Goal: Information Seeking & Learning: Learn about a topic

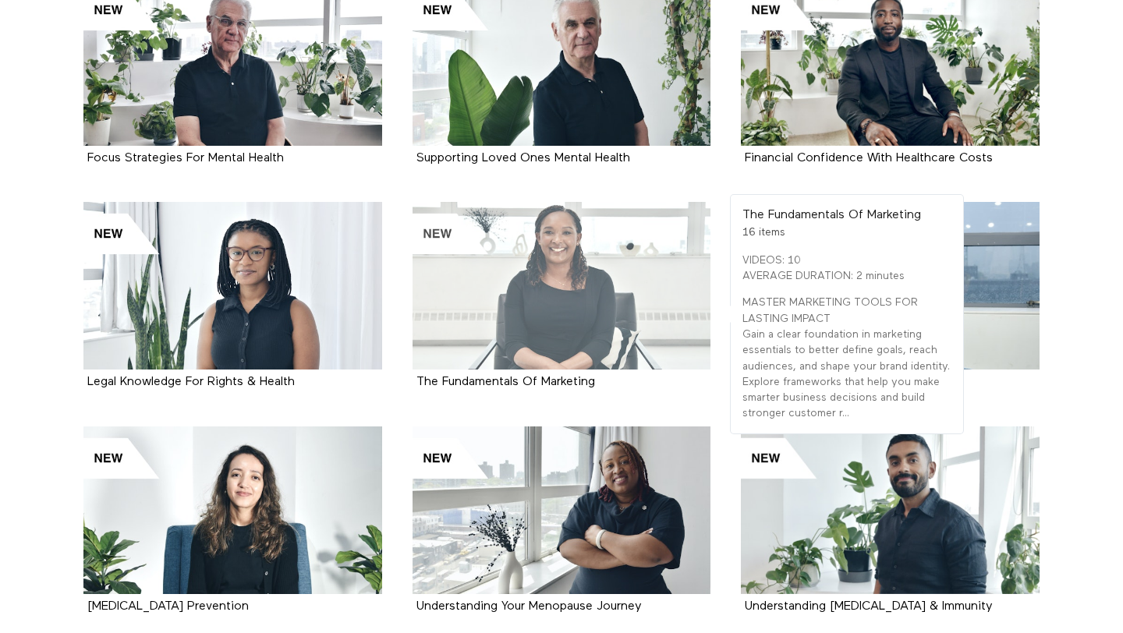
scroll to position [451, 0]
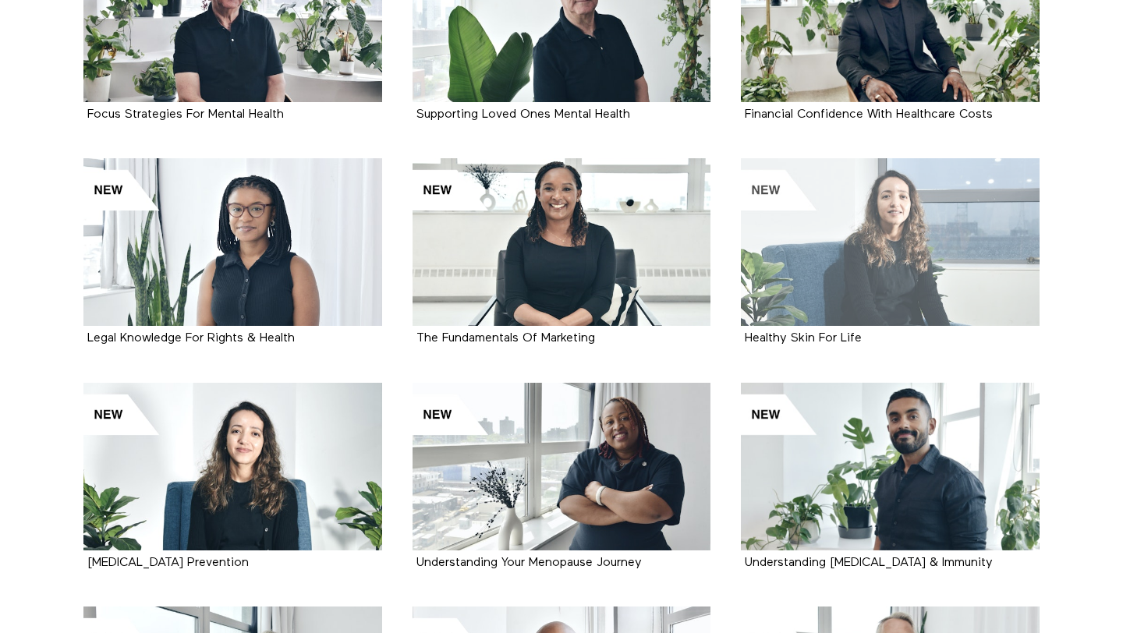
click at [947, 225] on div at bounding box center [890, 242] width 299 height 168
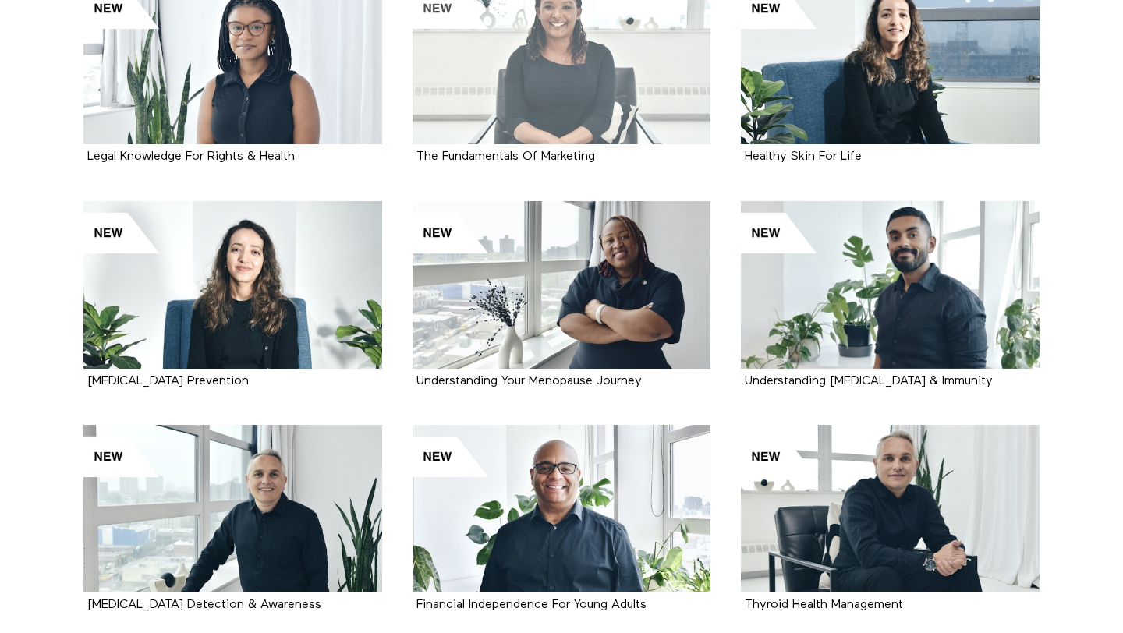
scroll to position [634, 0]
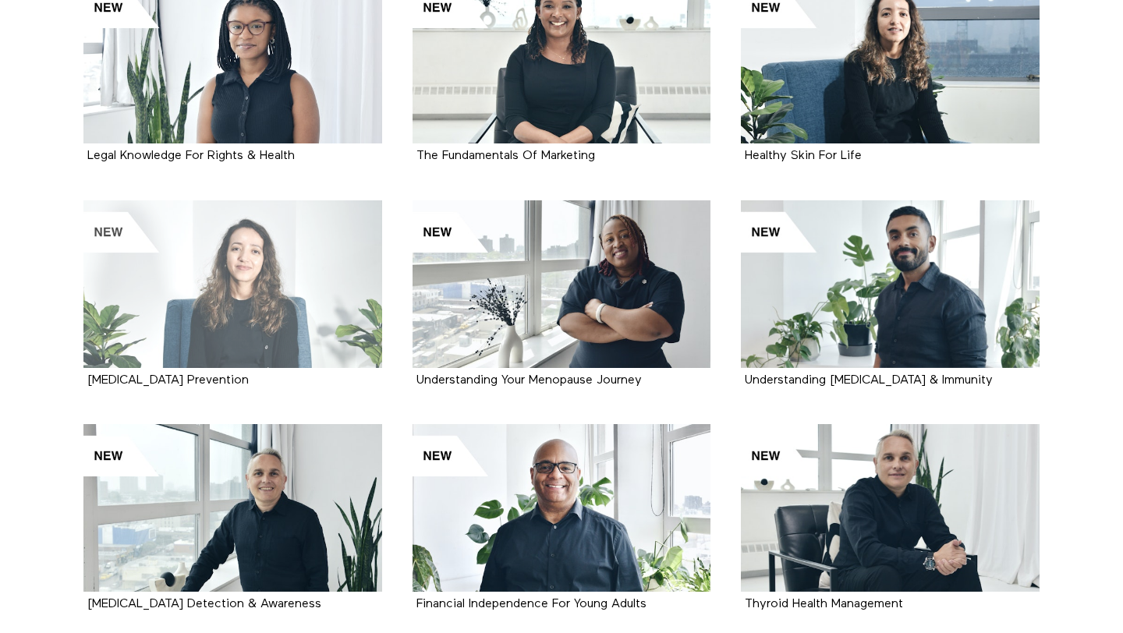
click at [248, 305] on div at bounding box center [232, 284] width 299 height 168
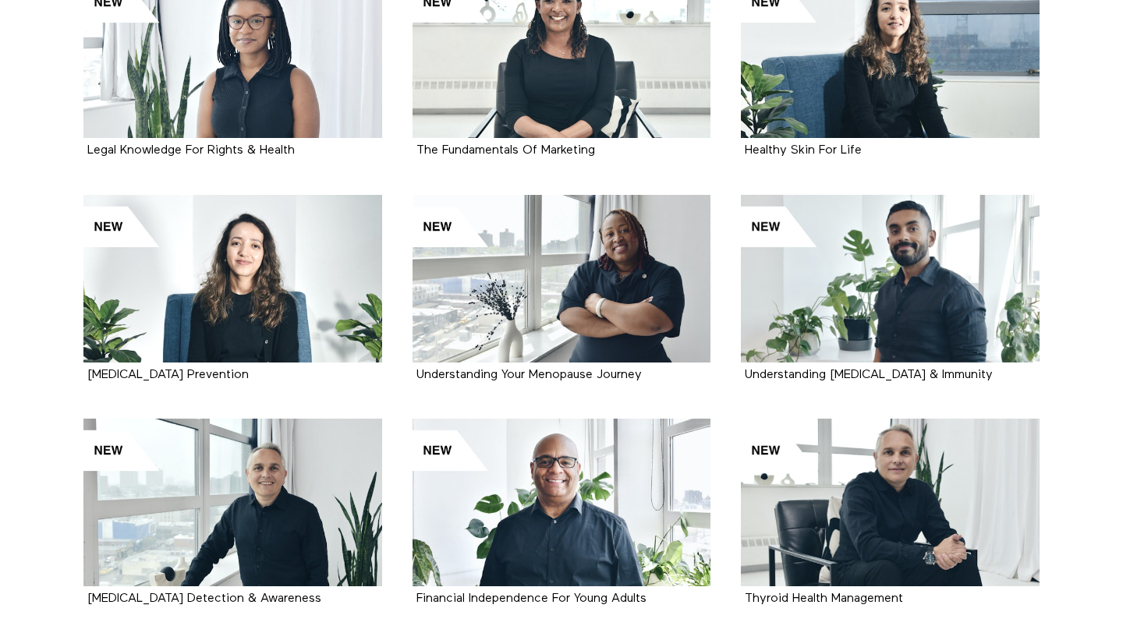
scroll to position [641, 0]
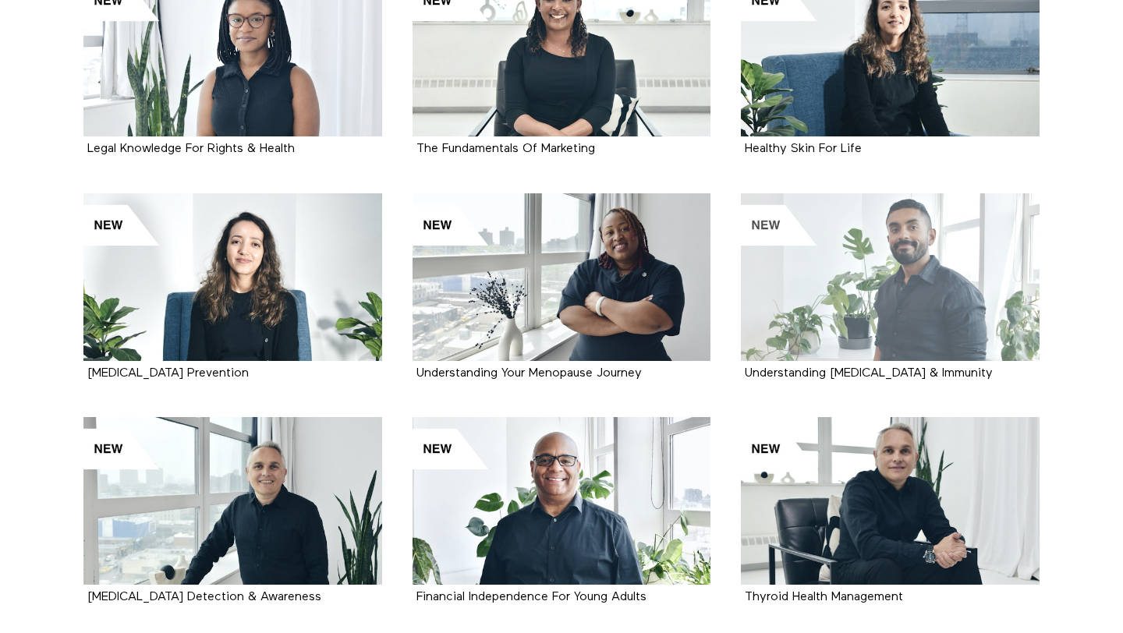
click at [796, 278] on div at bounding box center [890, 277] width 299 height 168
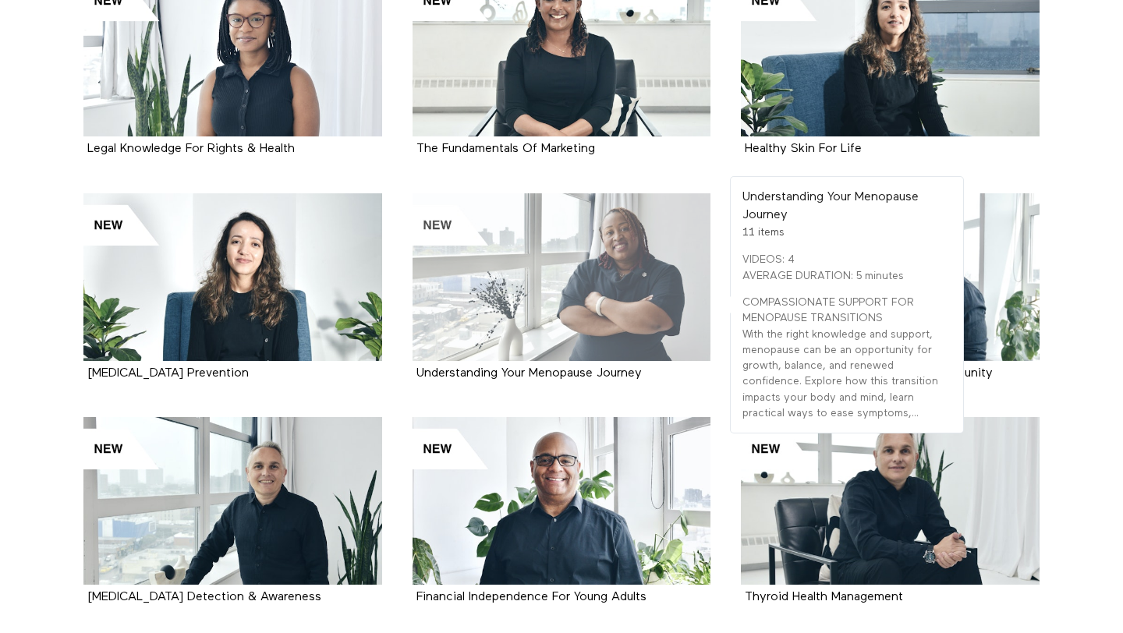
click at [619, 276] on div at bounding box center [561, 277] width 299 height 168
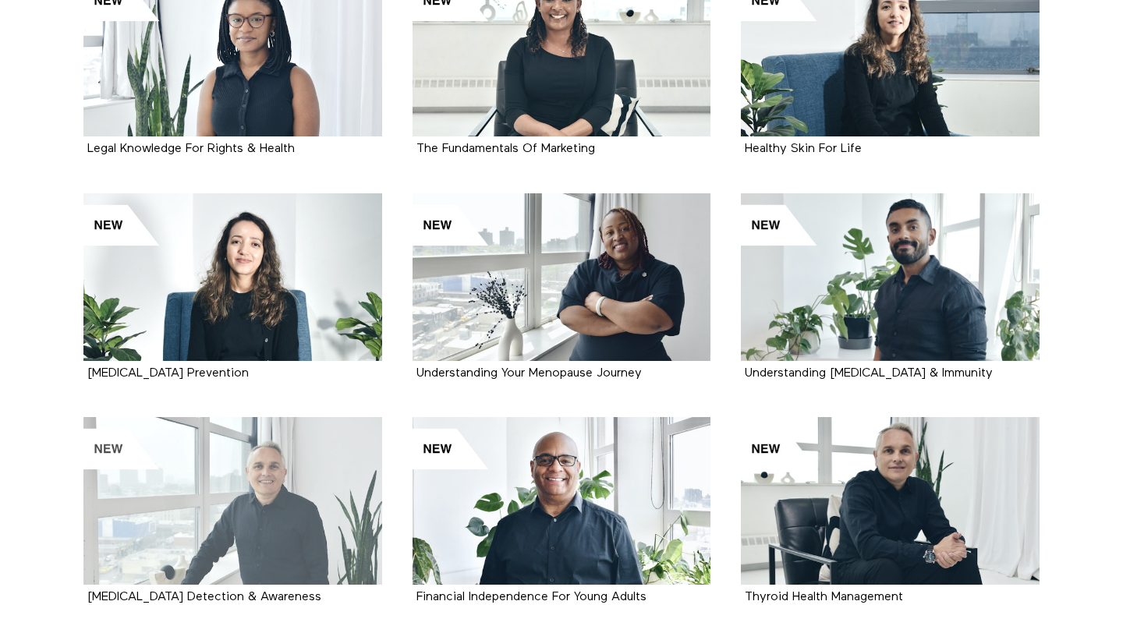
click at [288, 533] on div at bounding box center [232, 501] width 299 height 168
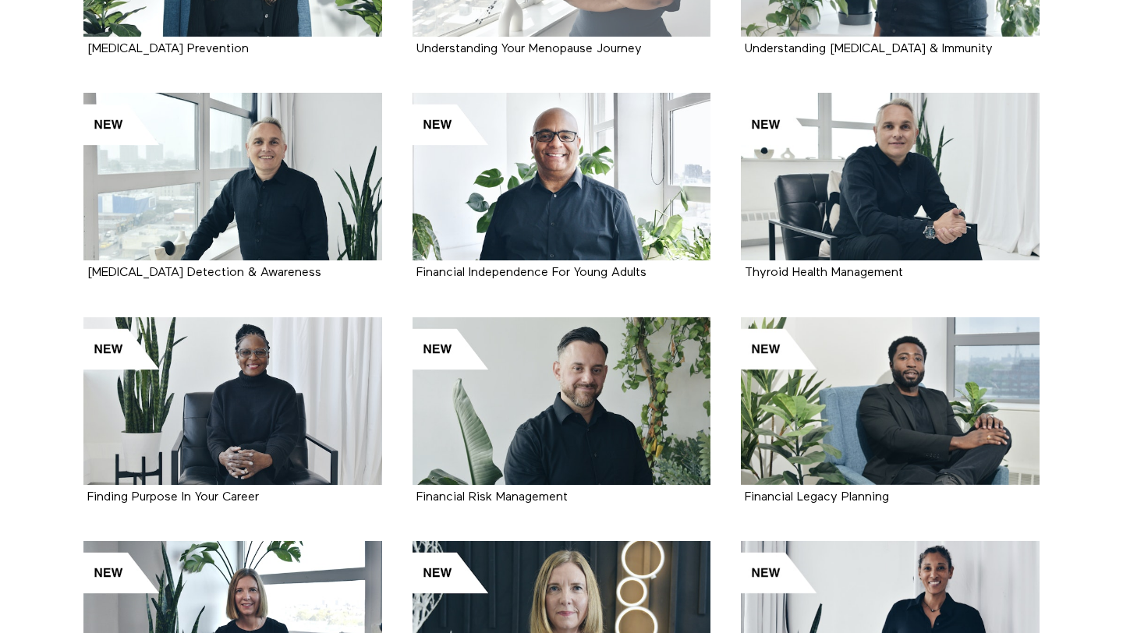
scroll to position [973, 0]
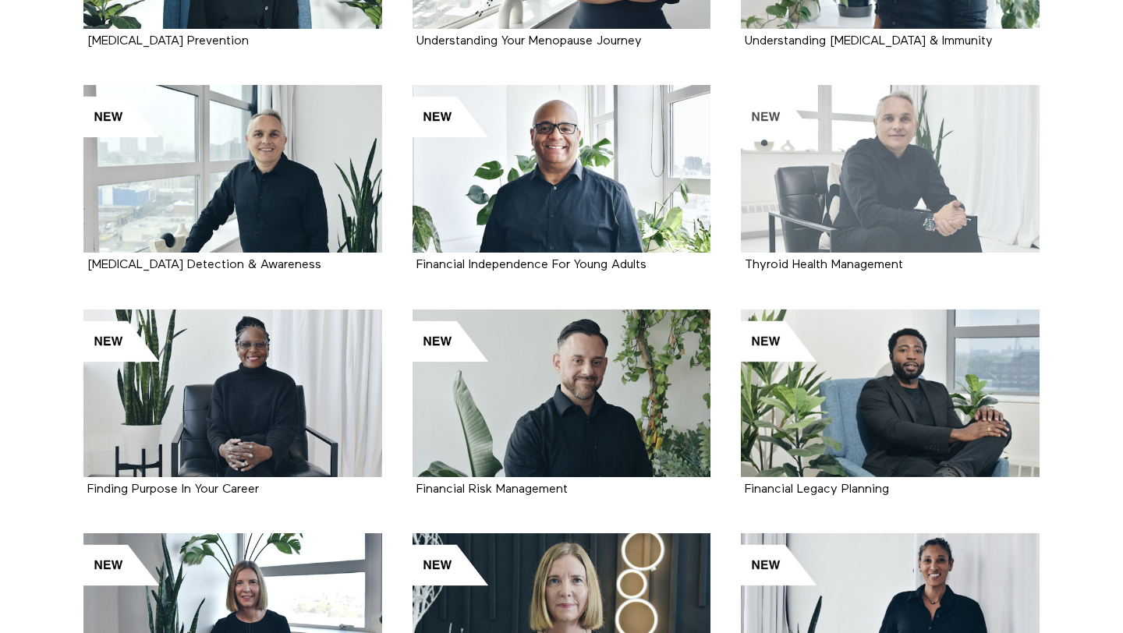
click at [886, 165] on div at bounding box center [890, 169] width 299 height 168
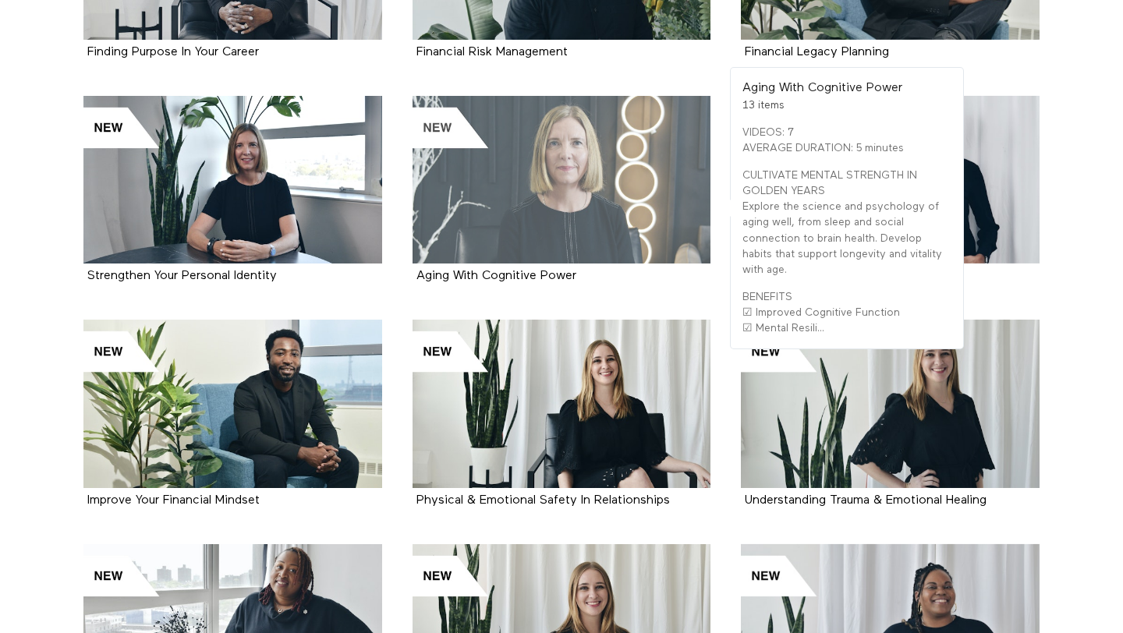
scroll to position [1415, 0]
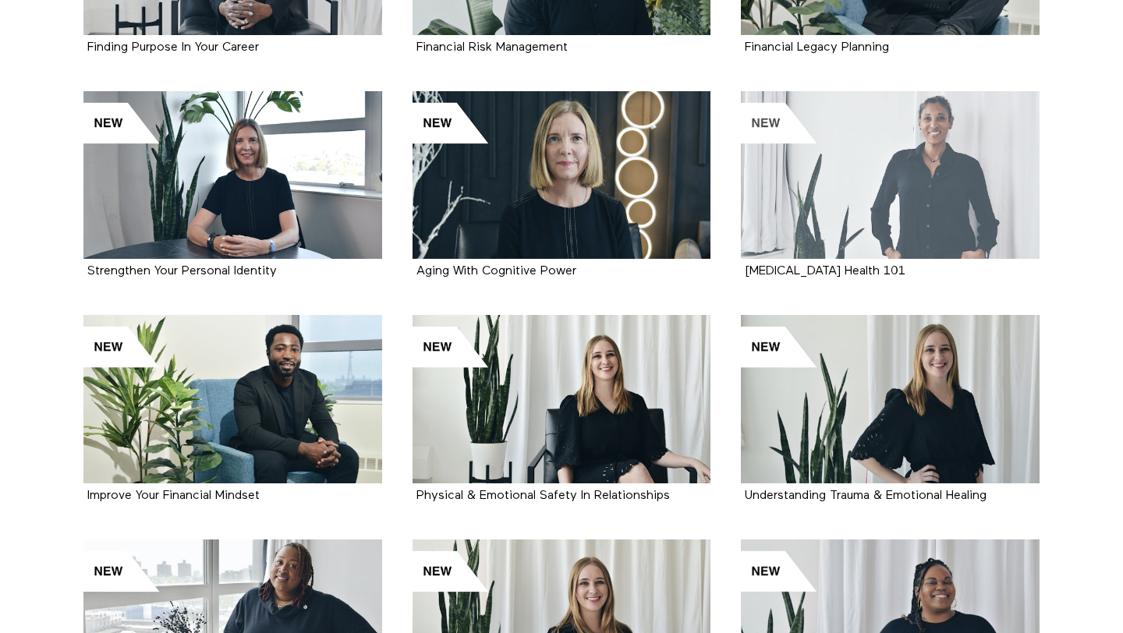
click at [877, 174] on div at bounding box center [890, 175] width 299 height 168
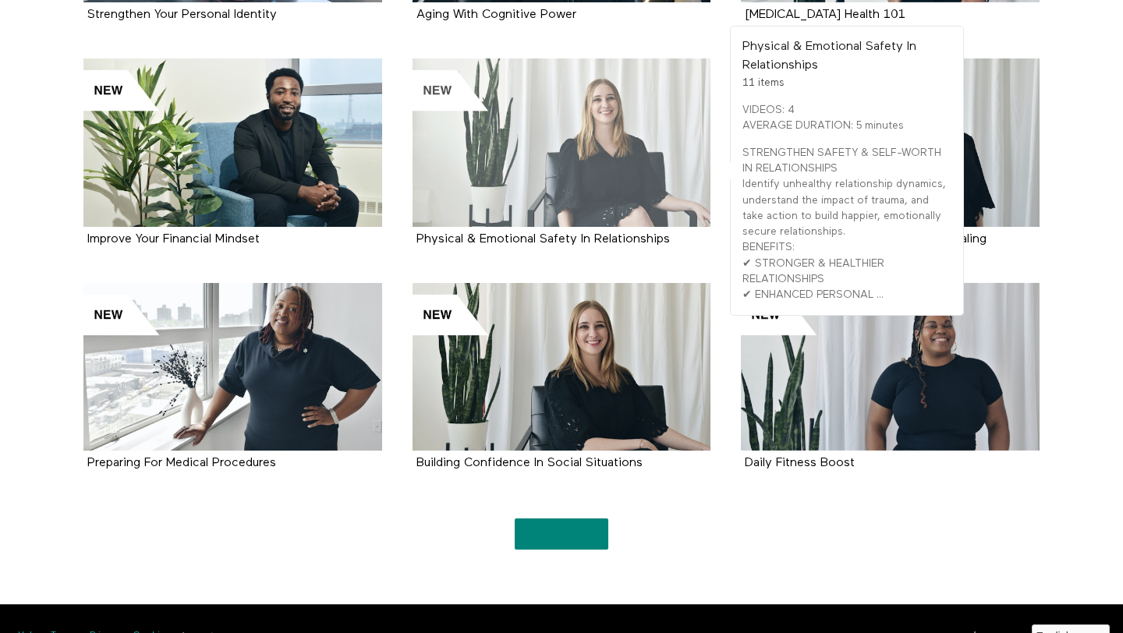
scroll to position [1702, 0]
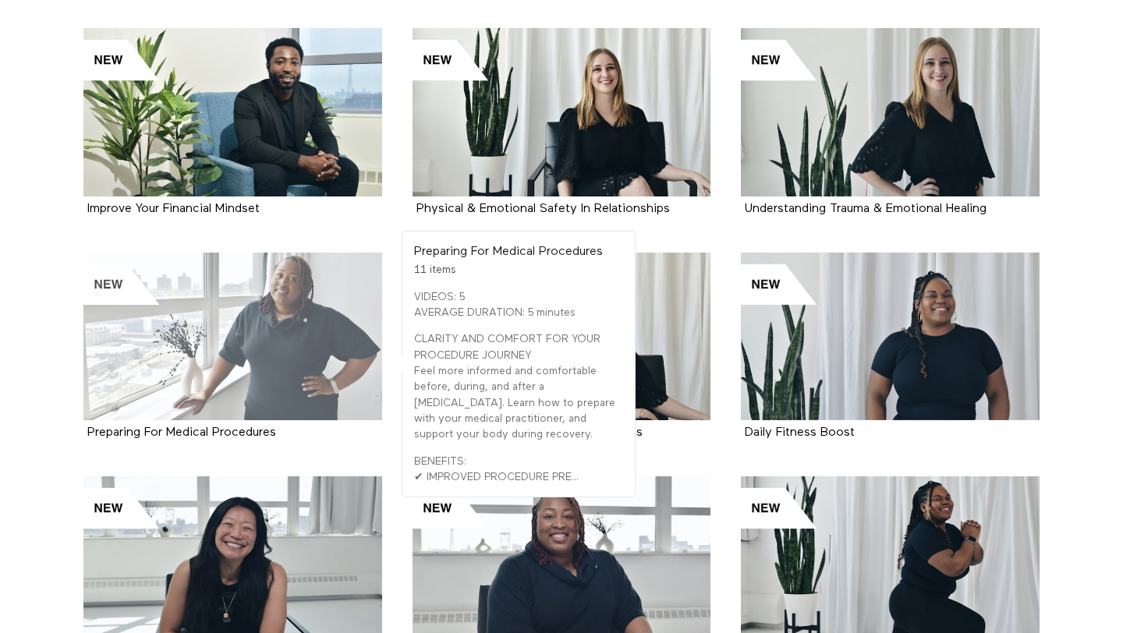
click at [306, 361] on div at bounding box center [232, 337] width 299 height 168
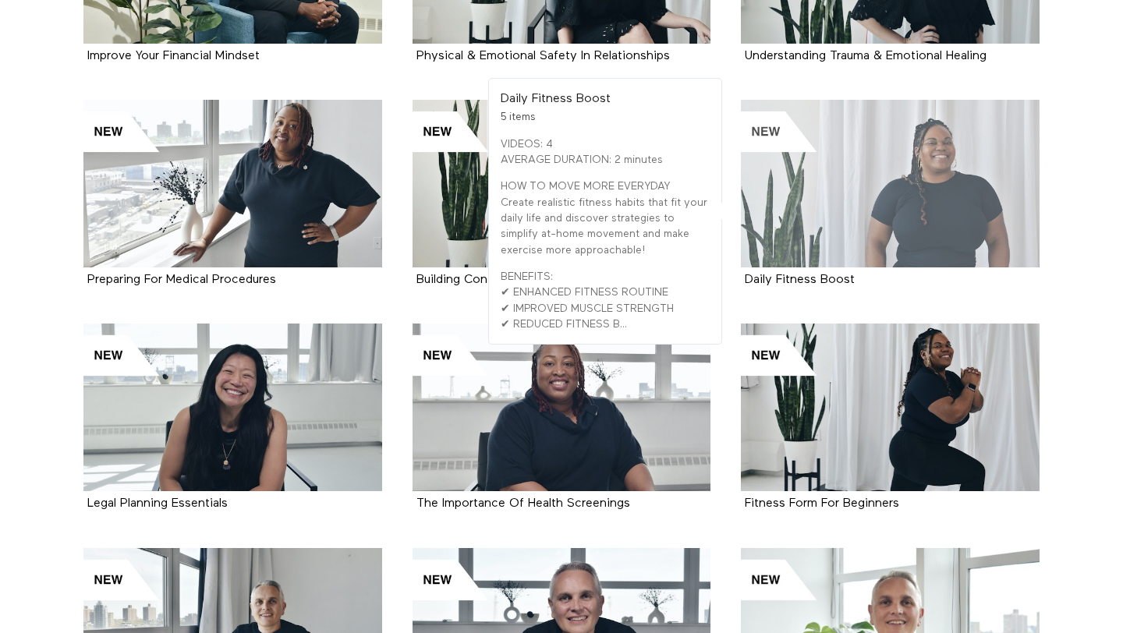
scroll to position [1862, 0]
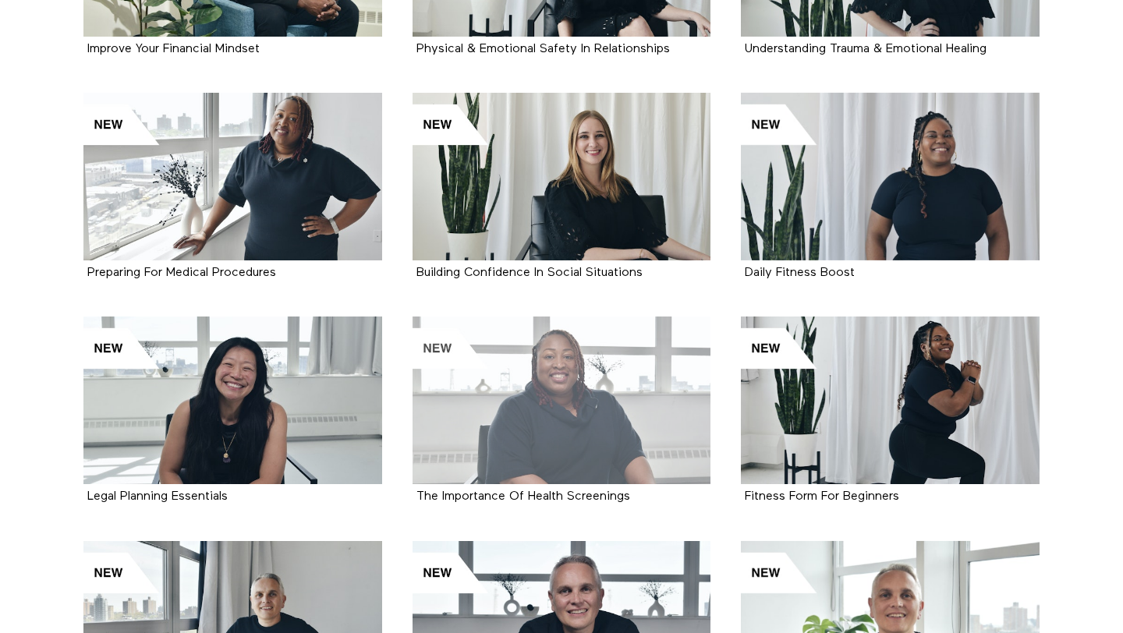
click at [539, 401] on div at bounding box center [561, 400] width 299 height 168
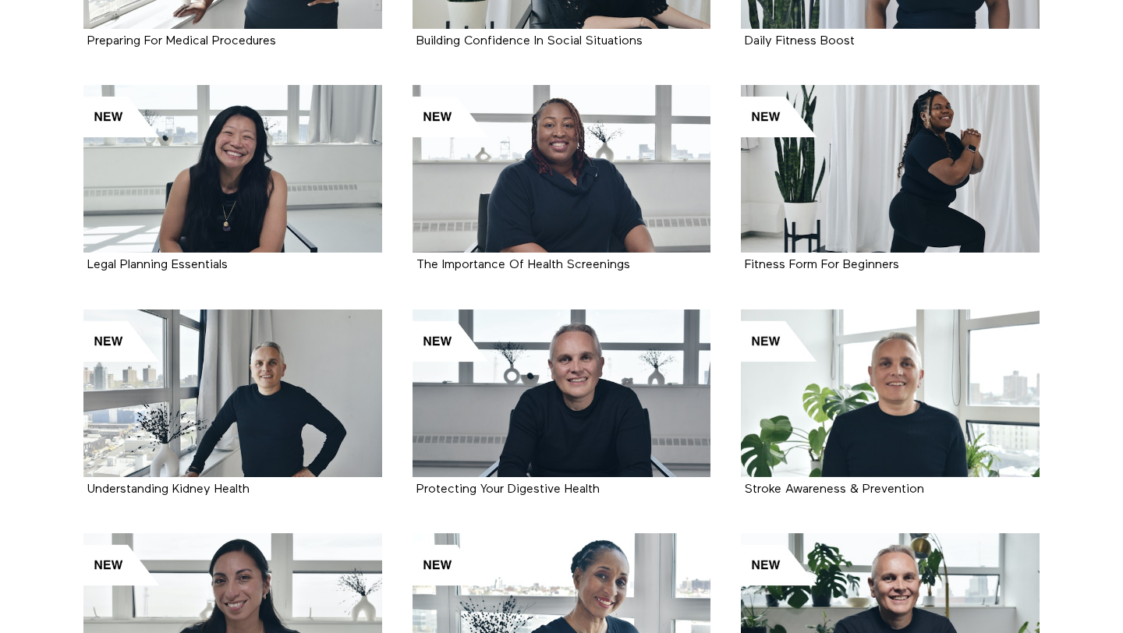
scroll to position [2162, 0]
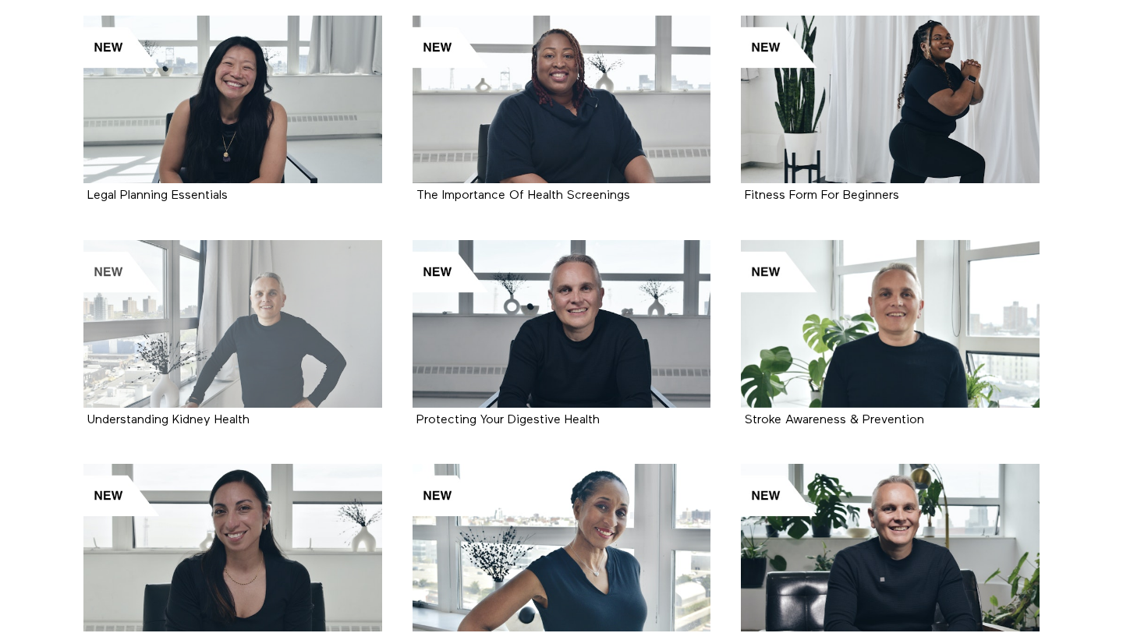
click at [306, 305] on div at bounding box center [232, 324] width 299 height 168
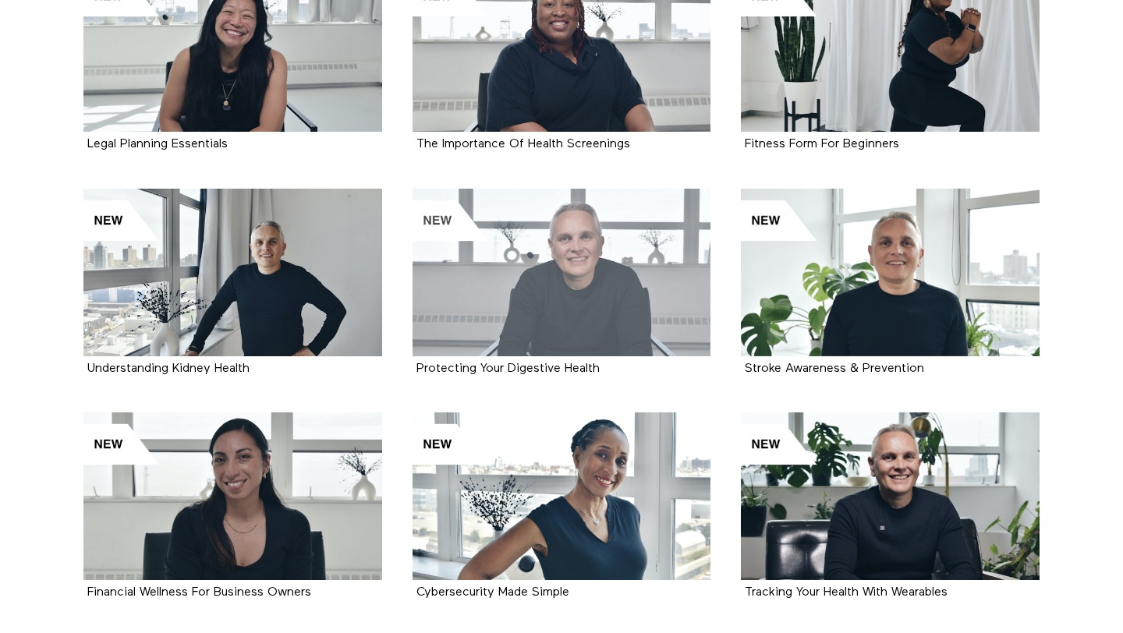
scroll to position [2258, 0]
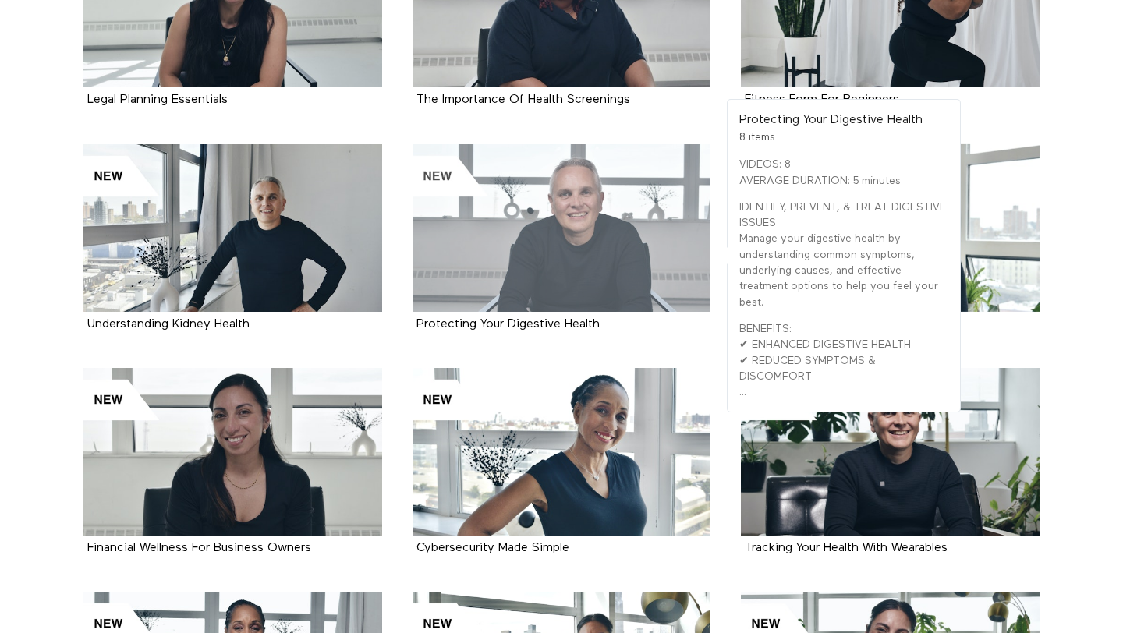
click at [591, 264] on div at bounding box center [561, 228] width 299 height 168
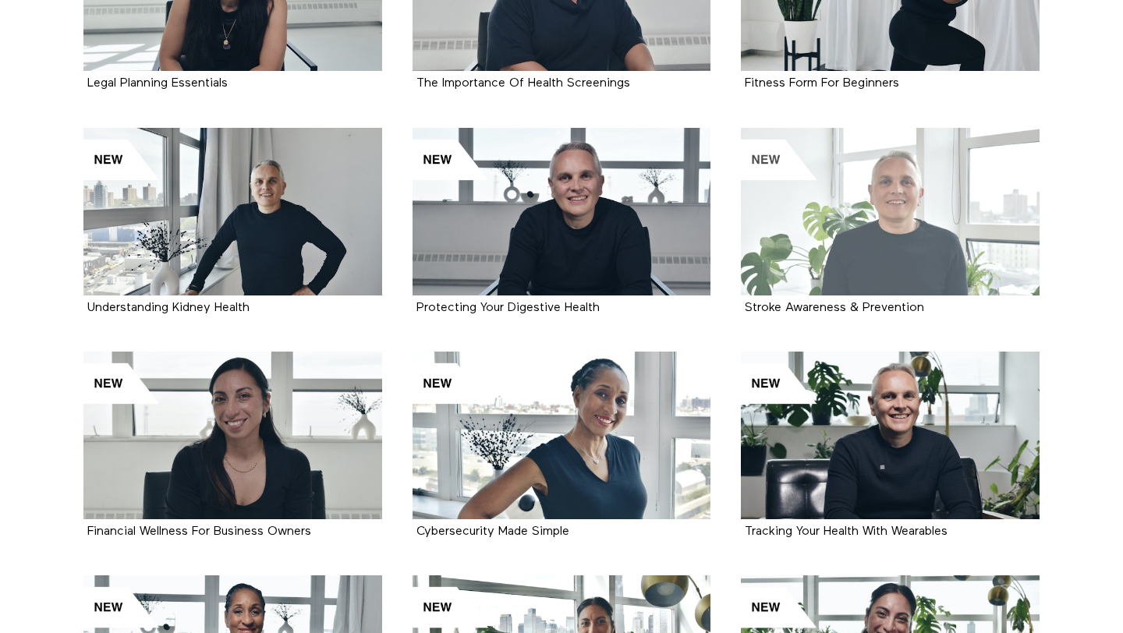
scroll to position [2276, 0]
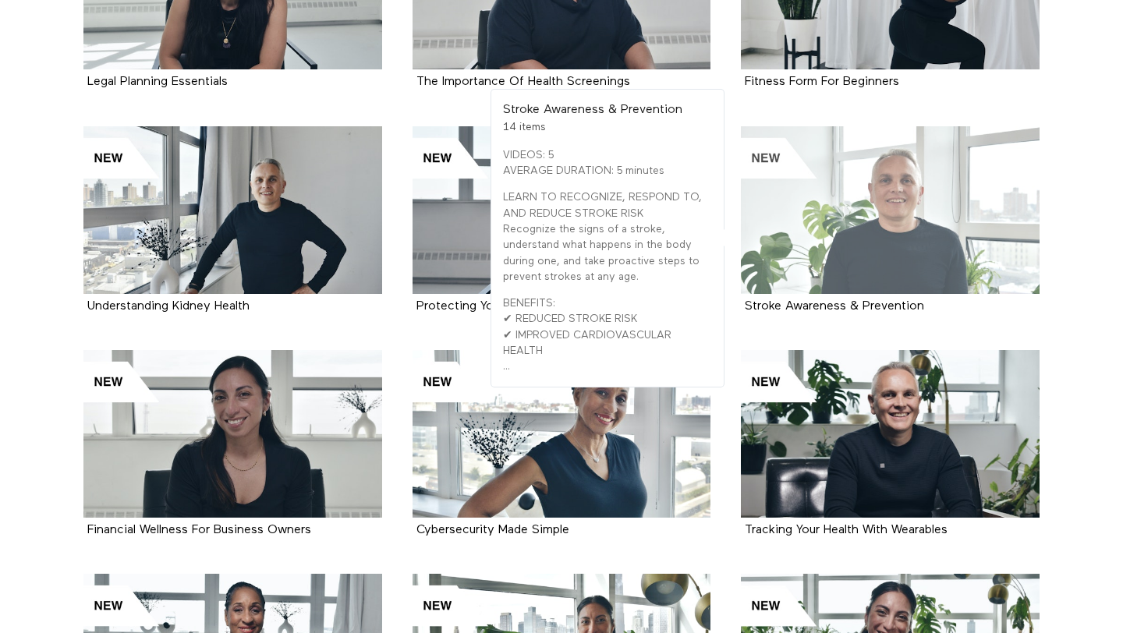
click at [808, 211] on div at bounding box center [890, 210] width 299 height 168
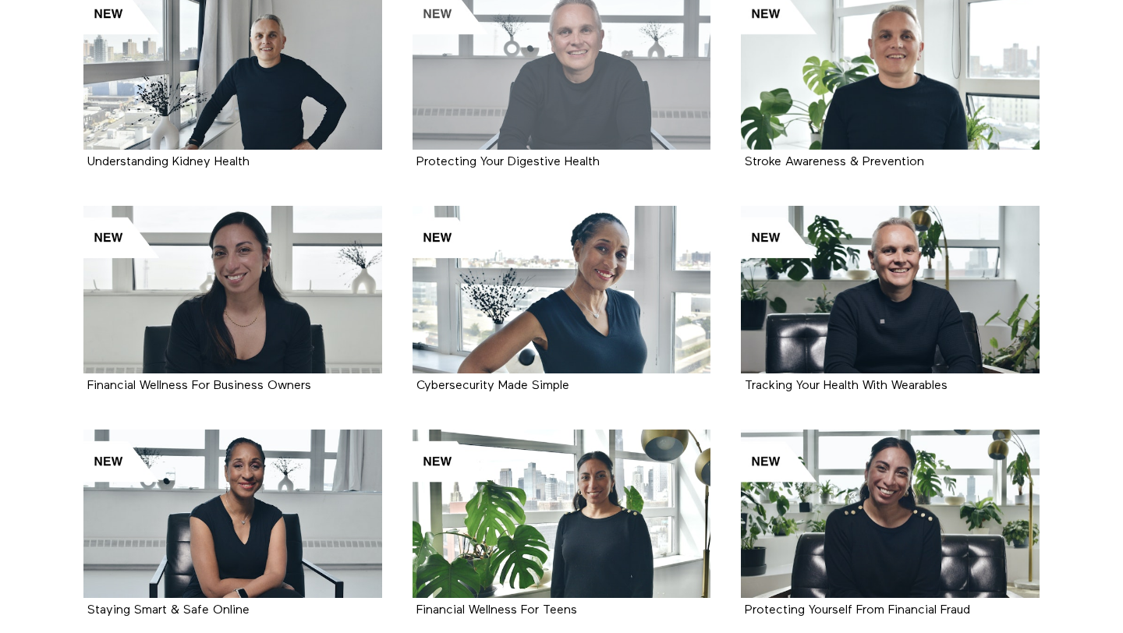
scroll to position [2480, 0]
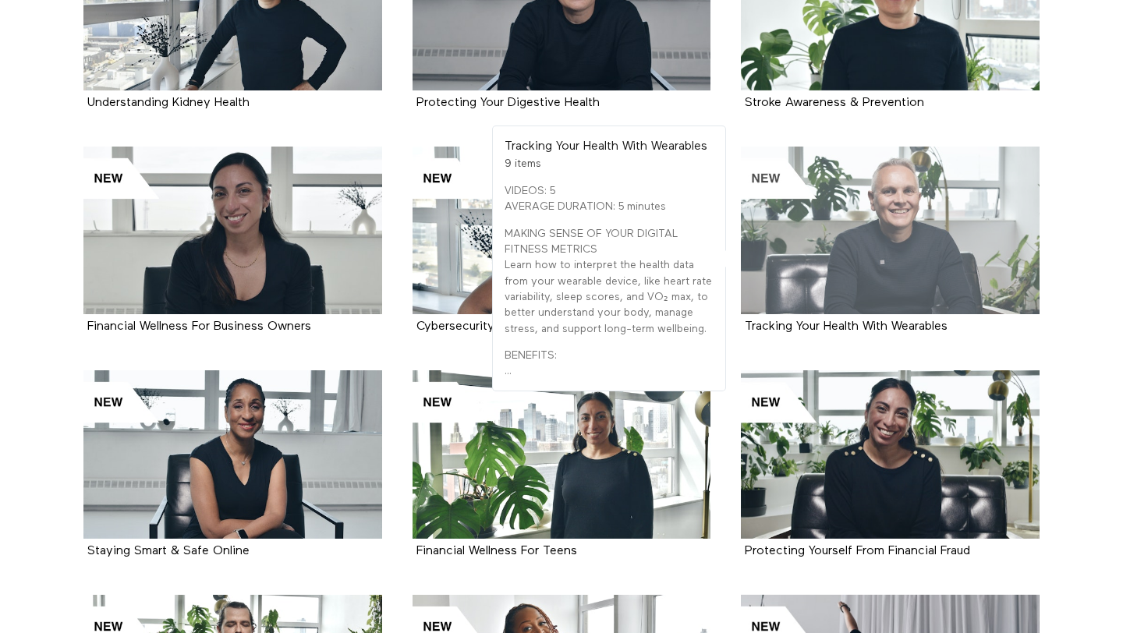
click at [878, 229] on div at bounding box center [890, 231] width 299 height 168
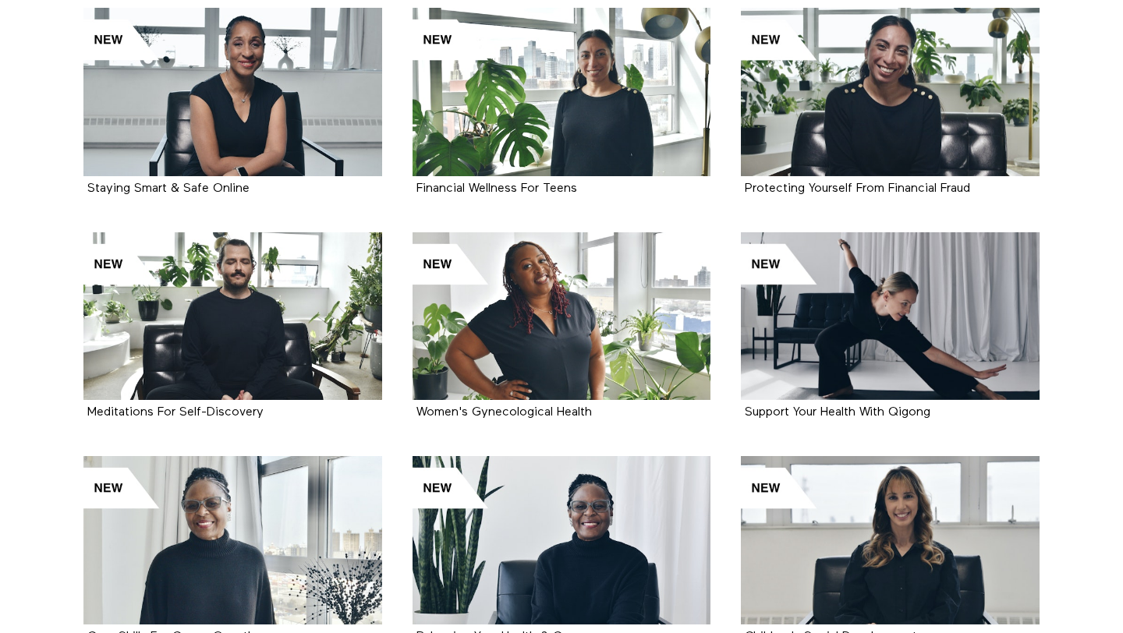
scroll to position [2847, 0]
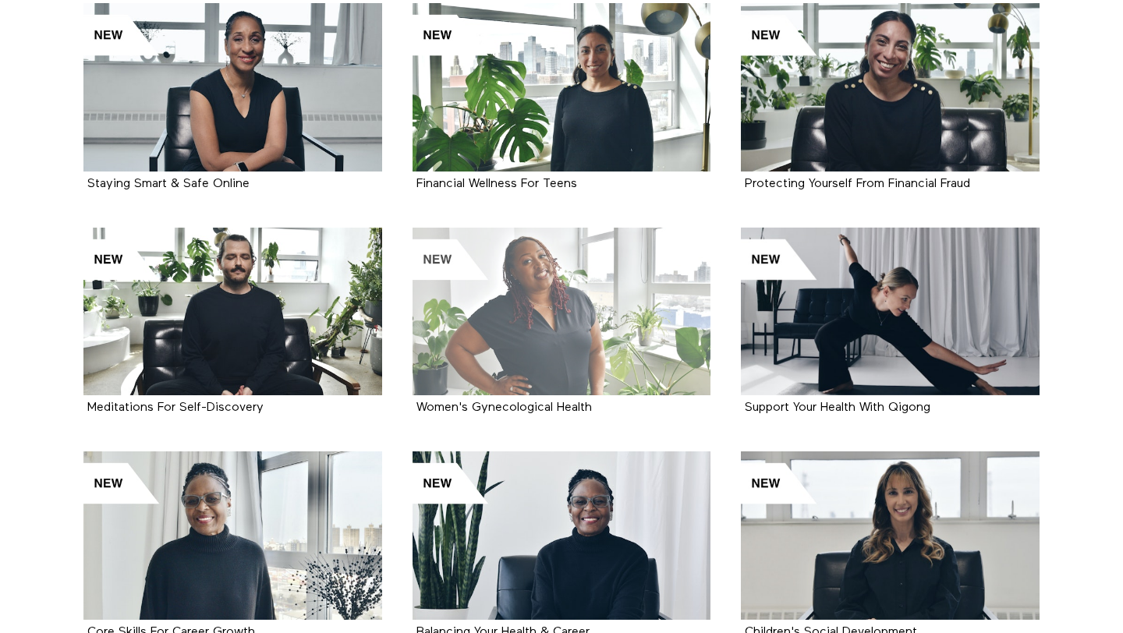
click at [573, 312] on div at bounding box center [561, 312] width 299 height 168
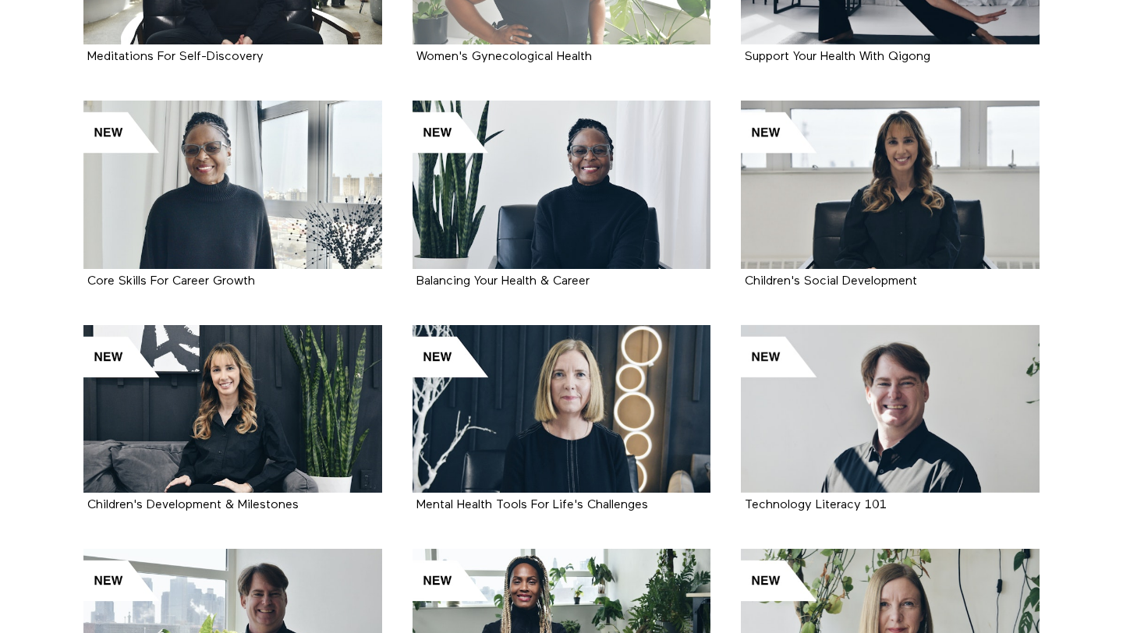
scroll to position [3199, 0]
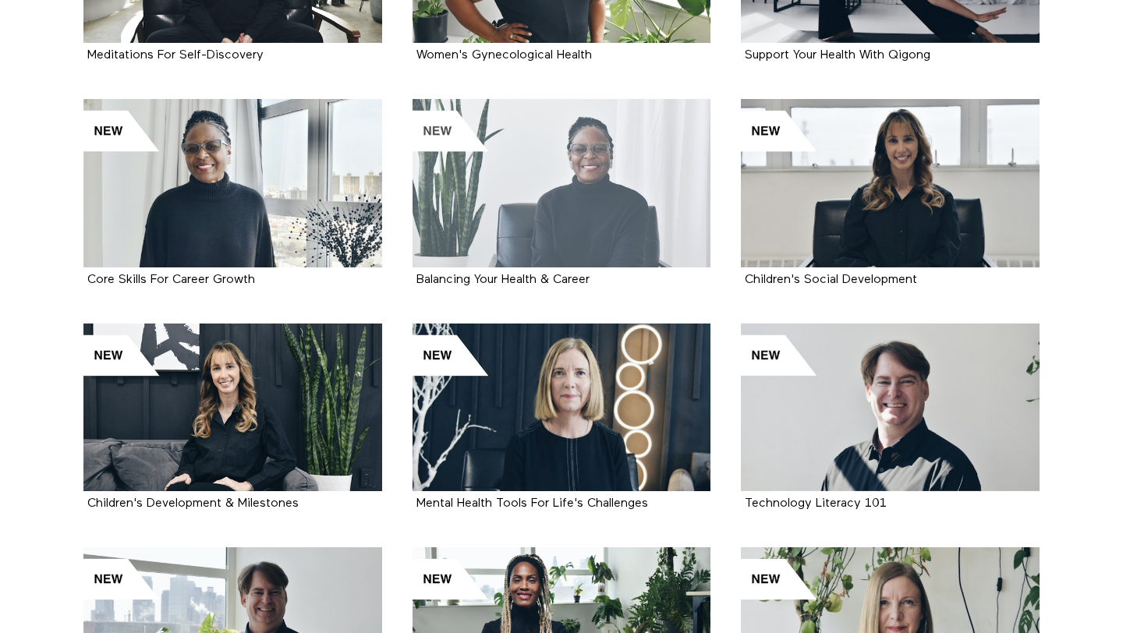
click at [602, 191] on div at bounding box center [561, 183] width 299 height 168
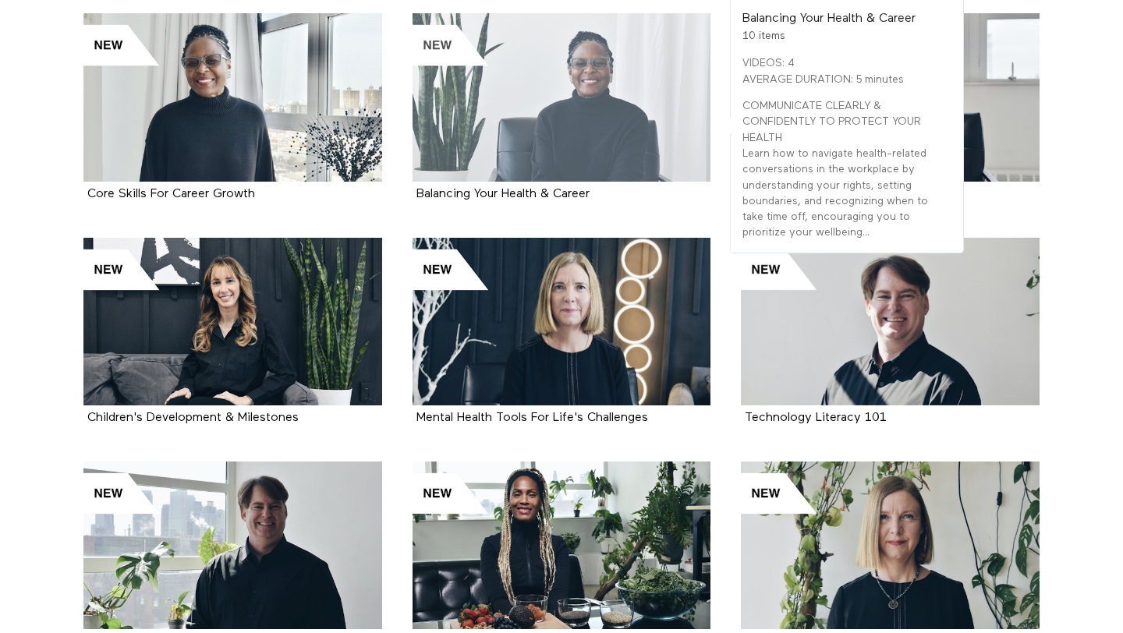
scroll to position [3291, 0]
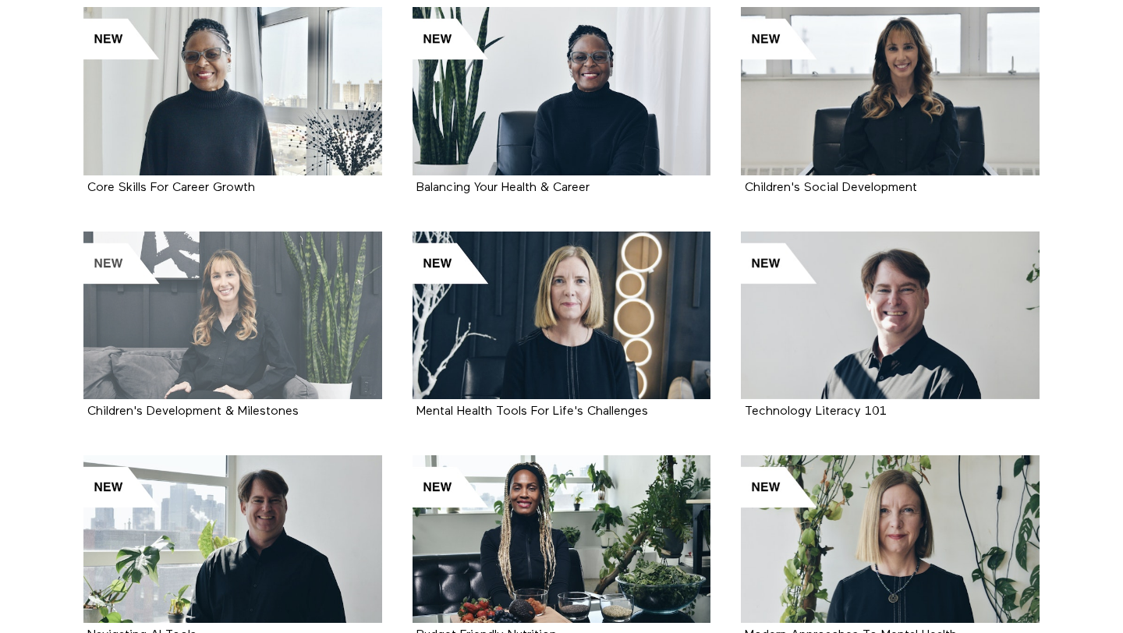
click at [257, 314] on div at bounding box center [232, 316] width 299 height 168
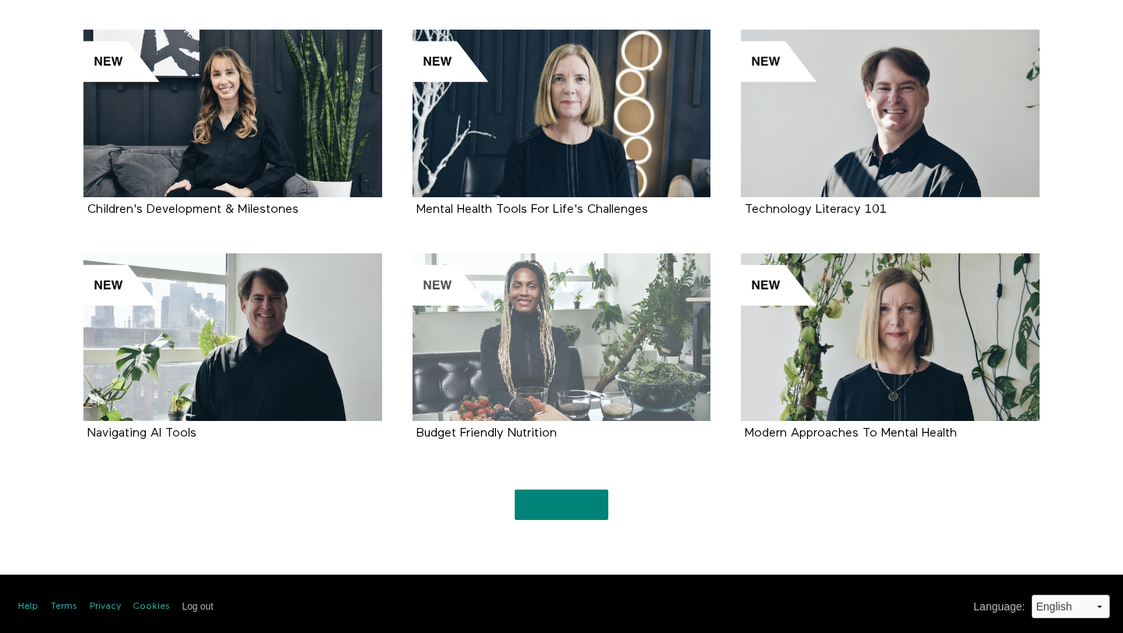
scroll to position [3498, 0]
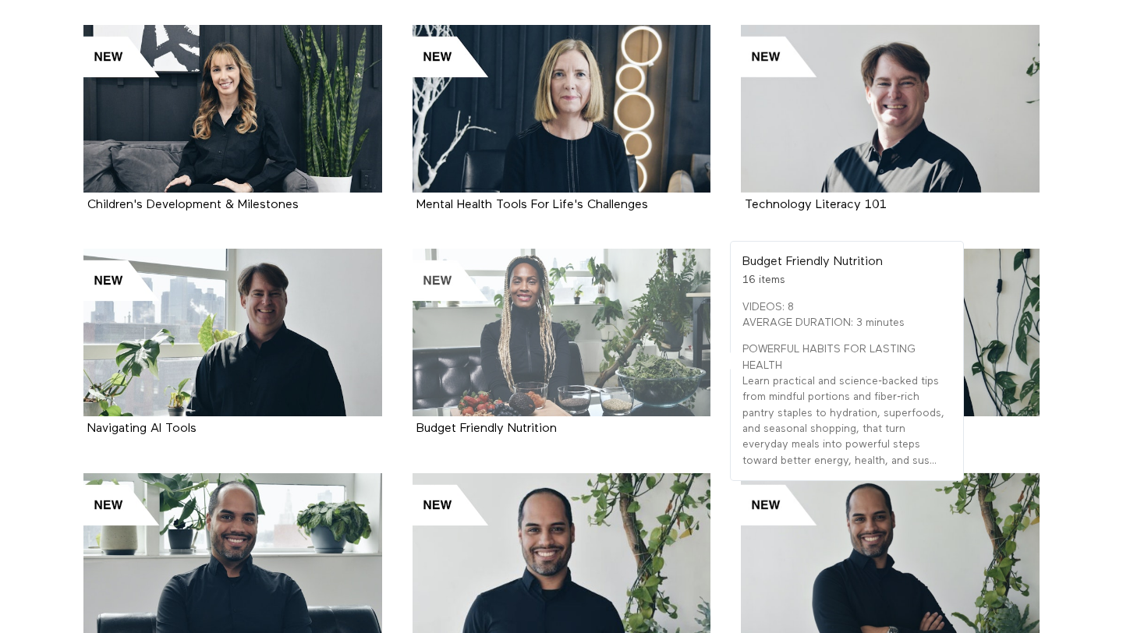
click at [546, 366] on div at bounding box center [561, 333] width 299 height 168
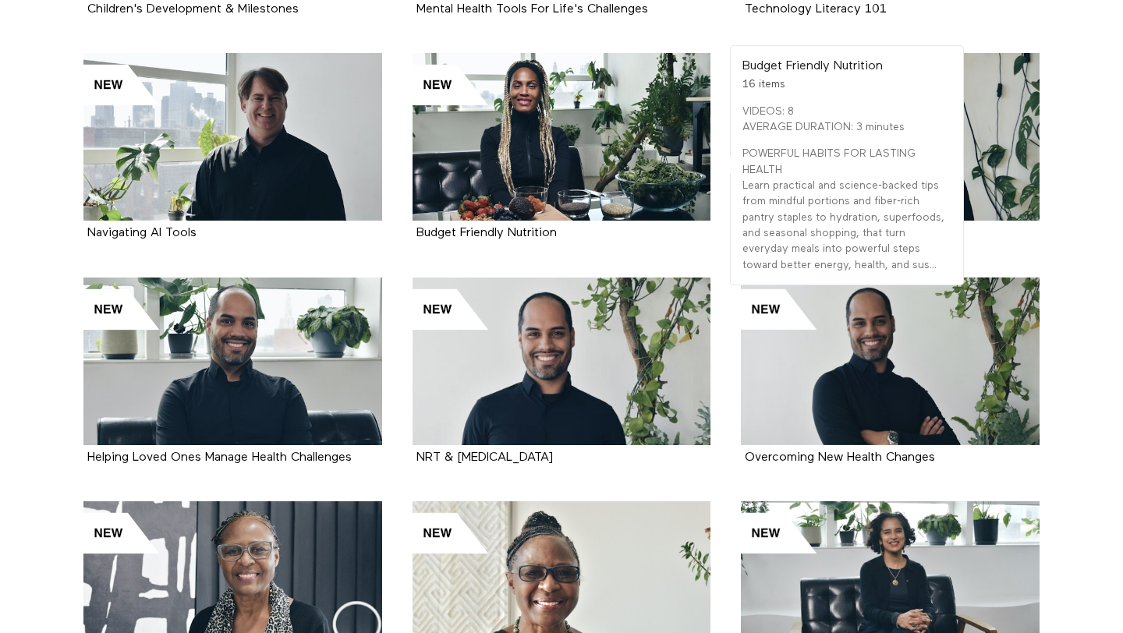
scroll to position [3695, 0]
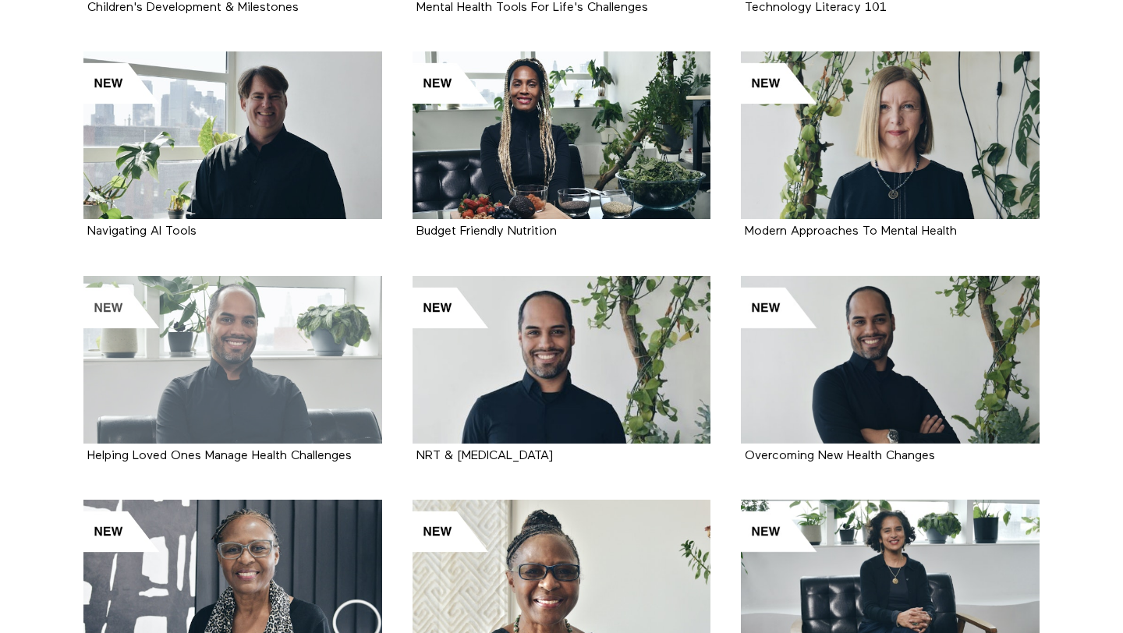
click at [258, 354] on div at bounding box center [232, 360] width 299 height 168
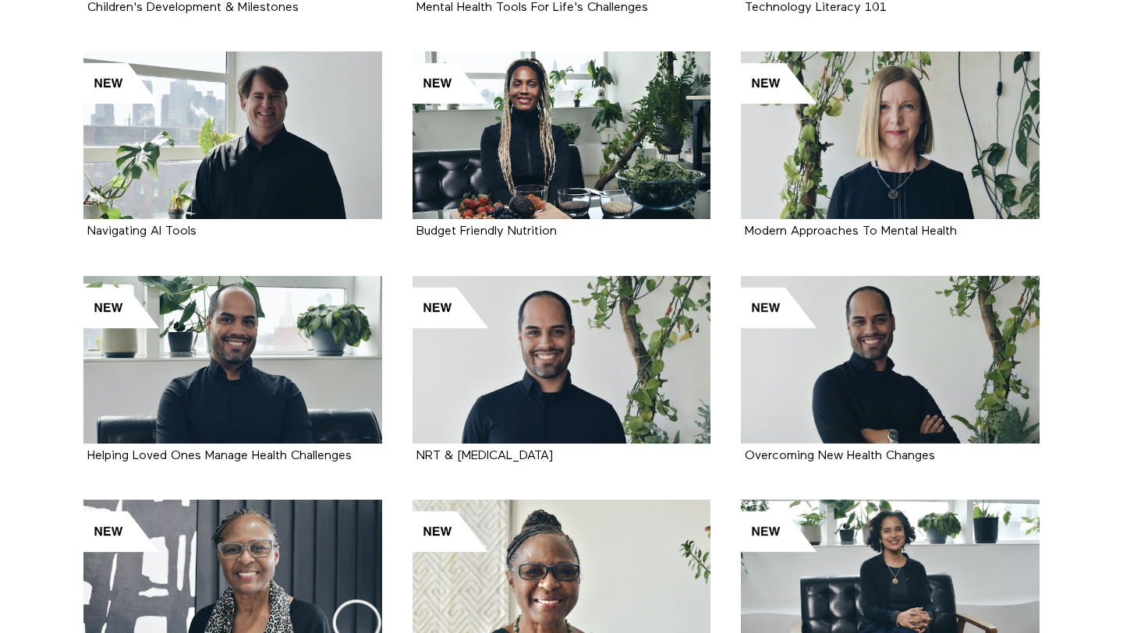
scroll to position [3706, 0]
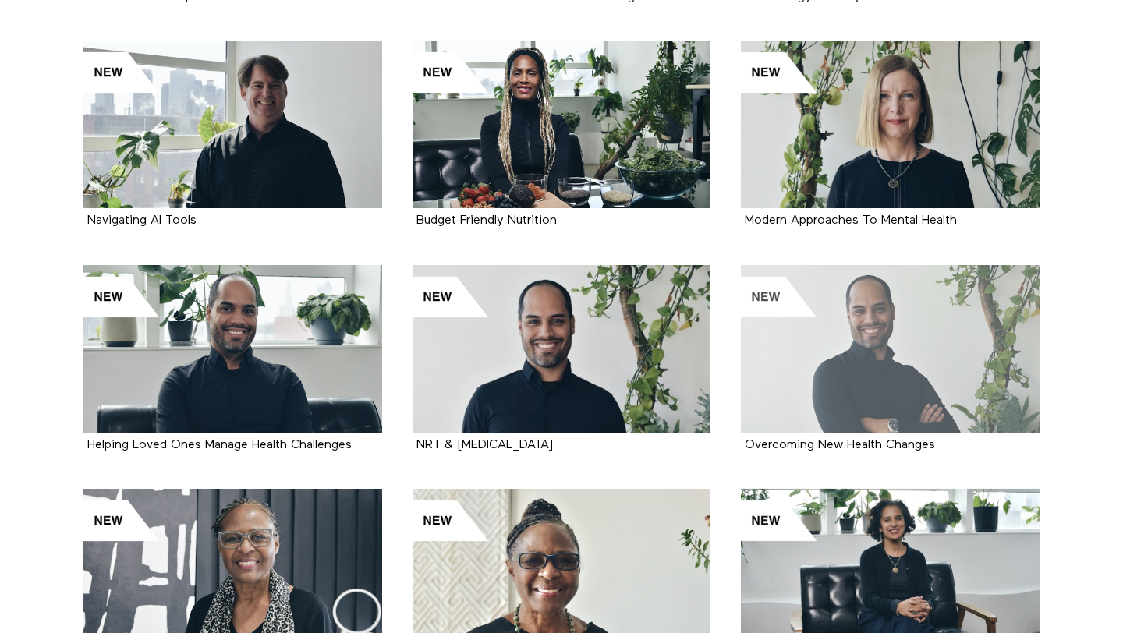
click at [847, 327] on div at bounding box center [890, 349] width 299 height 168
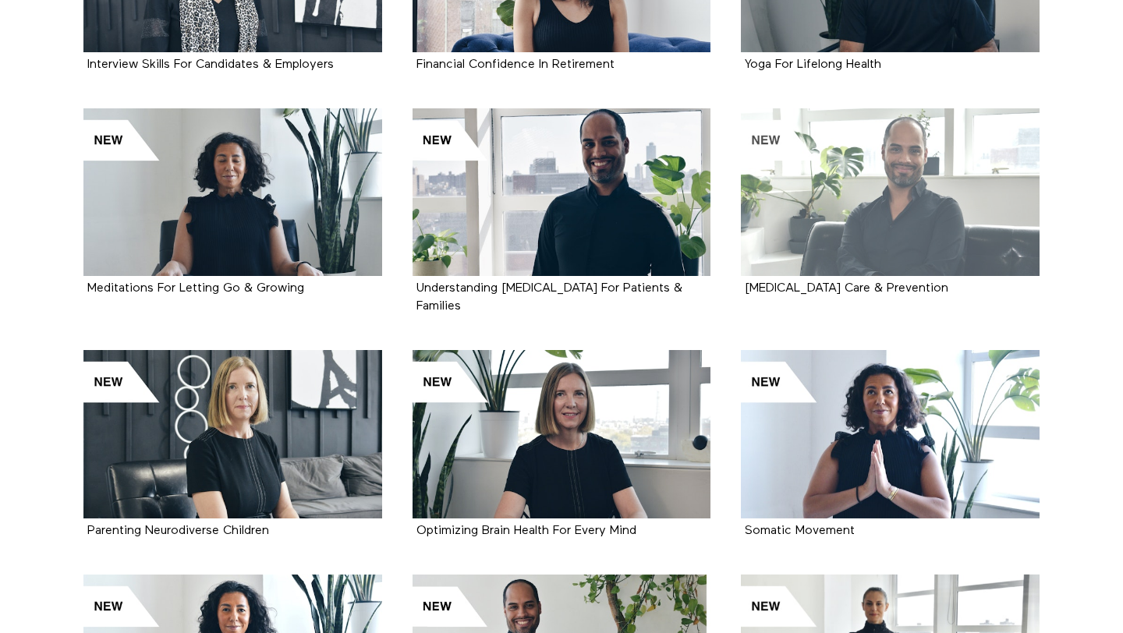
scroll to position [4546, 0]
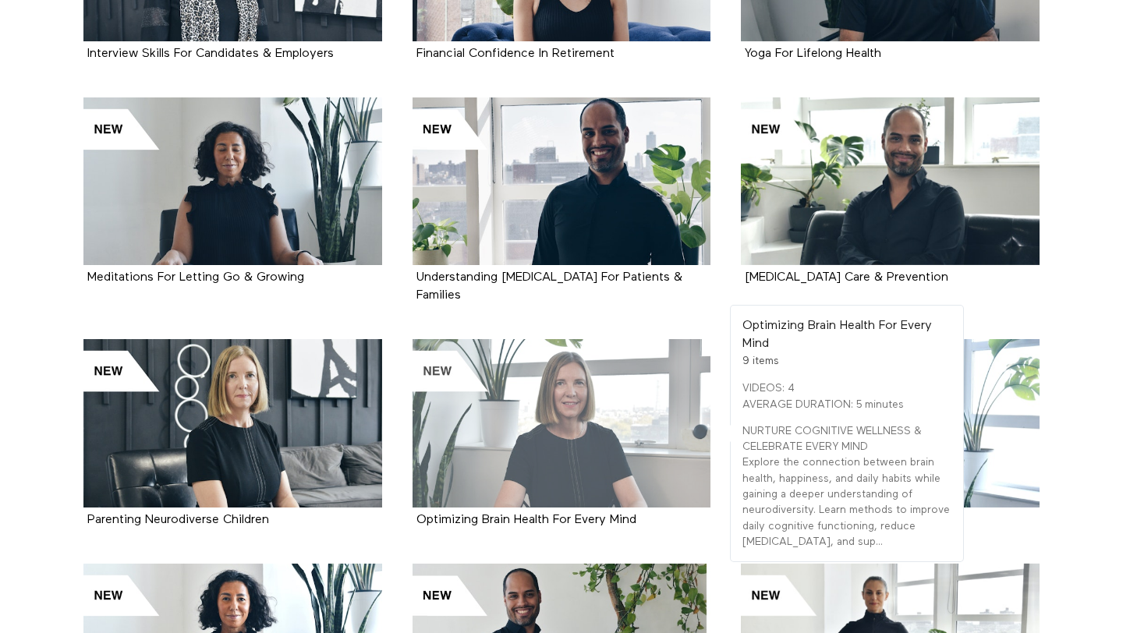
click at [596, 380] on div at bounding box center [561, 423] width 299 height 168
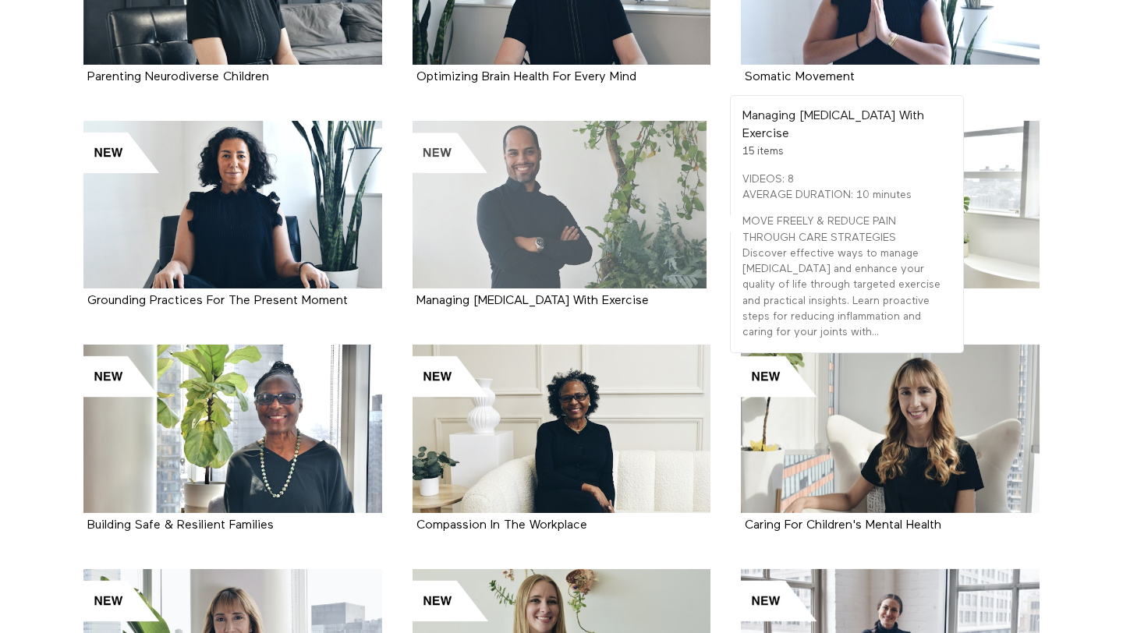
scroll to position [4988, 0]
click at [530, 242] on div at bounding box center [561, 206] width 299 height 168
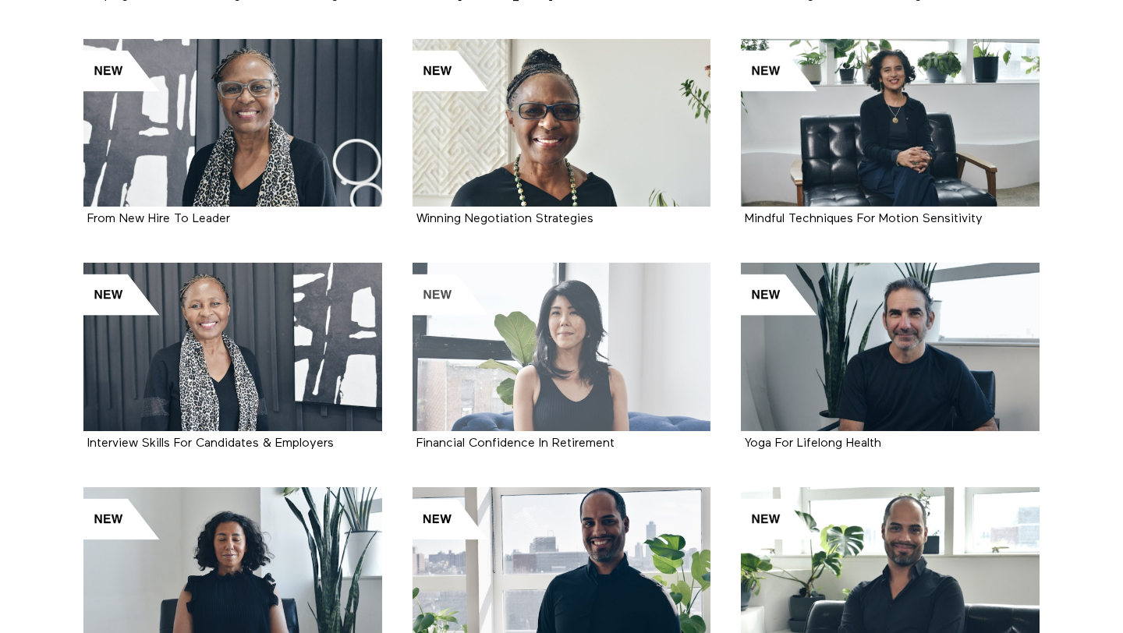
scroll to position [4155, 0]
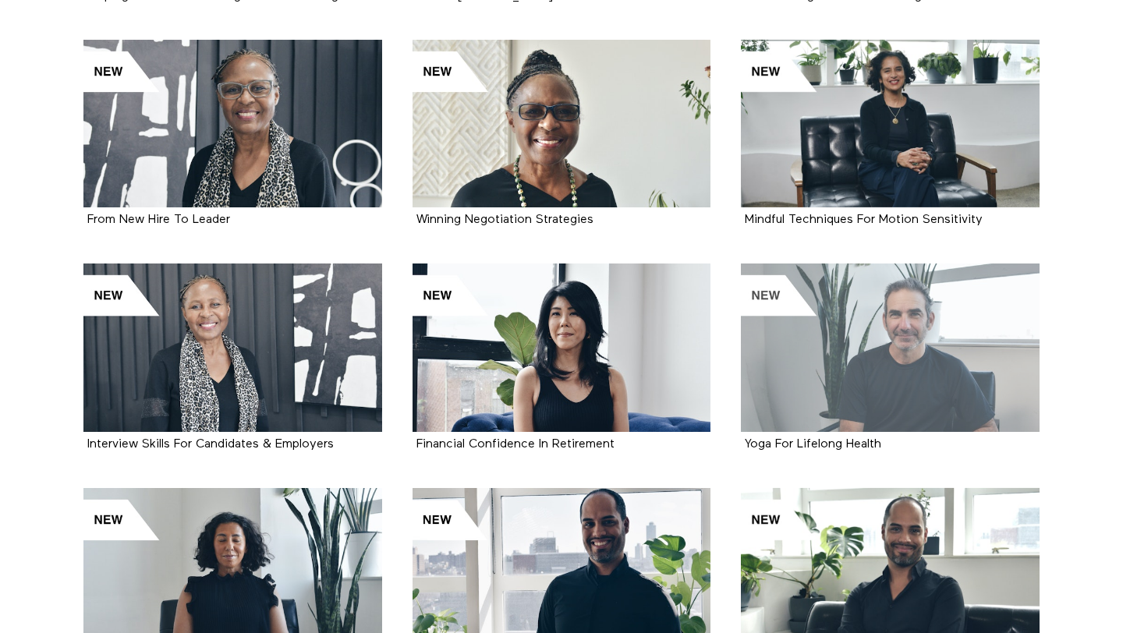
click at [867, 382] on div at bounding box center [890, 347] width 299 height 168
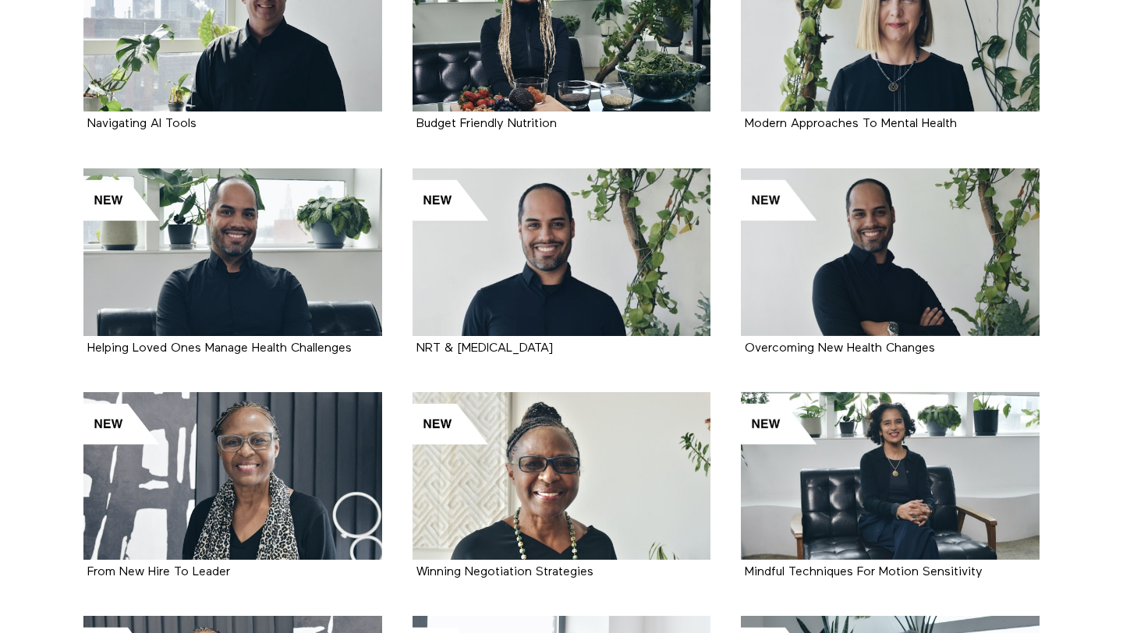
scroll to position [3799, 0]
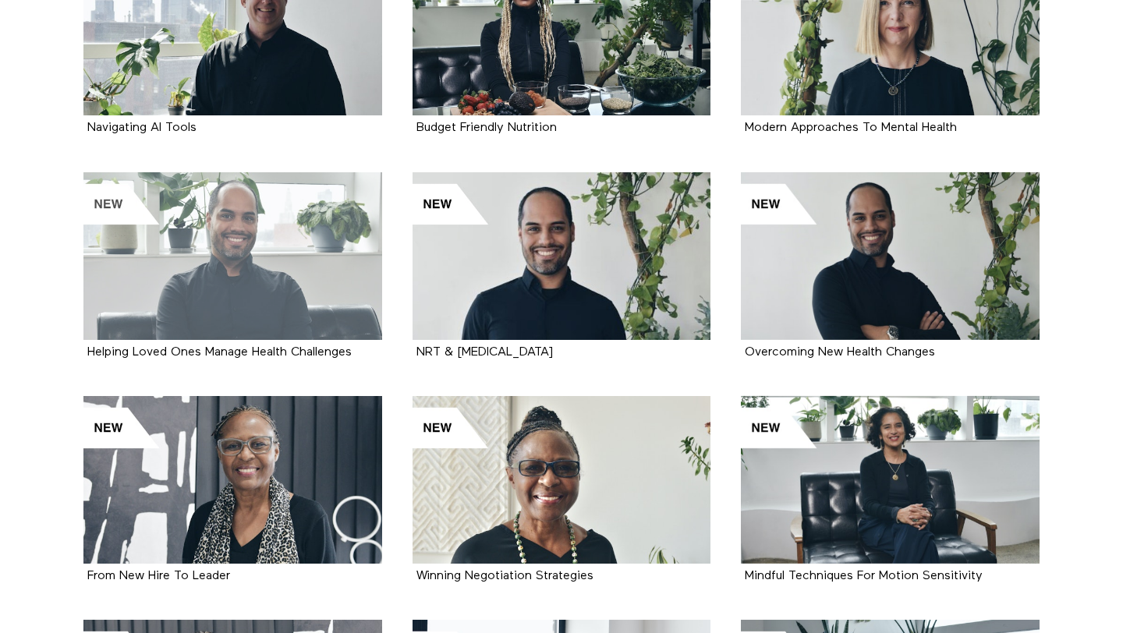
click at [284, 302] on div at bounding box center [232, 256] width 299 height 168
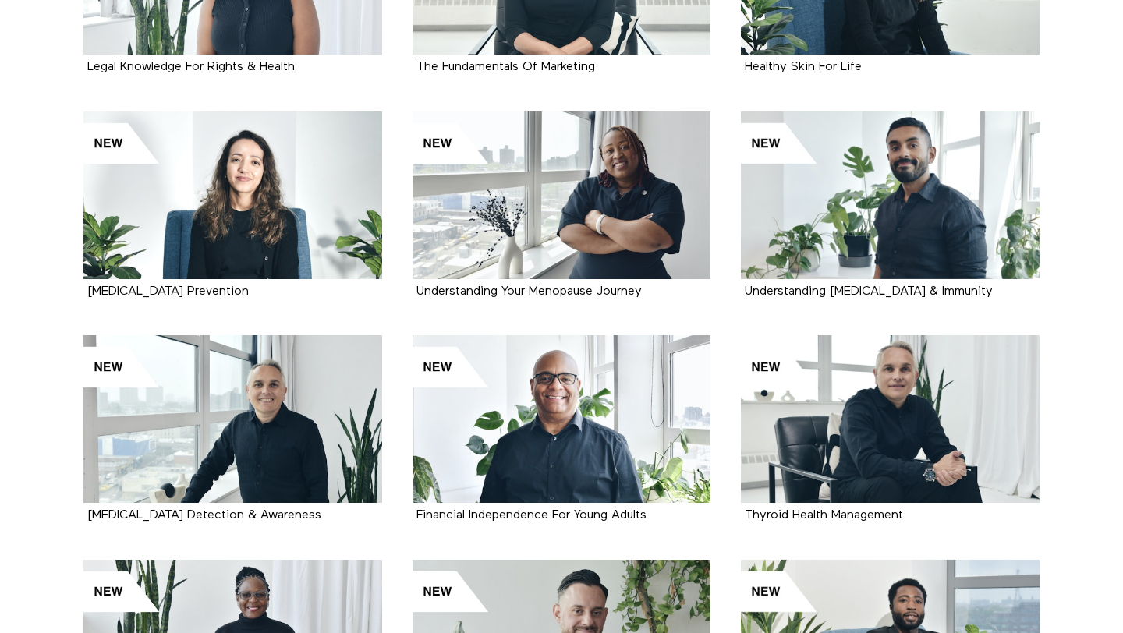
scroll to position [0, 0]
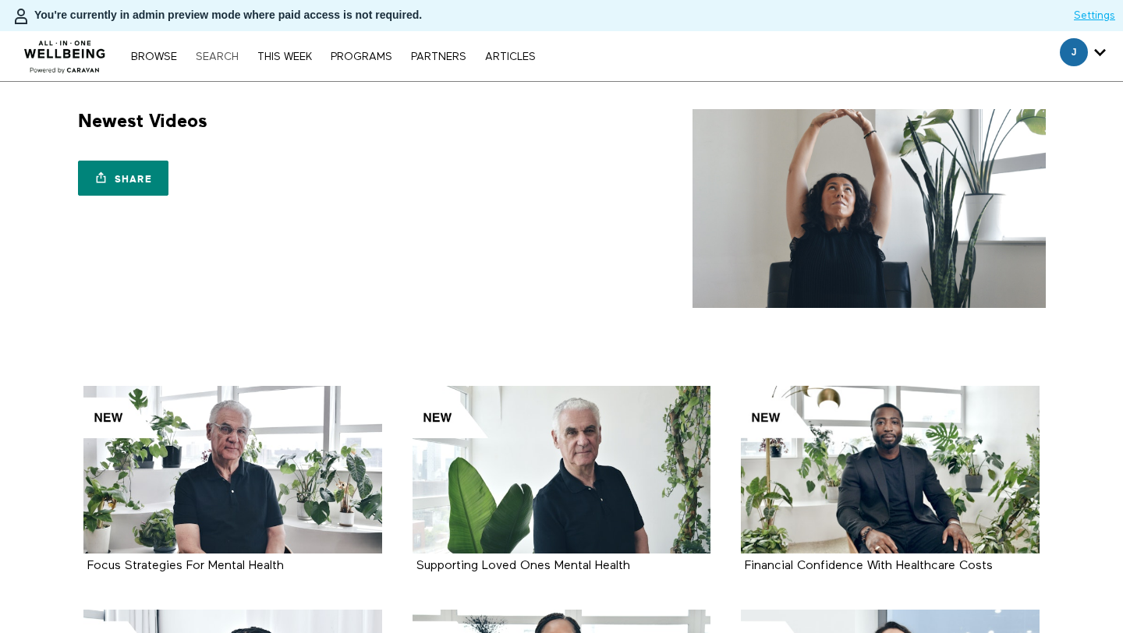
click at [213, 57] on link "Search" at bounding box center [217, 56] width 58 height 11
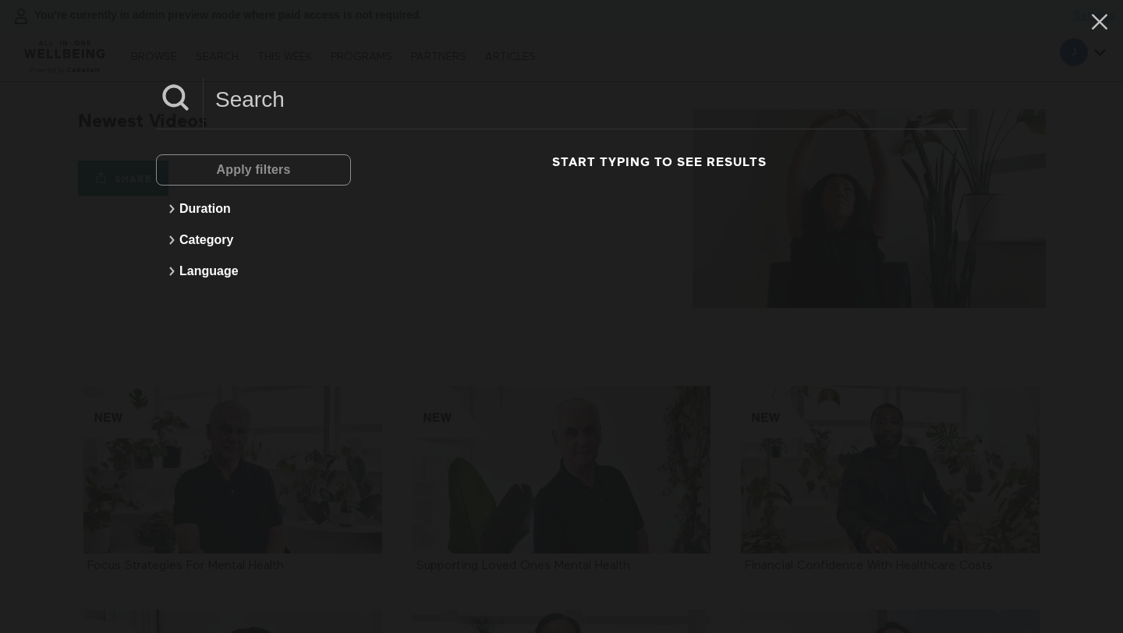
click at [295, 94] on input at bounding box center [584, 99] width 763 height 43
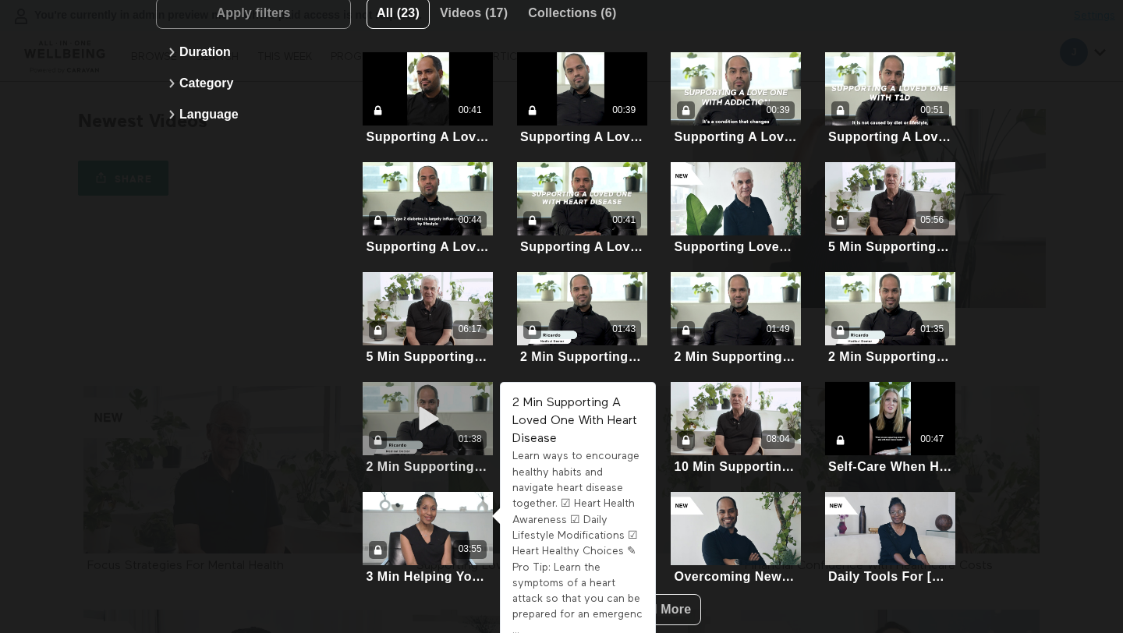
scroll to position [173, 0]
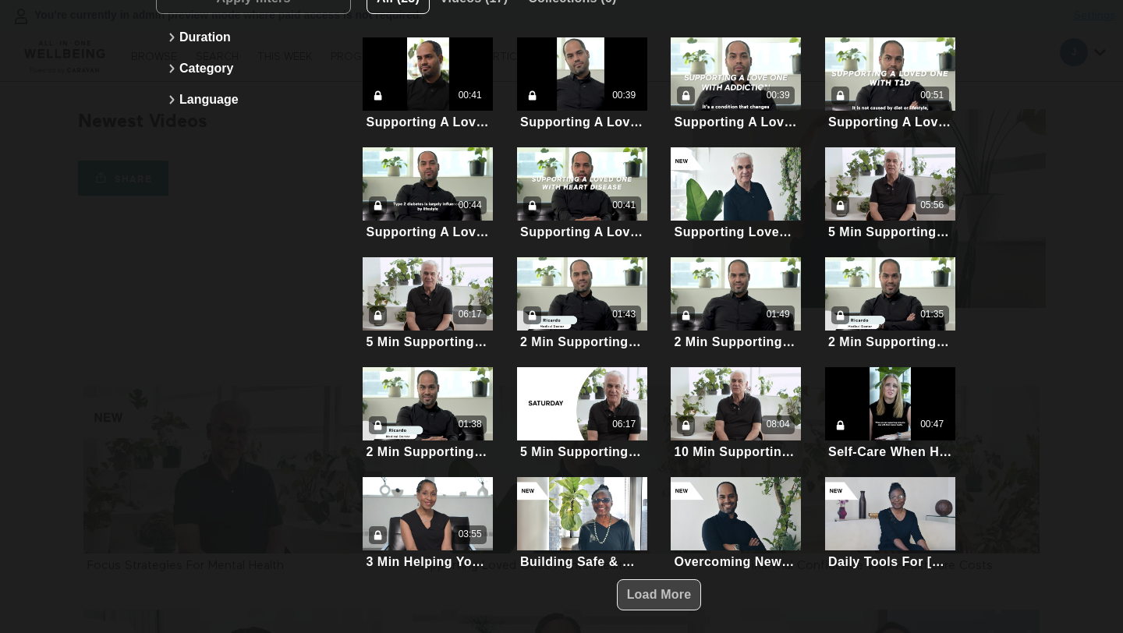
click at [671, 589] on span "Load More" at bounding box center [659, 594] width 65 height 13
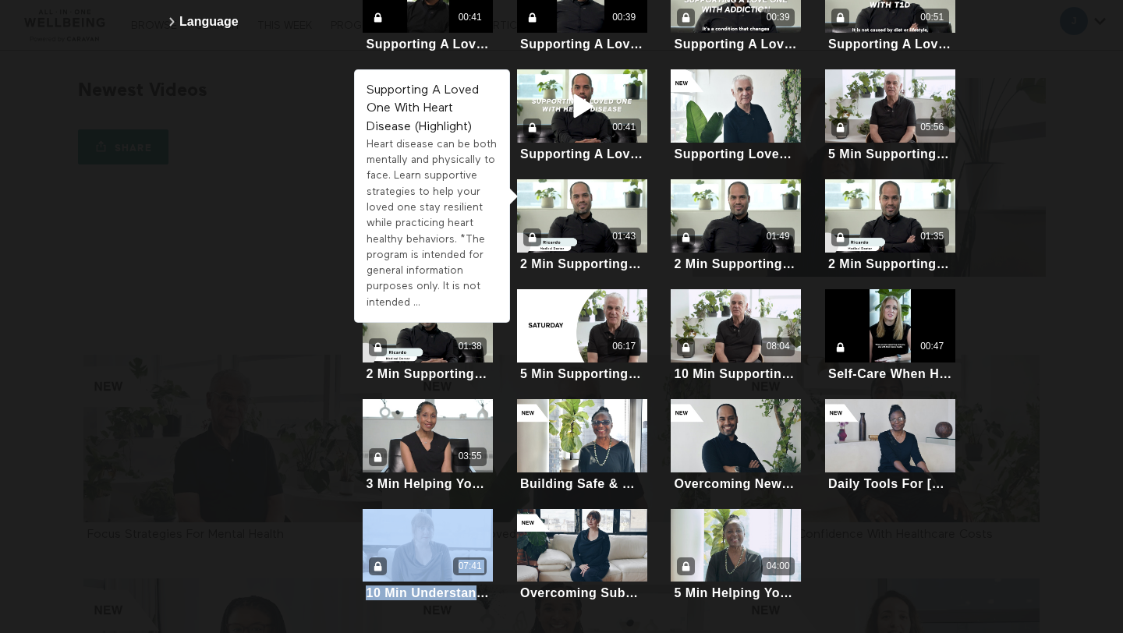
scroll to position [0, 0]
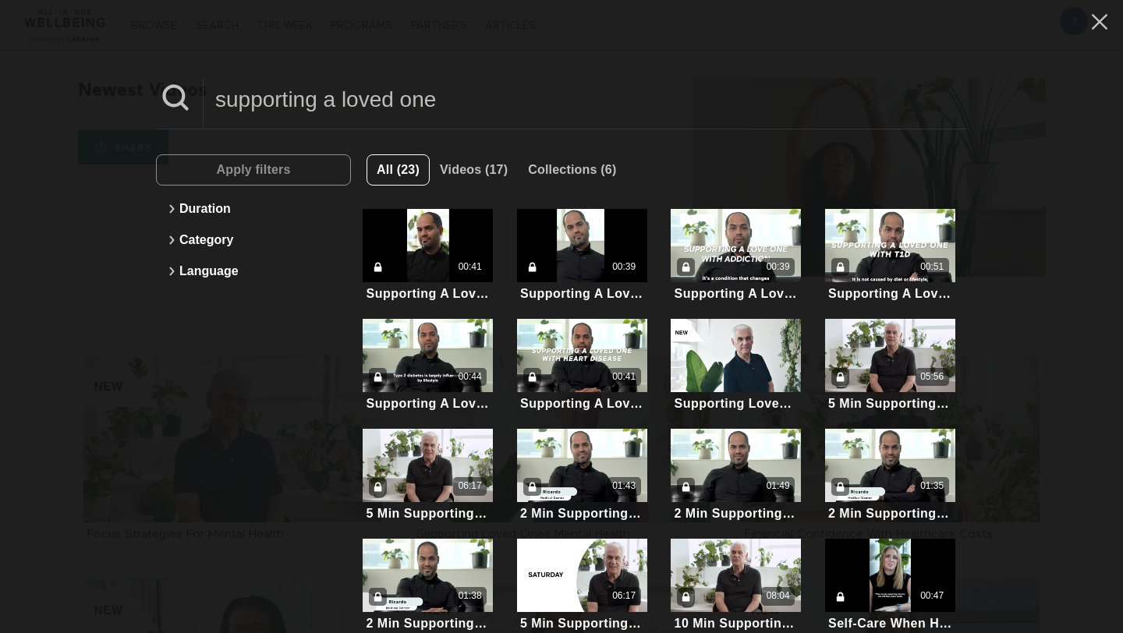
click at [370, 101] on input "supporting a loved one" at bounding box center [584, 99] width 763 height 43
click at [238, 373] on div "Apply filters Duration Category Language" at bounding box center [253, 506] width 195 height 705
click at [345, 102] on input "supporting a loved one" at bounding box center [584, 99] width 763 height 43
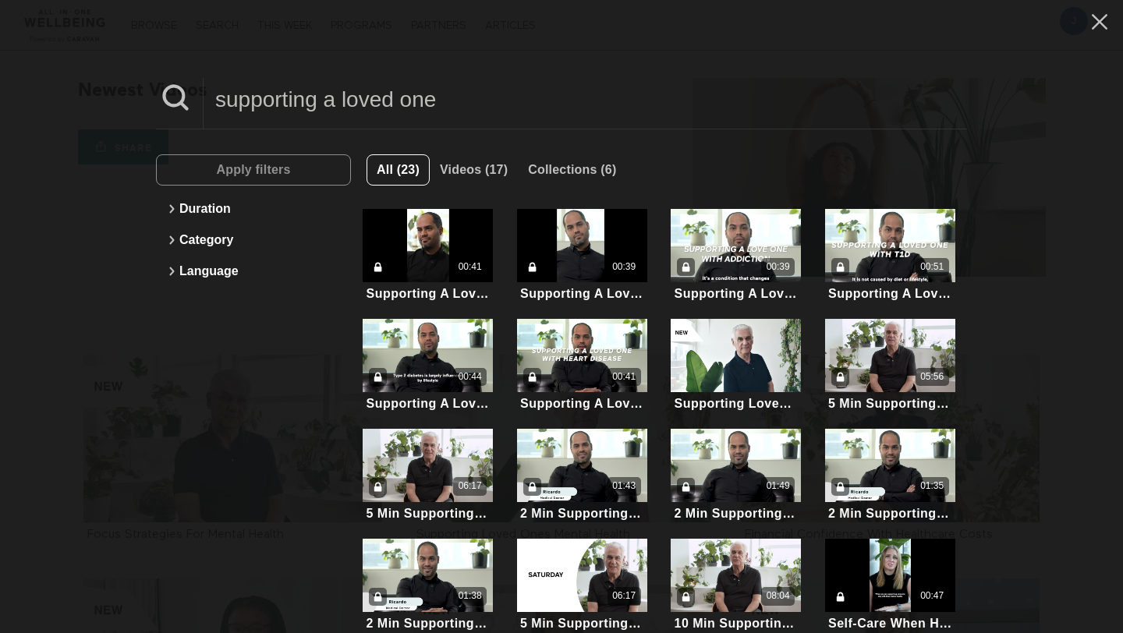
click at [345, 102] on input "supporting a loved one" at bounding box center [584, 99] width 763 height 43
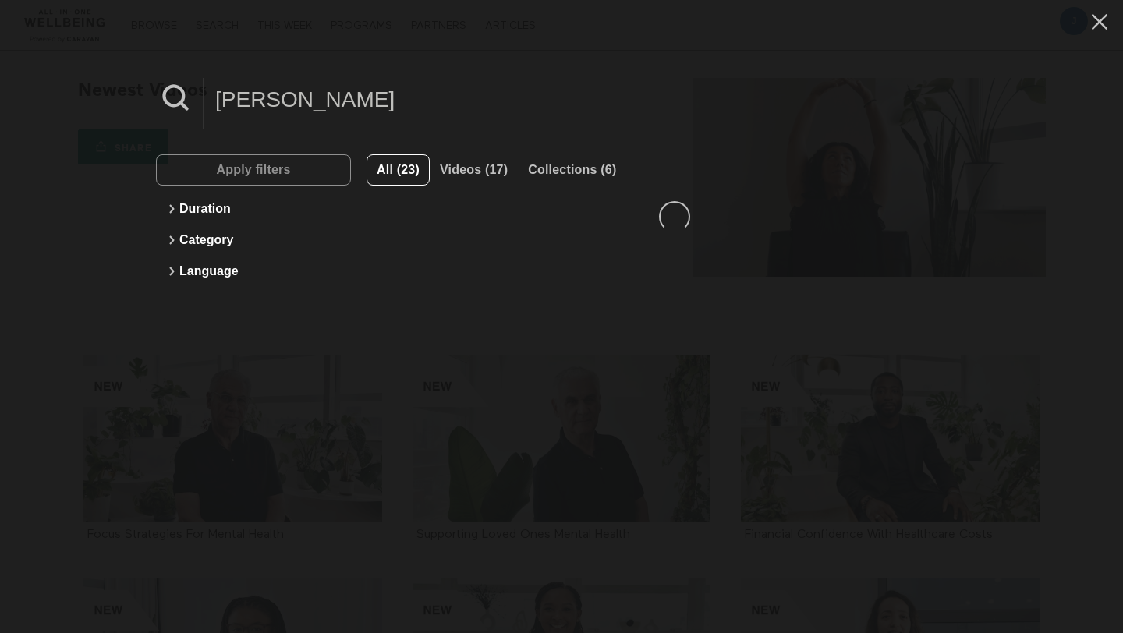
type input "candice"
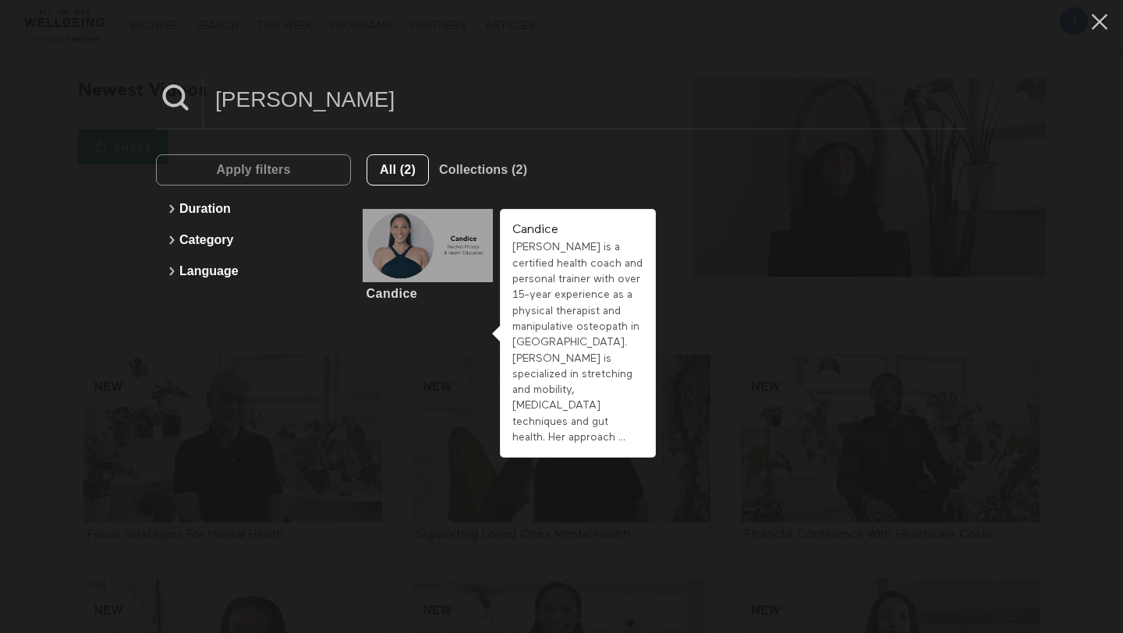
click at [425, 239] on div at bounding box center [427, 245] width 130 height 73
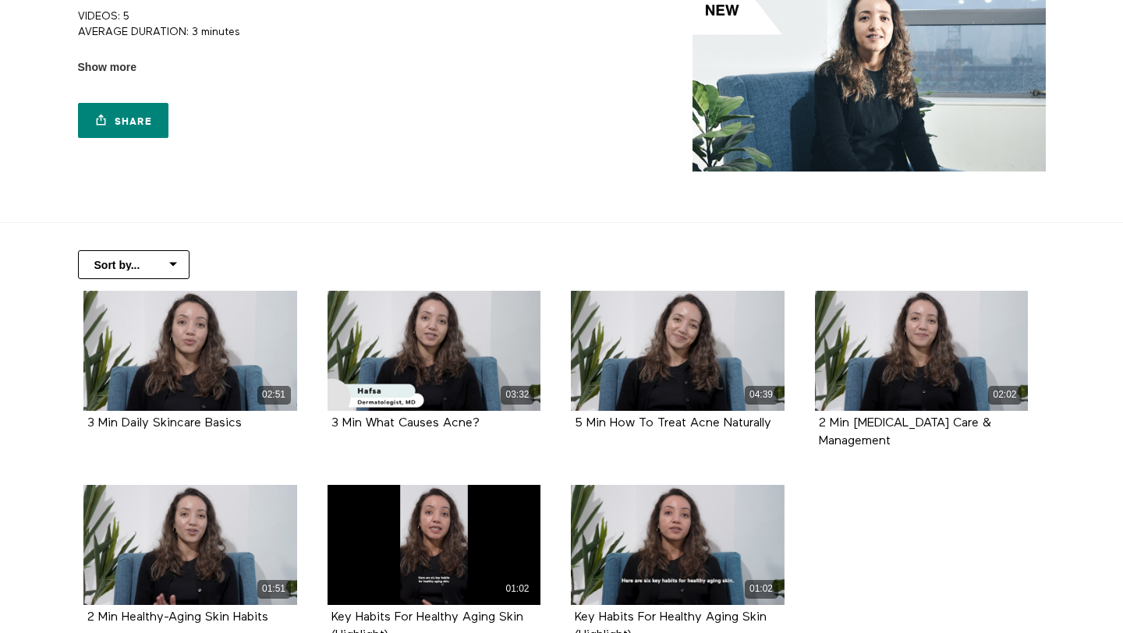
scroll to position [249, 0]
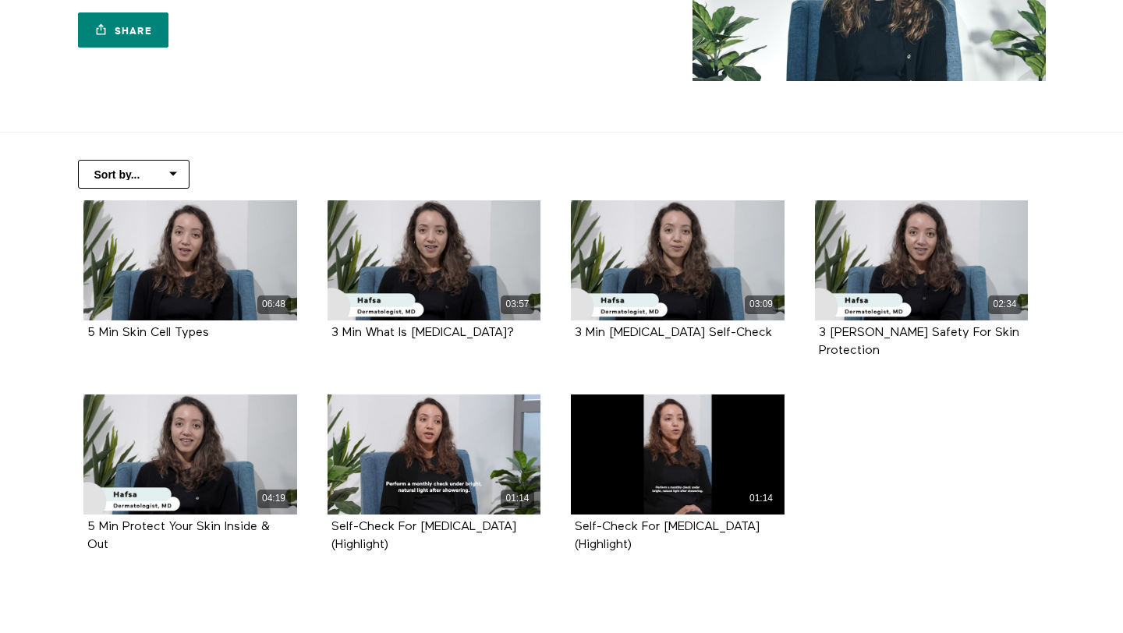
scroll to position [241, 0]
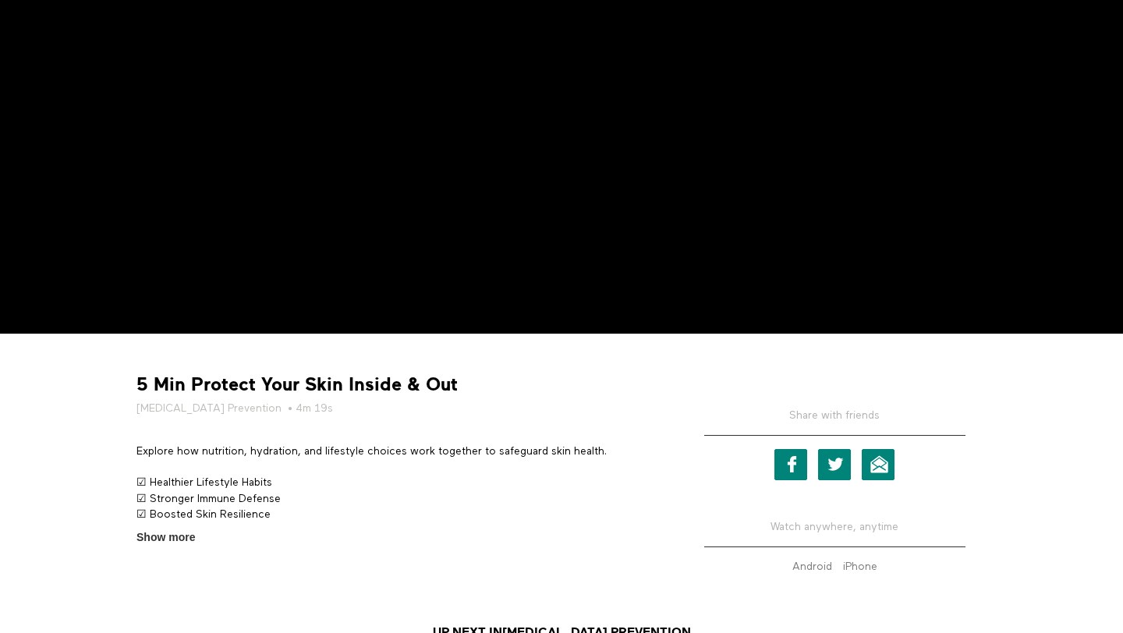
scroll to position [318, 0]
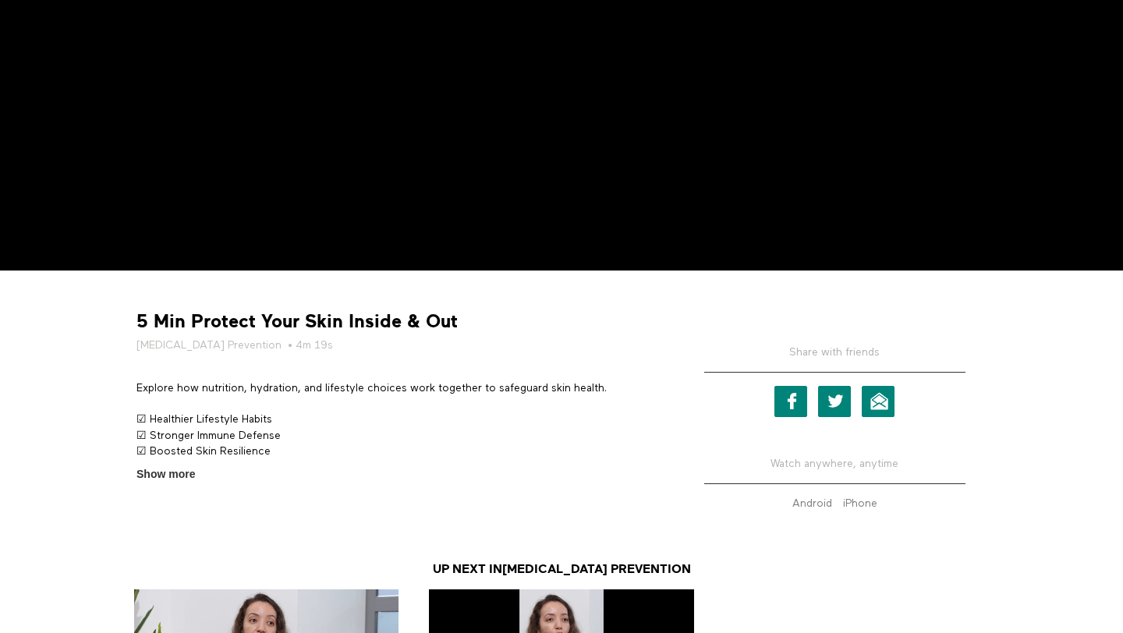
click at [224, 320] on strong "5 Min Protect Your Skin Inside & Out" at bounding box center [296, 321] width 321 height 24
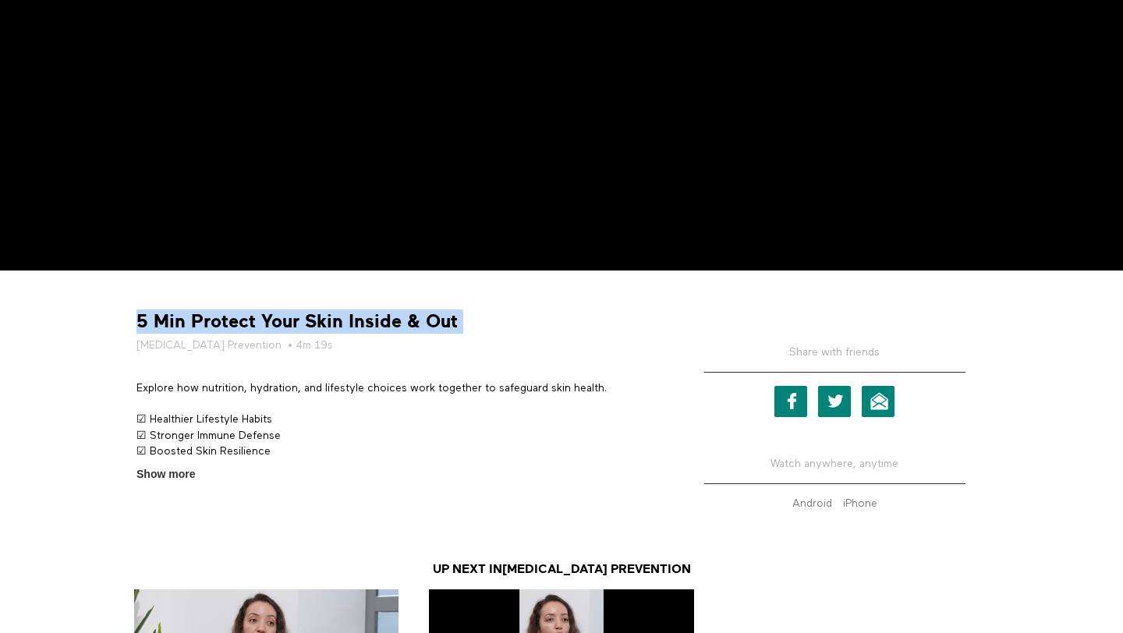
click at [224, 320] on strong "5 Min Protect Your Skin Inside & Out" at bounding box center [296, 321] width 321 height 24
copy div "5 Min Protect Your Skin Inside & Out"
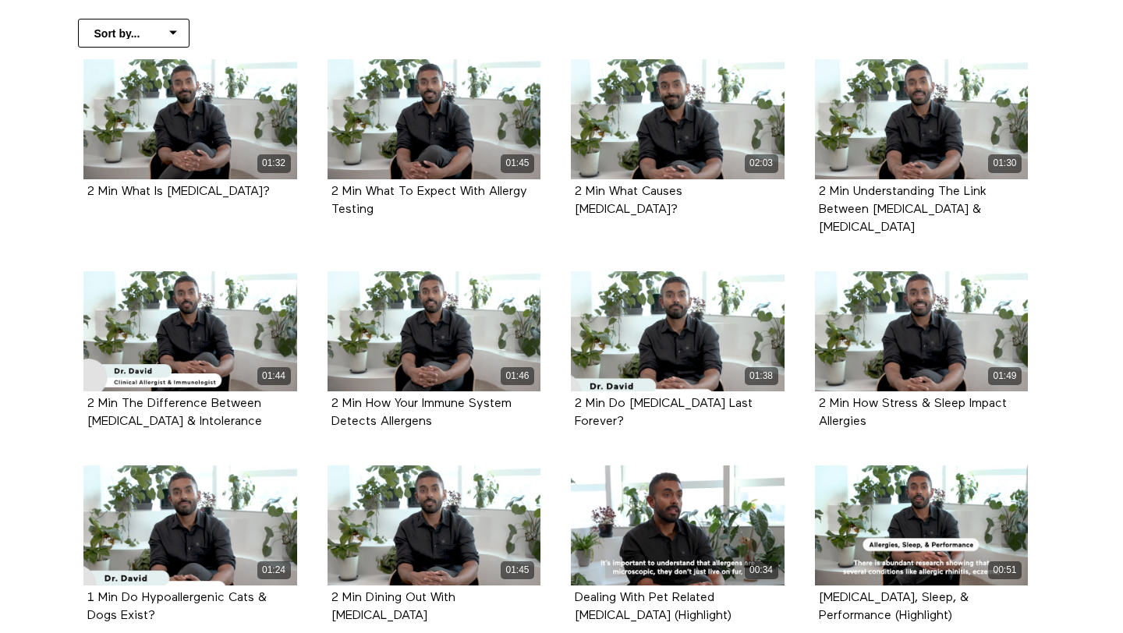
scroll to position [378, 0]
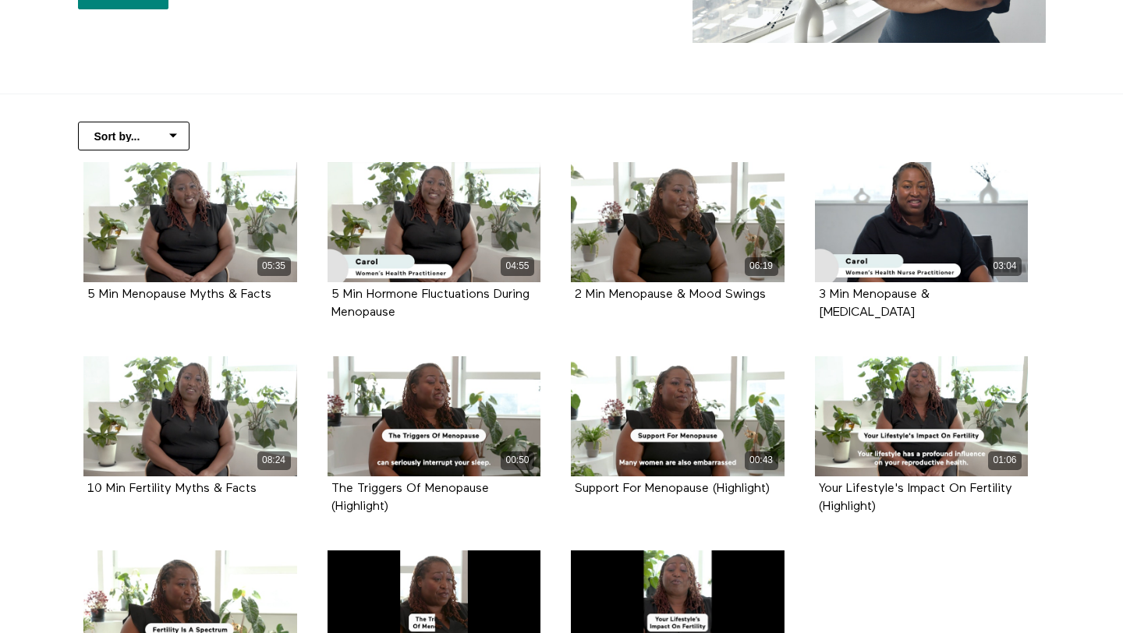
scroll to position [287, 0]
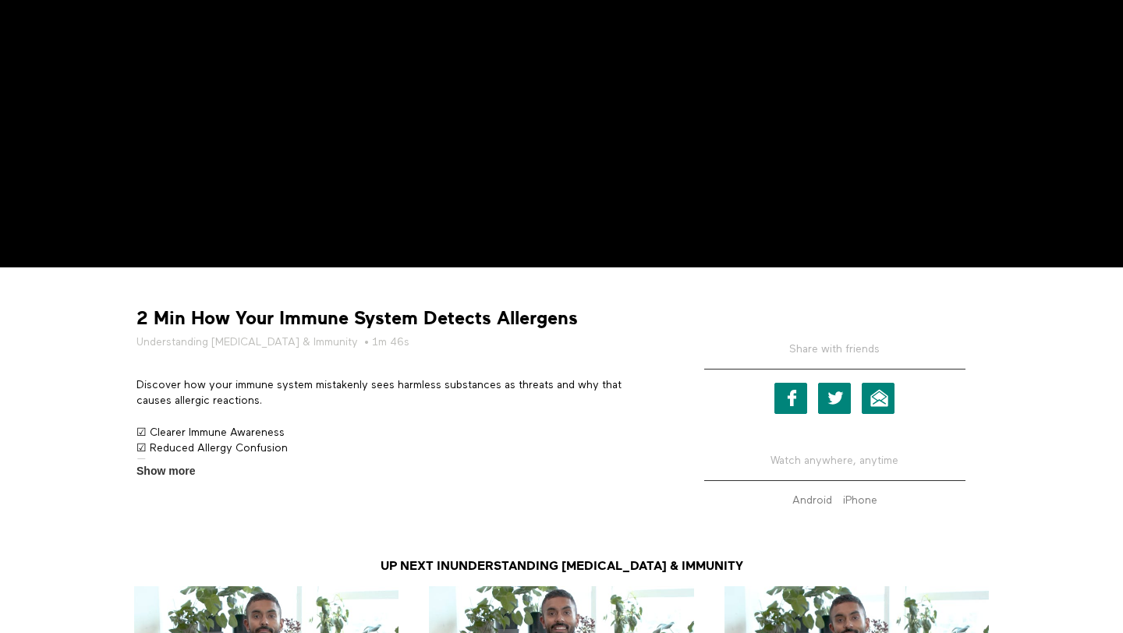
scroll to position [518, 0]
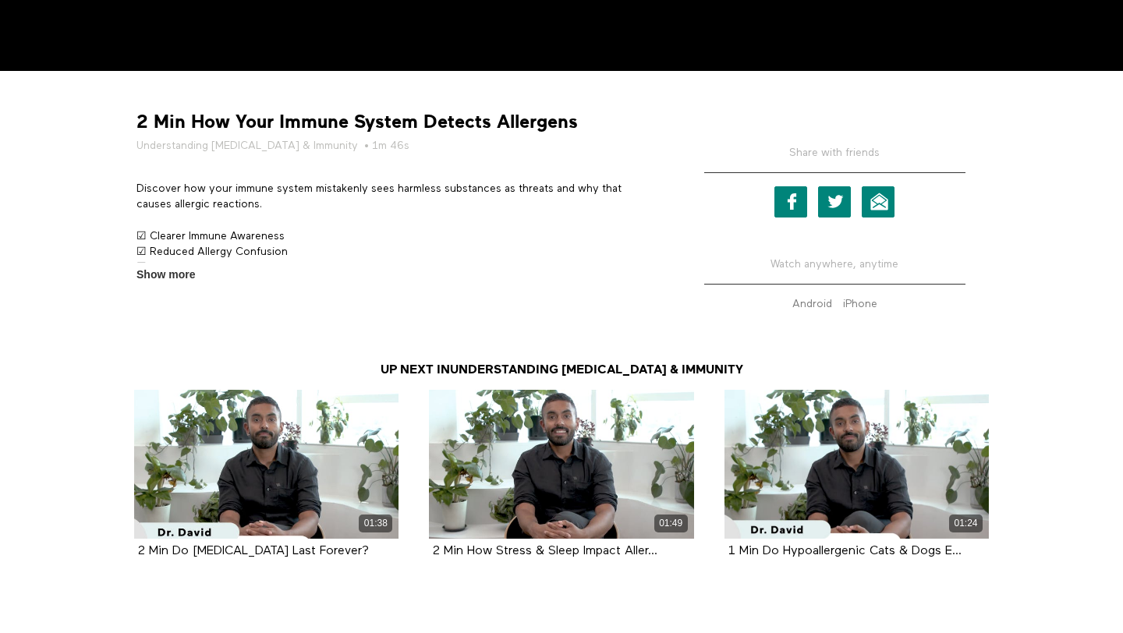
click at [355, 124] on strong "2 Min How Your Immune System Detects Allergens" at bounding box center [356, 122] width 441 height 24
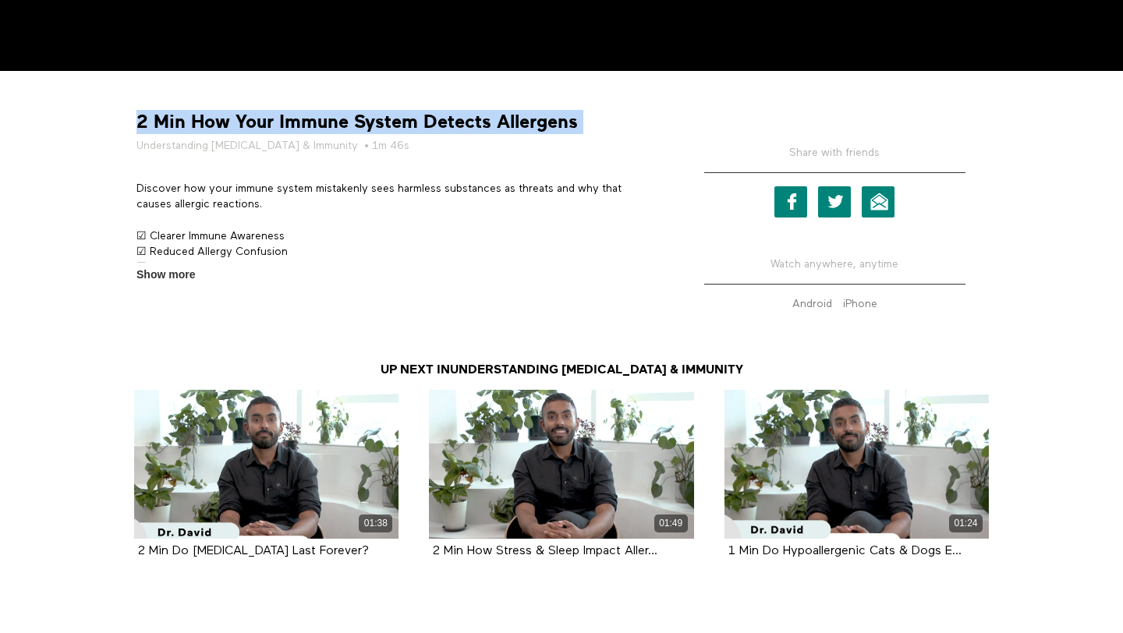
click at [355, 124] on strong "2 Min How Your Immune System Detects Allergens" at bounding box center [356, 122] width 441 height 24
copy div "2 Min How Your Immune System Detects Allergens"
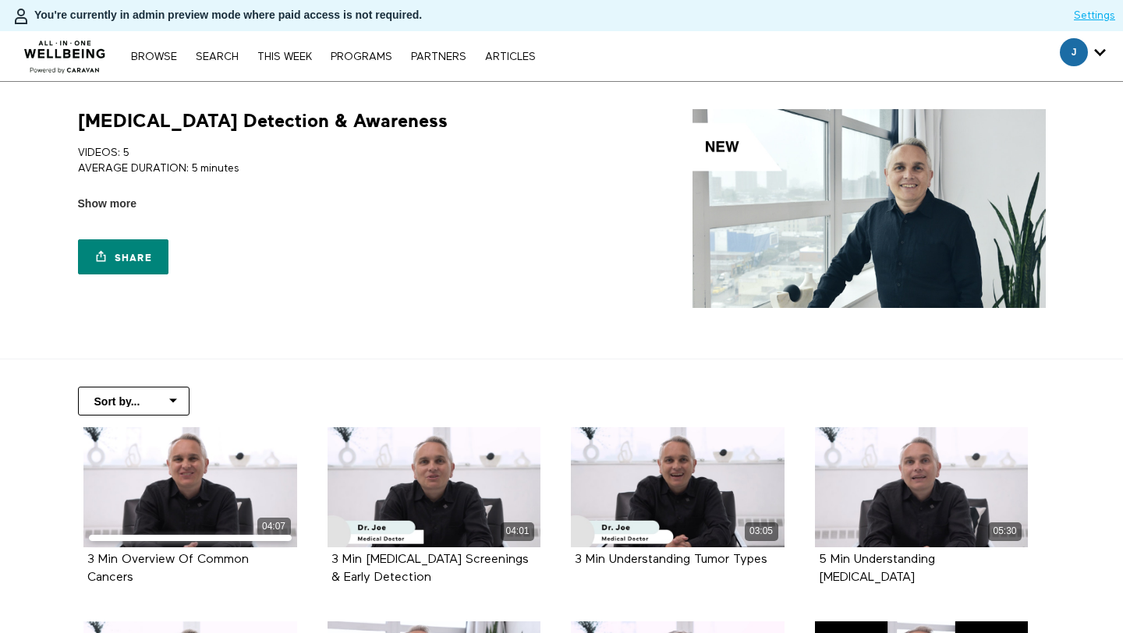
scroll to position [189, 0]
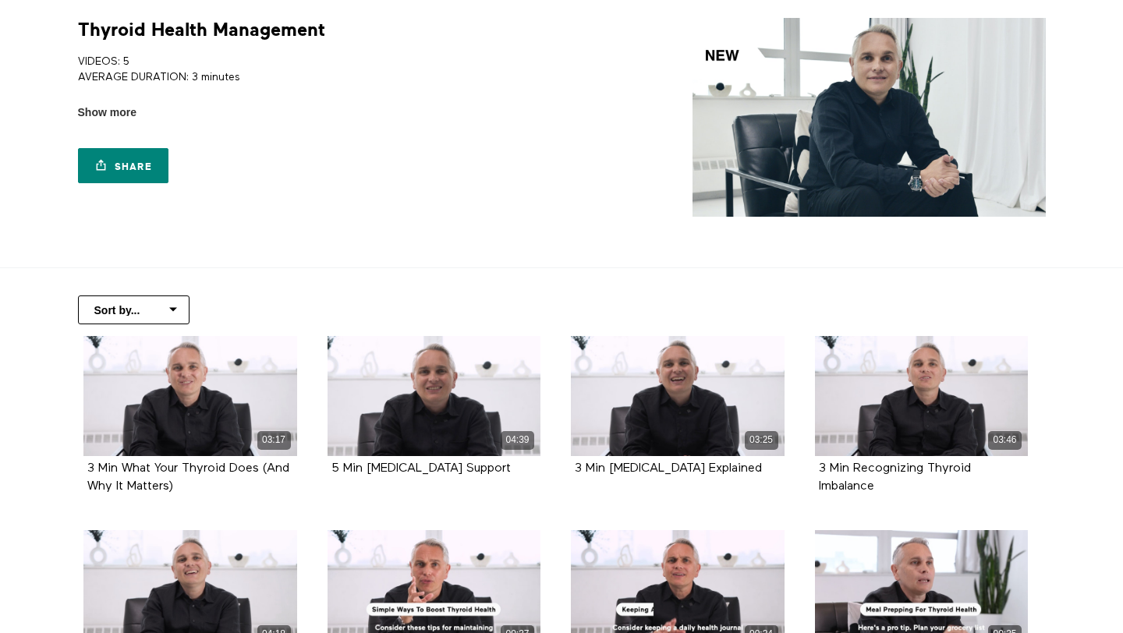
scroll to position [116, 0]
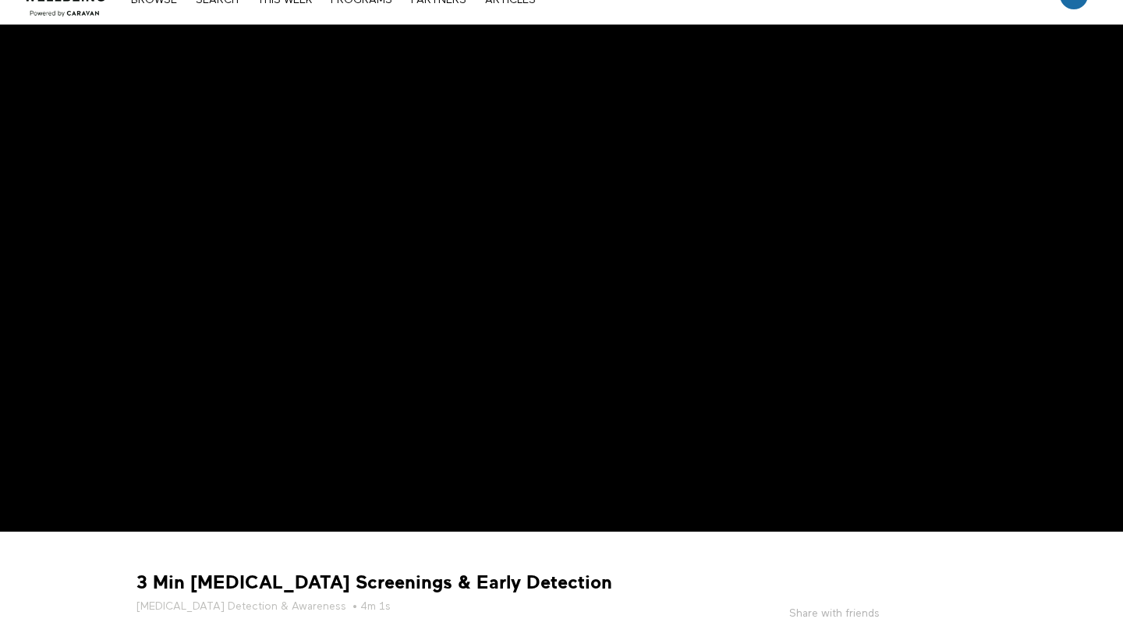
scroll to position [172, 0]
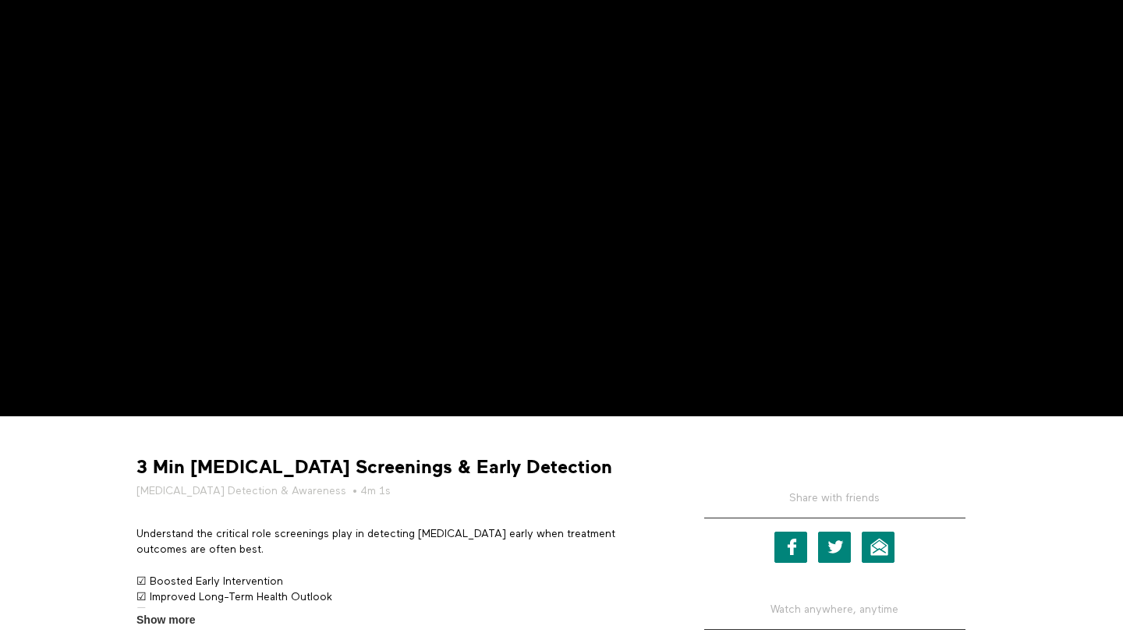
click at [327, 459] on strong "3 Min [MEDICAL_DATA] Screenings & Early Detection" at bounding box center [374, 467] width 476 height 24
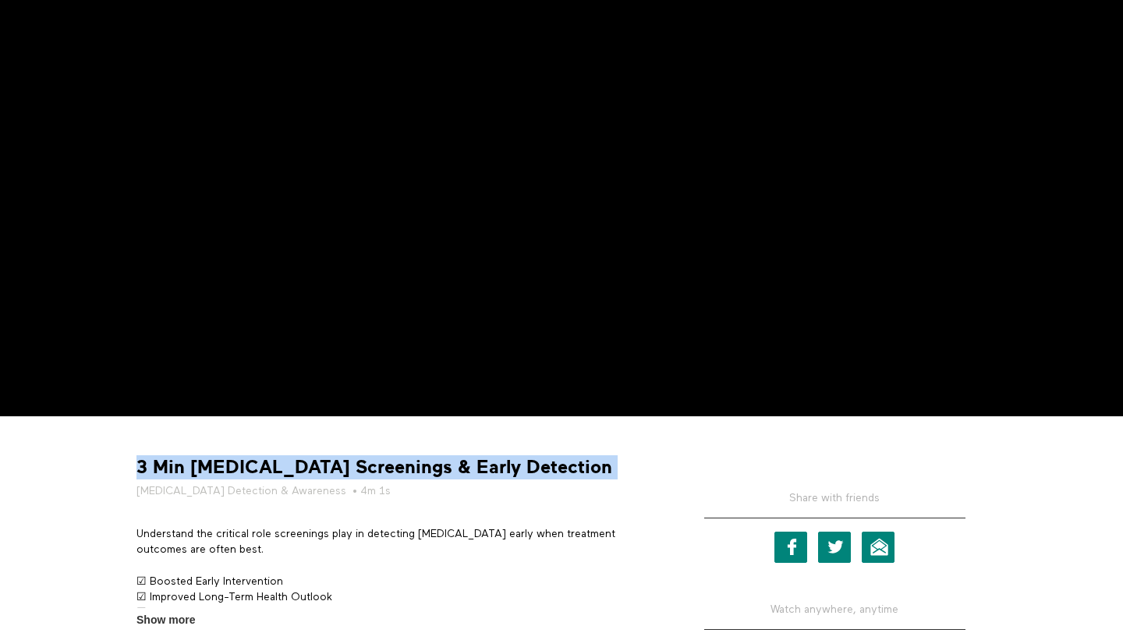
click at [327, 459] on strong "3 Min [MEDICAL_DATA] Screenings & Early Detection" at bounding box center [374, 467] width 476 height 24
copy div "3 Min [MEDICAL_DATA] Screenings & Early Detection"
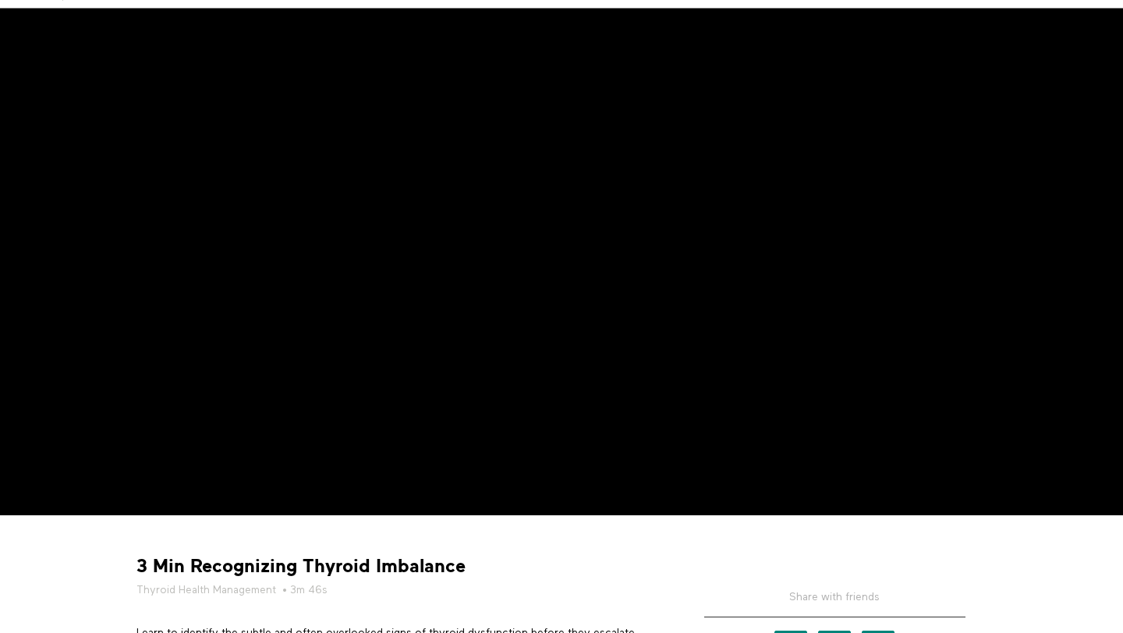
scroll to position [190, 0]
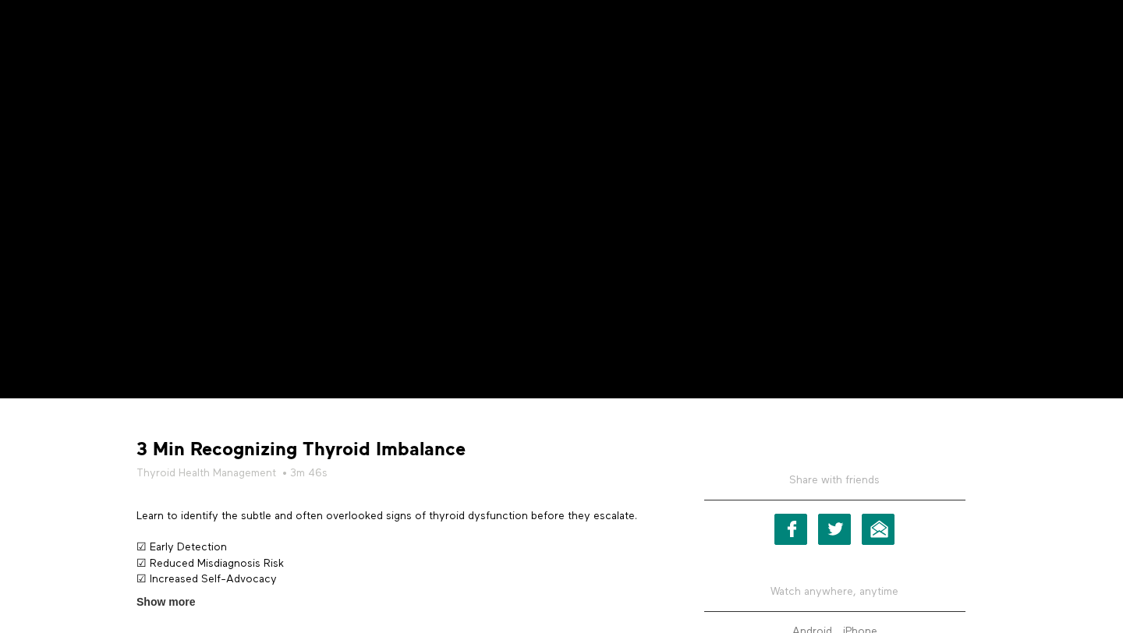
click at [262, 453] on strong "3 Min Recognizing Thyroid Imbalance" at bounding box center [300, 449] width 329 height 24
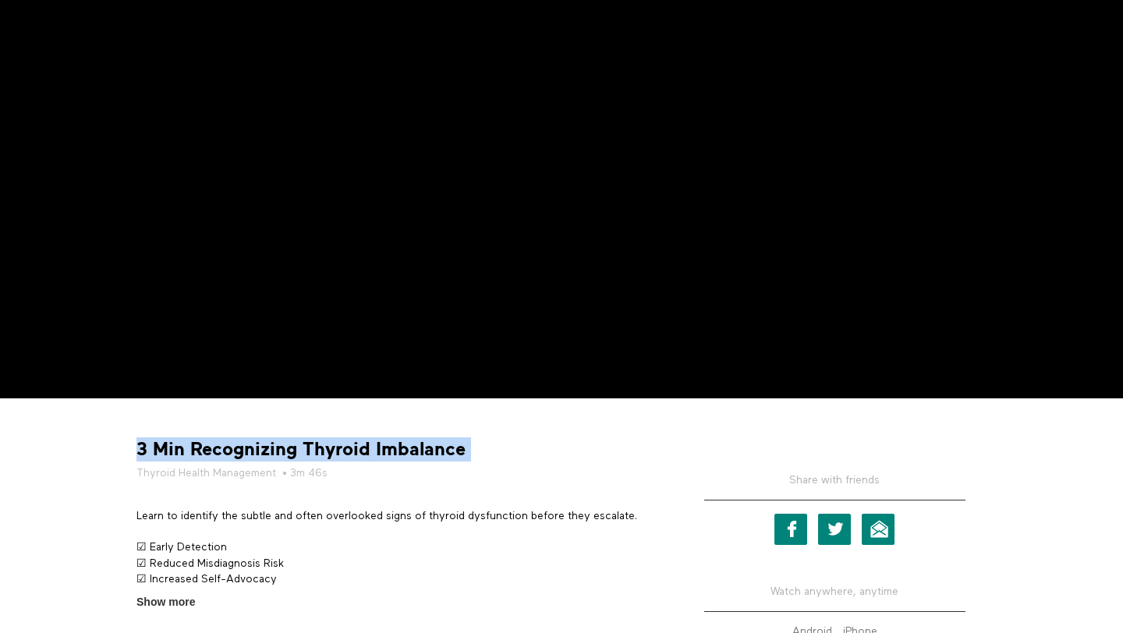
click at [262, 453] on strong "3 Min Recognizing Thyroid Imbalance" at bounding box center [300, 449] width 329 height 24
copy div "3 Min Recognizing Thyroid Imbalance"
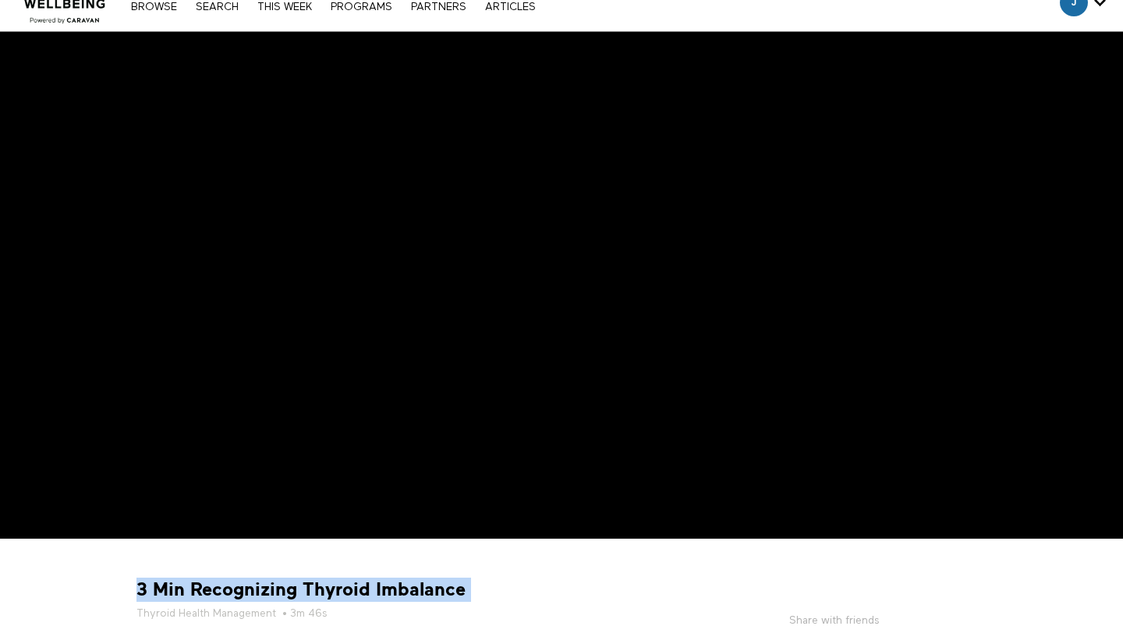
scroll to position [0, 0]
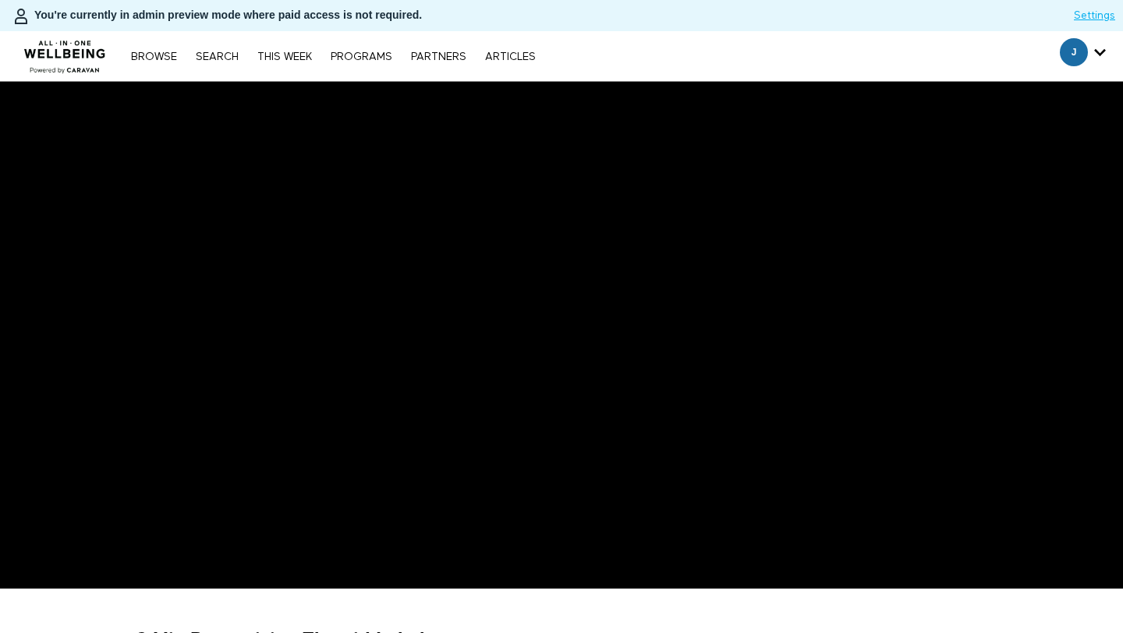
click at [210, 47] on div "Browse Search THIS WEEK PROGRAMS PARTNERS ARTICLES Subscribe Account settings M…" at bounding box center [386, 56] width 772 height 50
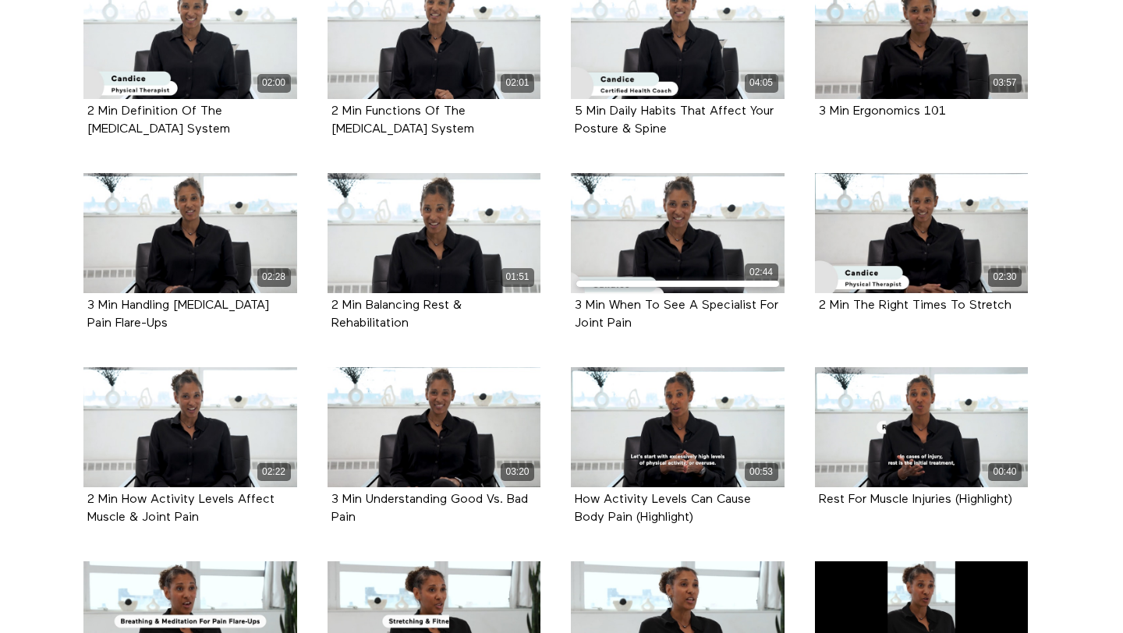
scroll to position [471, 0]
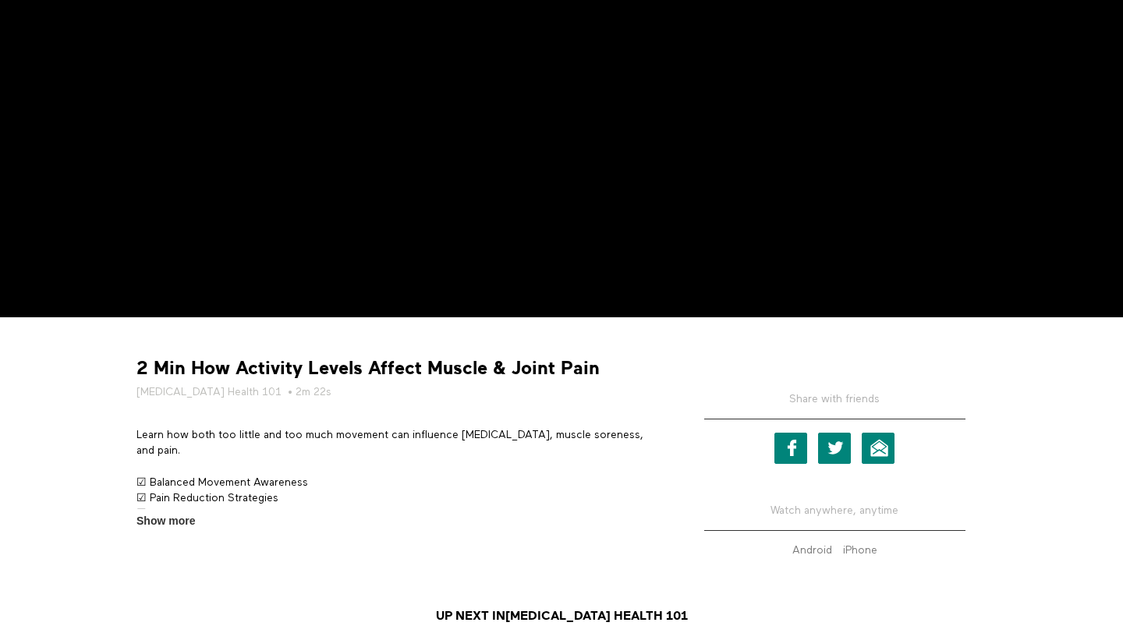
scroll to position [285, 0]
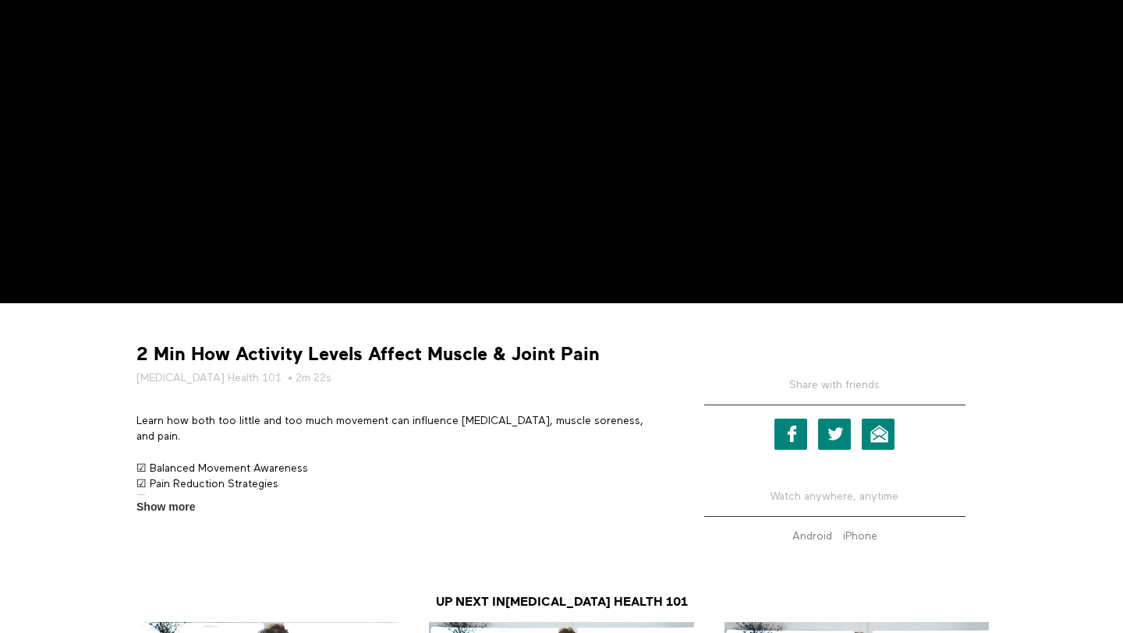
click at [317, 351] on strong "2 Min How Activity Levels Affect Muscle & Joint Pain" at bounding box center [367, 354] width 463 height 24
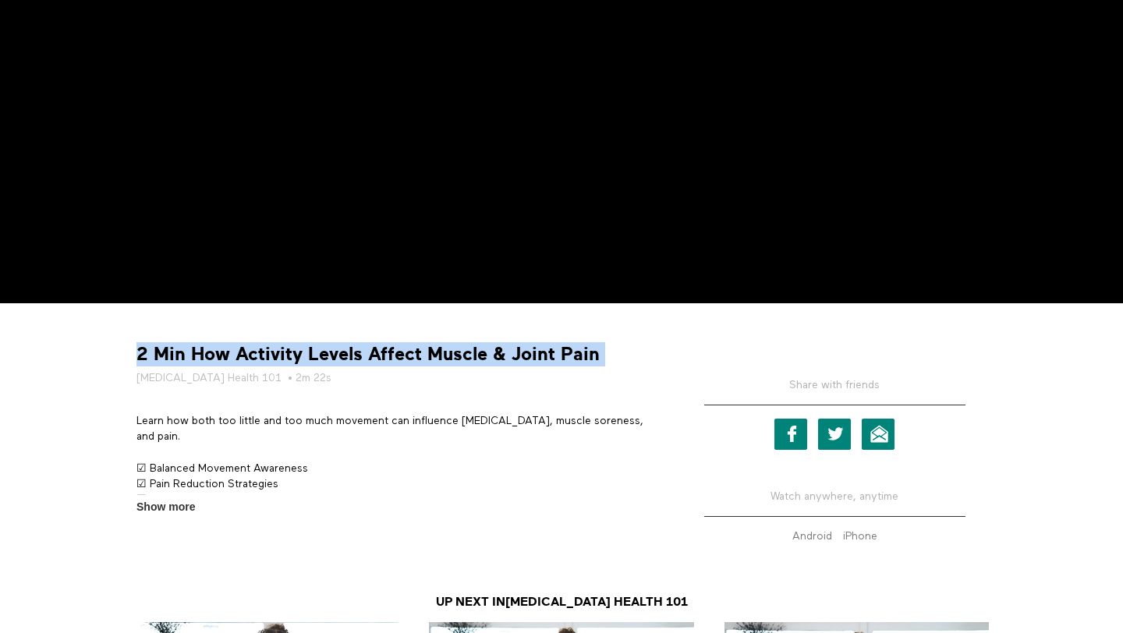
click at [317, 351] on strong "2 Min How Activity Levels Affect Muscle & Joint Pain" at bounding box center [367, 354] width 463 height 24
copy div "2 Min How Activity Levels Affect Muscle & Joint Pain"
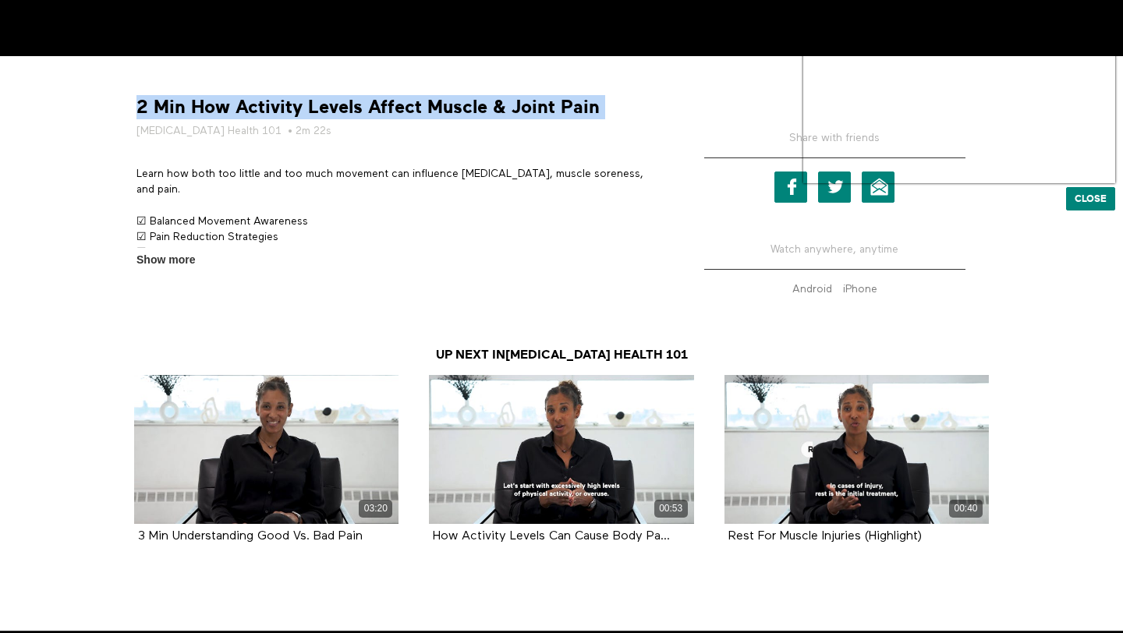
scroll to position [578, 0]
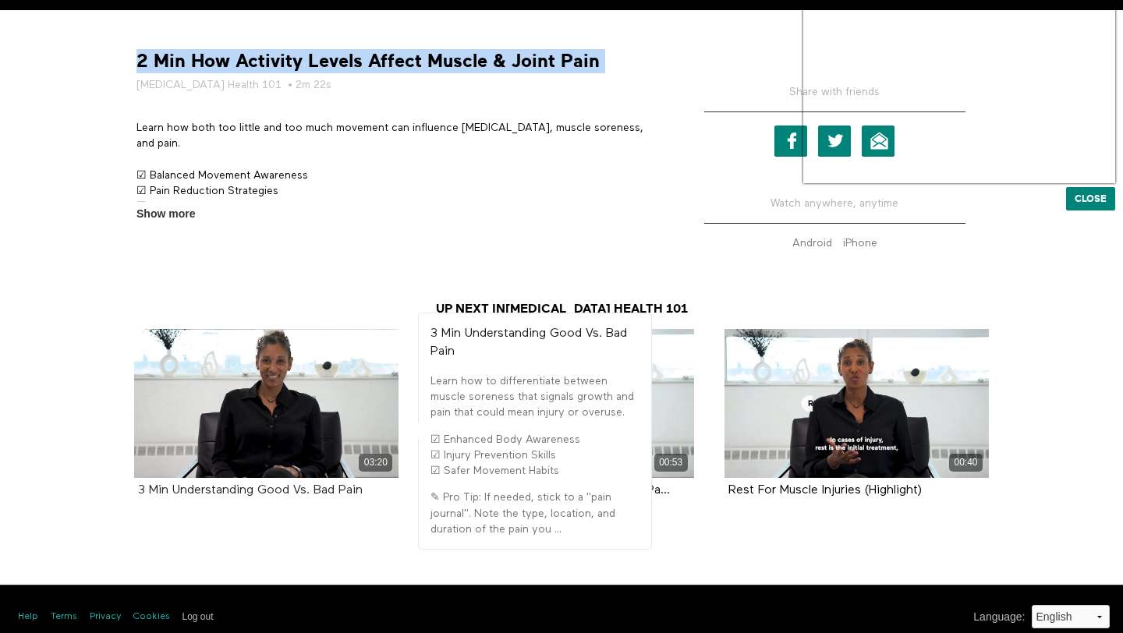
drag, startPoint x: 132, startPoint y: 490, endPoint x: 362, endPoint y: 490, distance: 230.7
click at [362, 490] on div "03:20 3 Min Understanding Good Vs. Bad Pain" at bounding box center [266, 425] width 283 height 193
click at [362, 493] on strong "3 Min Understanding Good Vs. Bad Pain" at bounding box center [250, 490] width 225 height 12
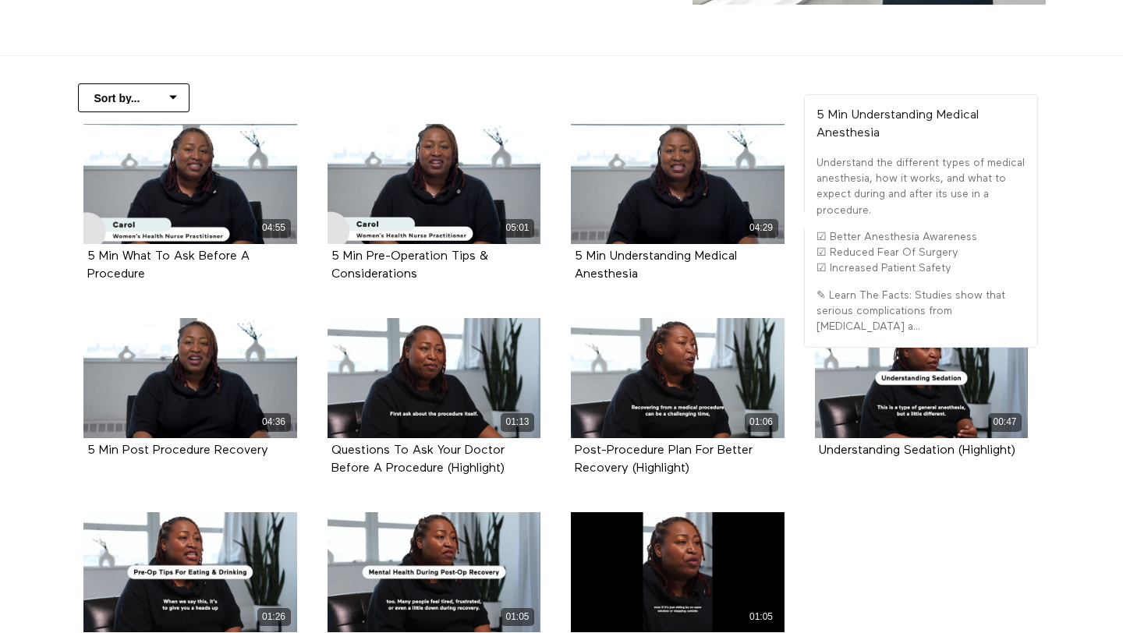
scroll to position [306, 0]
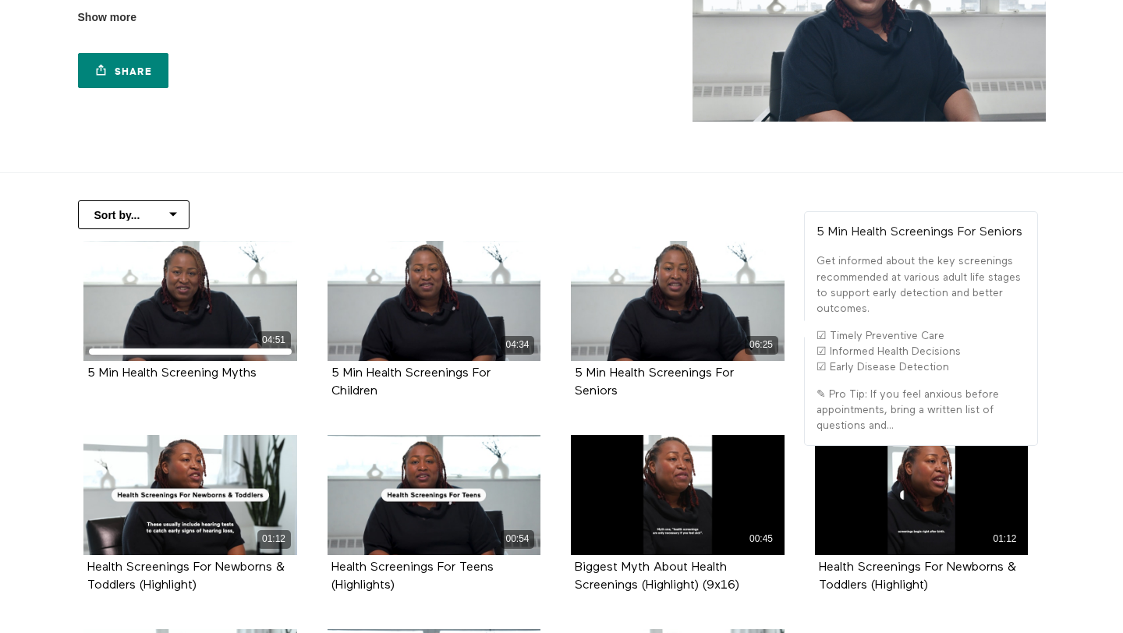
scroll to position [200, 0]
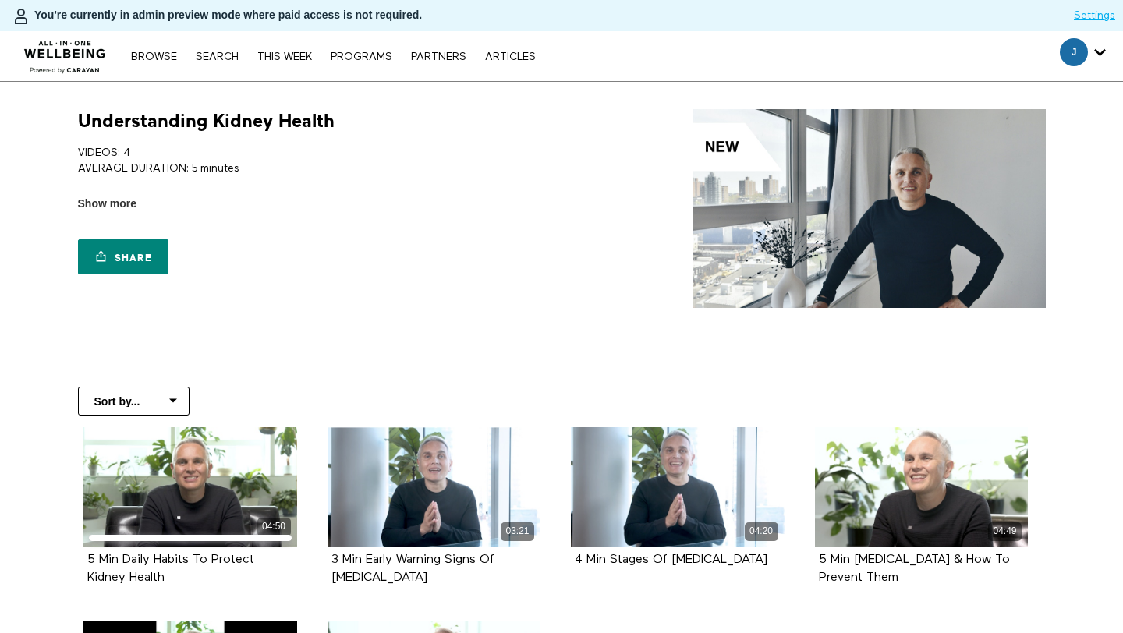
scroll to position [145, 0]
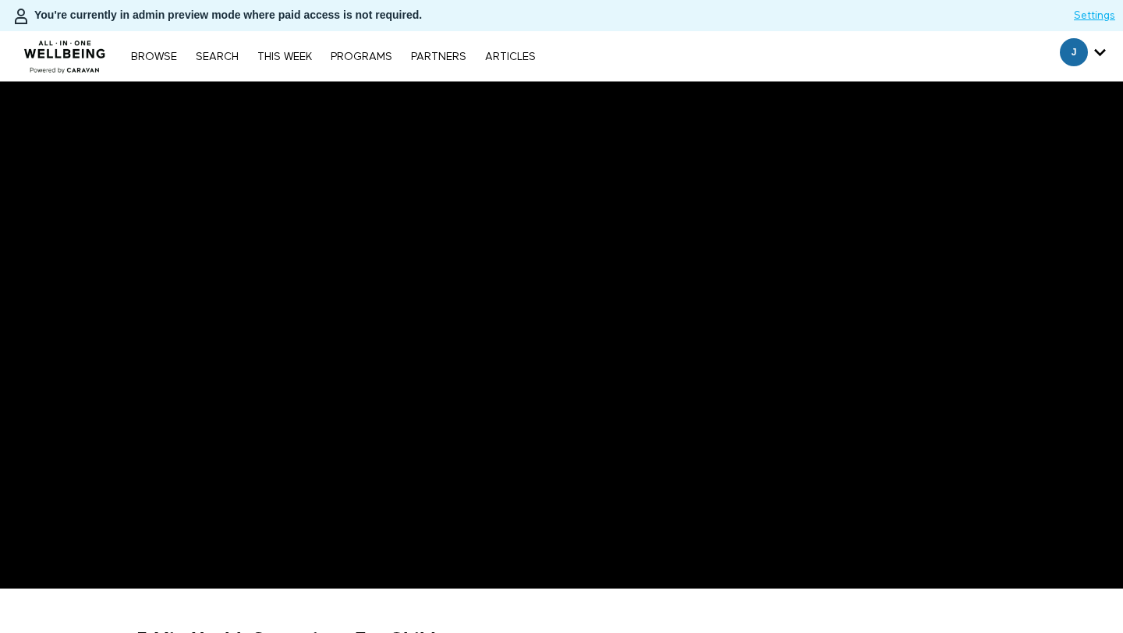
scroll to position [201, 0]
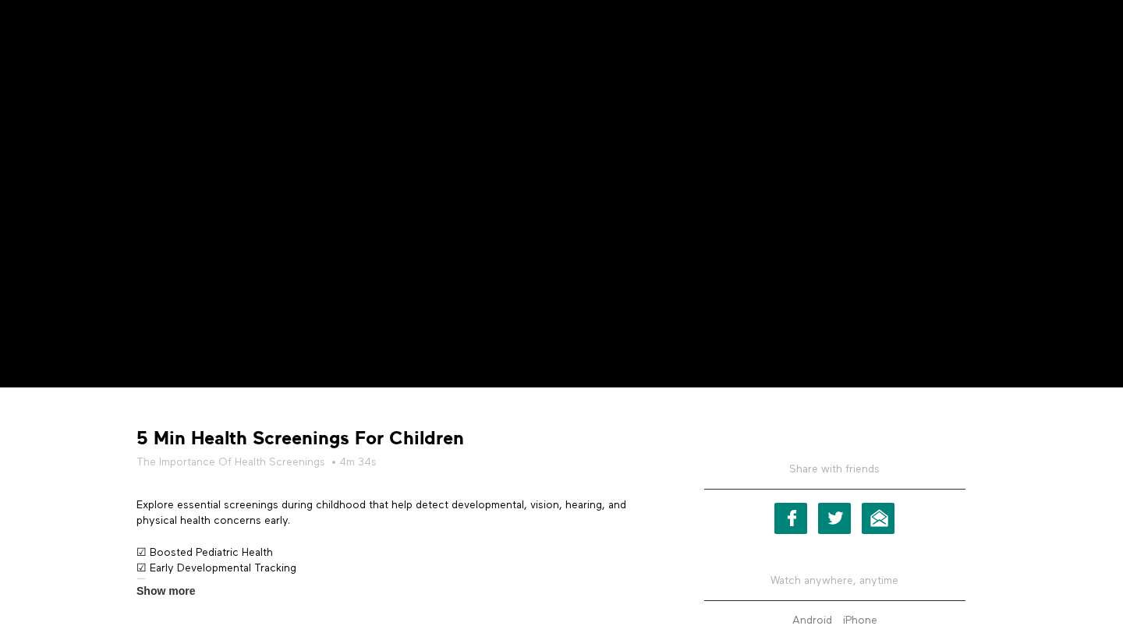
click at [316, 433] on strong "5 Min Health Screenings For Children" at bounding box center [299, 438] width 327 height 24
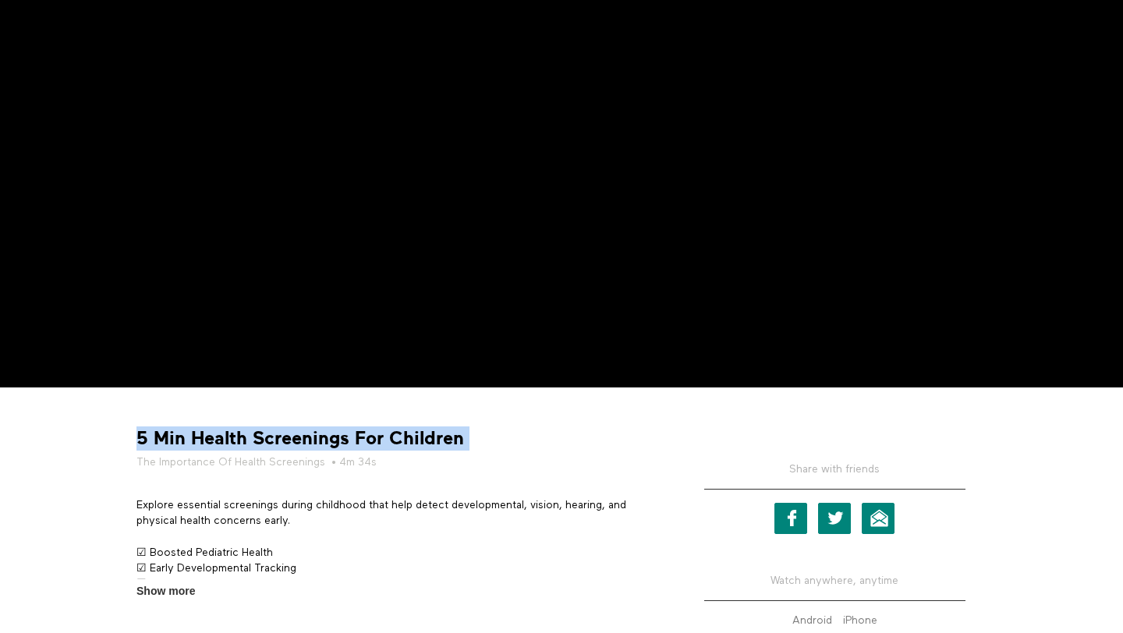
copy div "5 Min Health Screenings For Children"
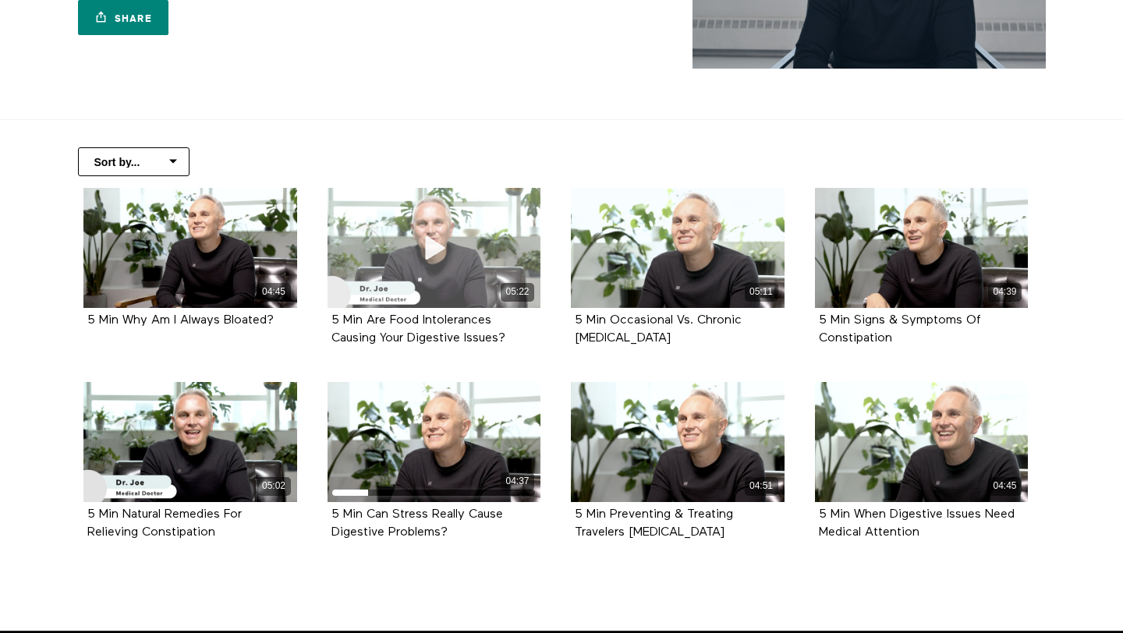
scroll to position [241, 0]
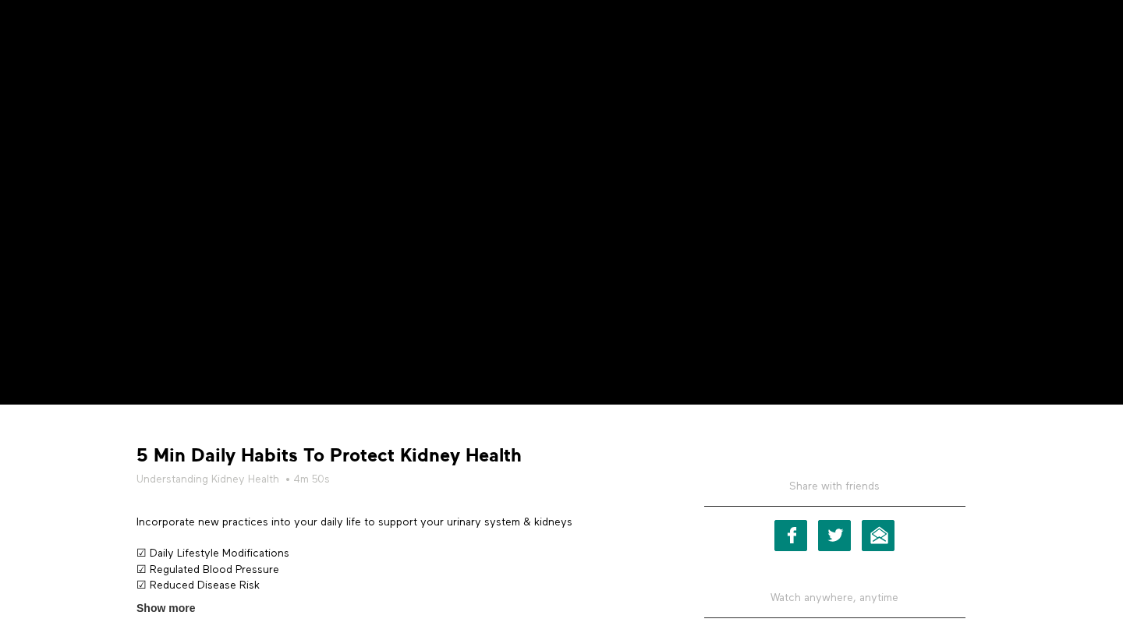
scroll to position [245, 0]
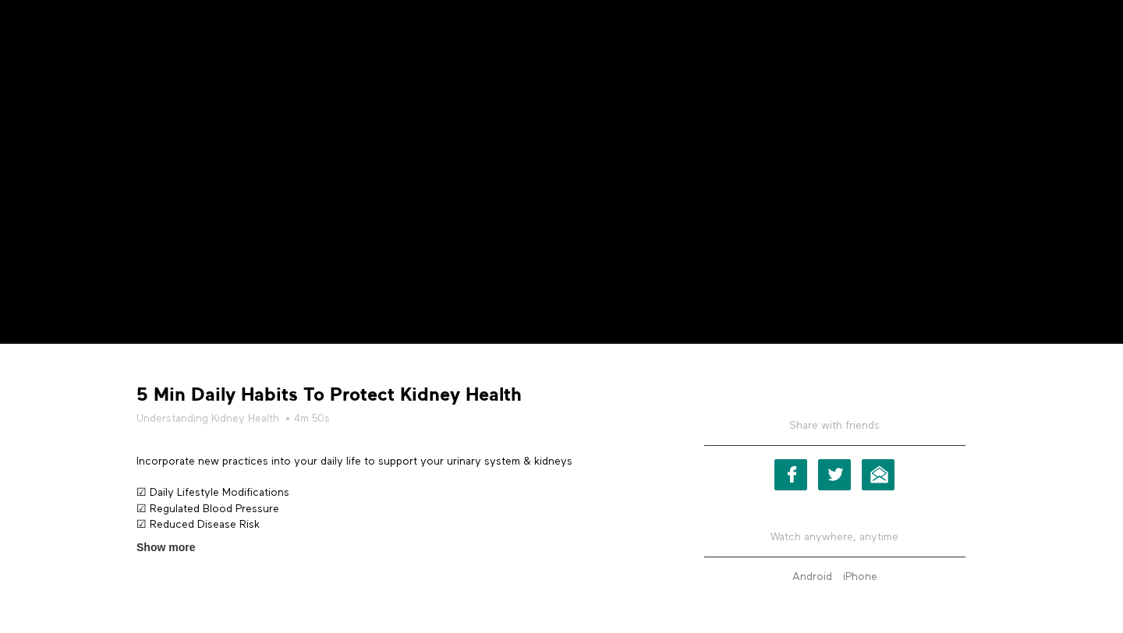
click at [372, 389] on strong "5 Min Daily Habits To Protect Kidney Health" at bounding box center [328, 395] width 385 height 24
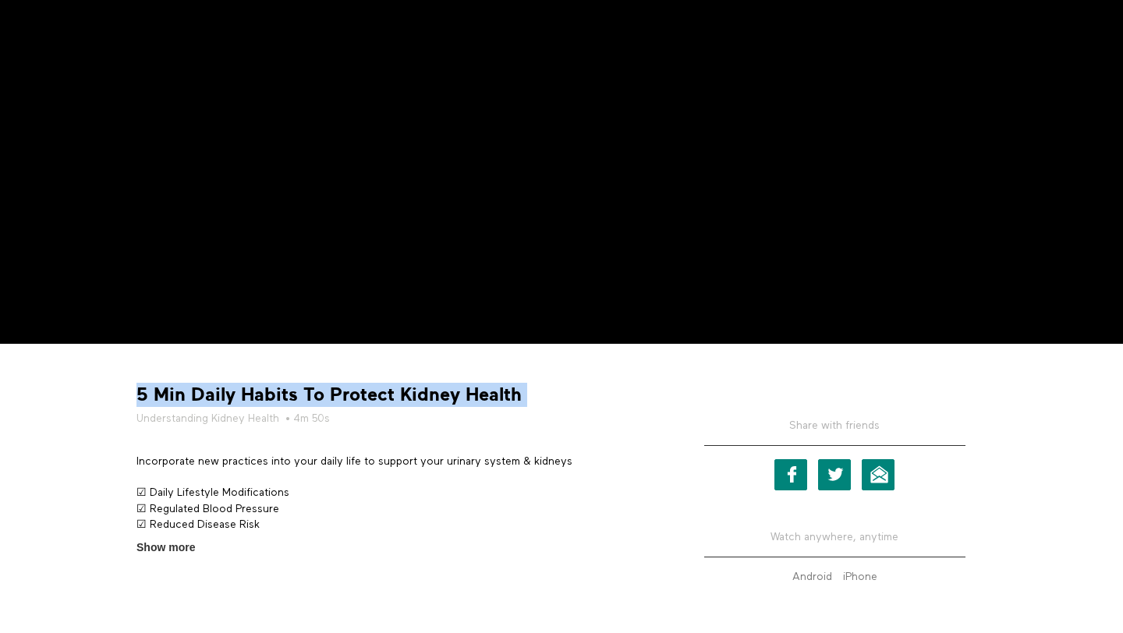
copy div "5 Min Daily Habits To Protect Kidney Health"
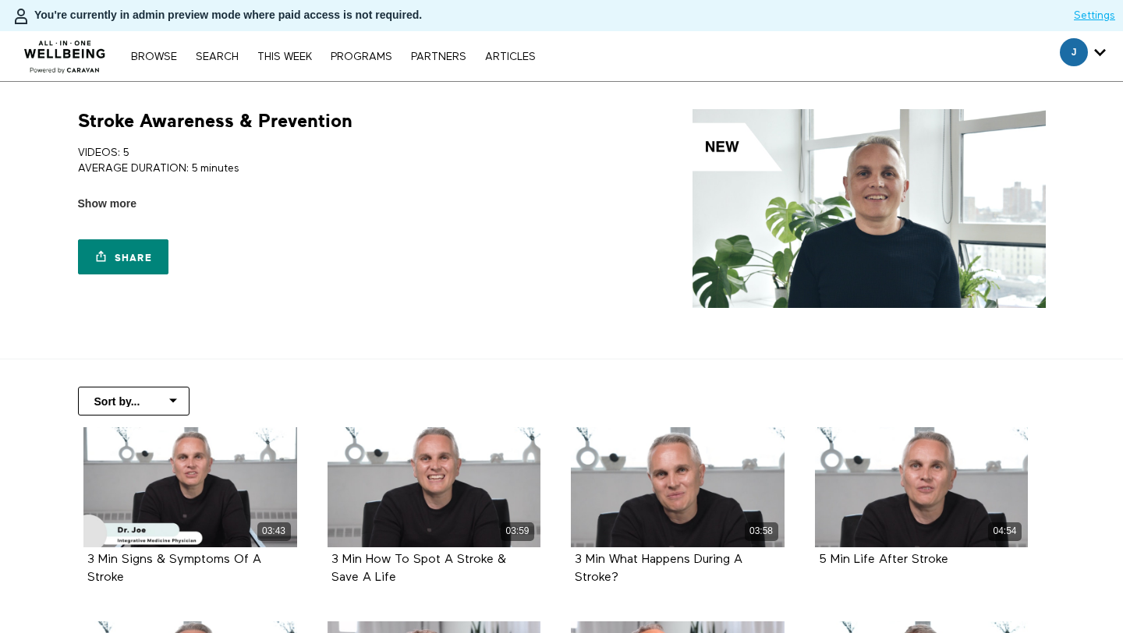
scroll to position [306, 0]
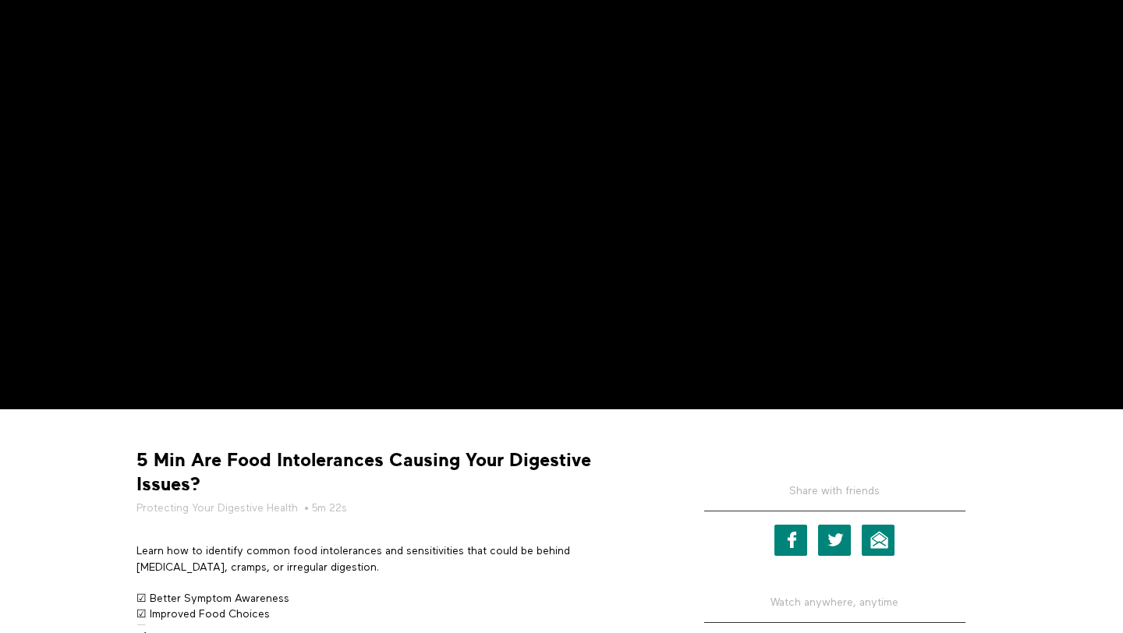
scroll to position [266, 0]
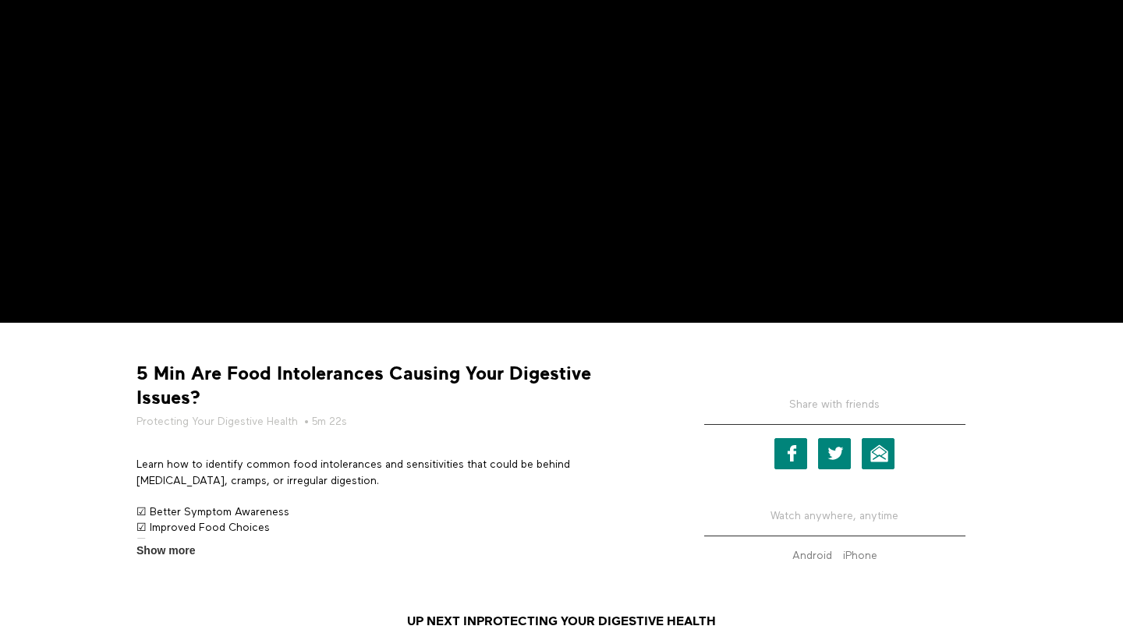
click at [400, 376] on strong "5 Min Are Food Intolerances Causing Your Digestive Issues?" at bounding box center [397, 386] width 522 height 48
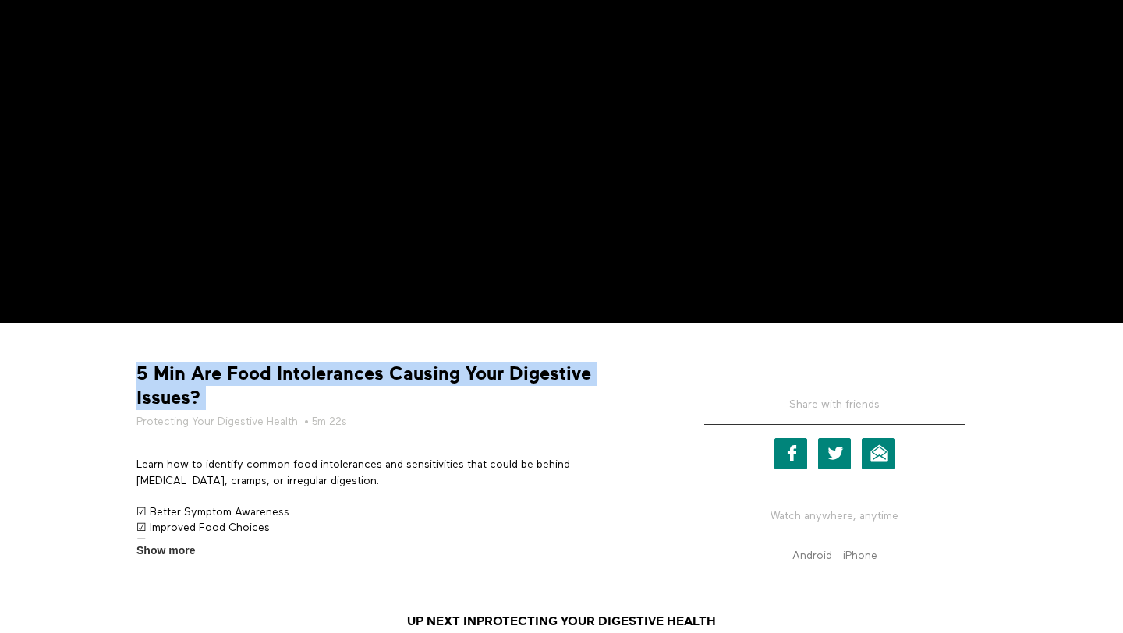
copy div "5 Min Are Food Intolerances Causing Your Digestive Issues?"
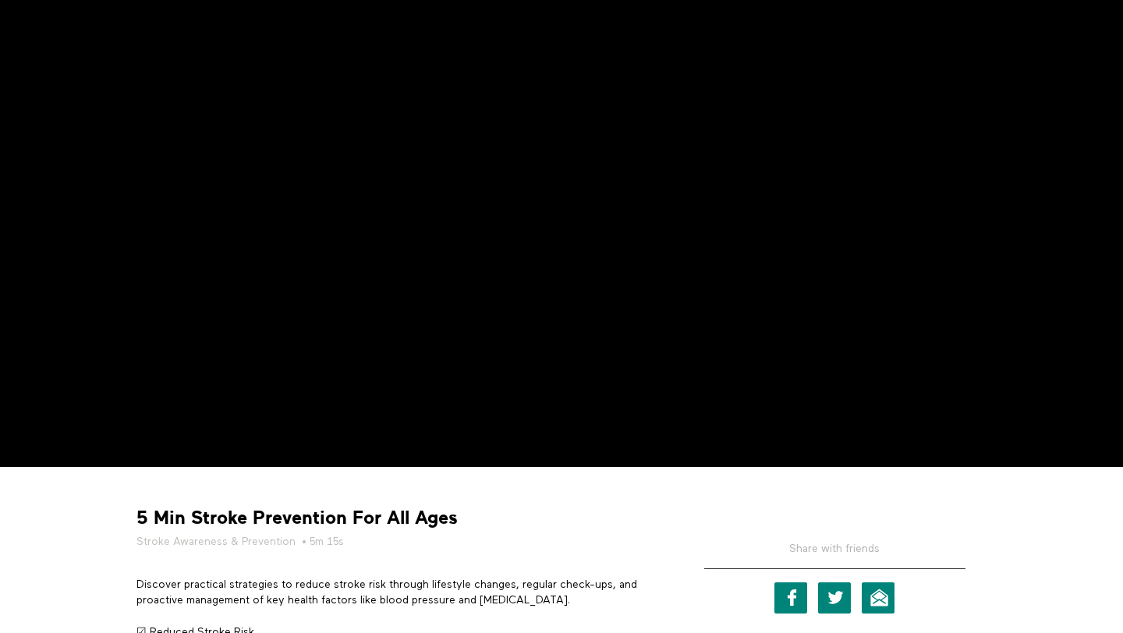
scroll to position [62, 0]
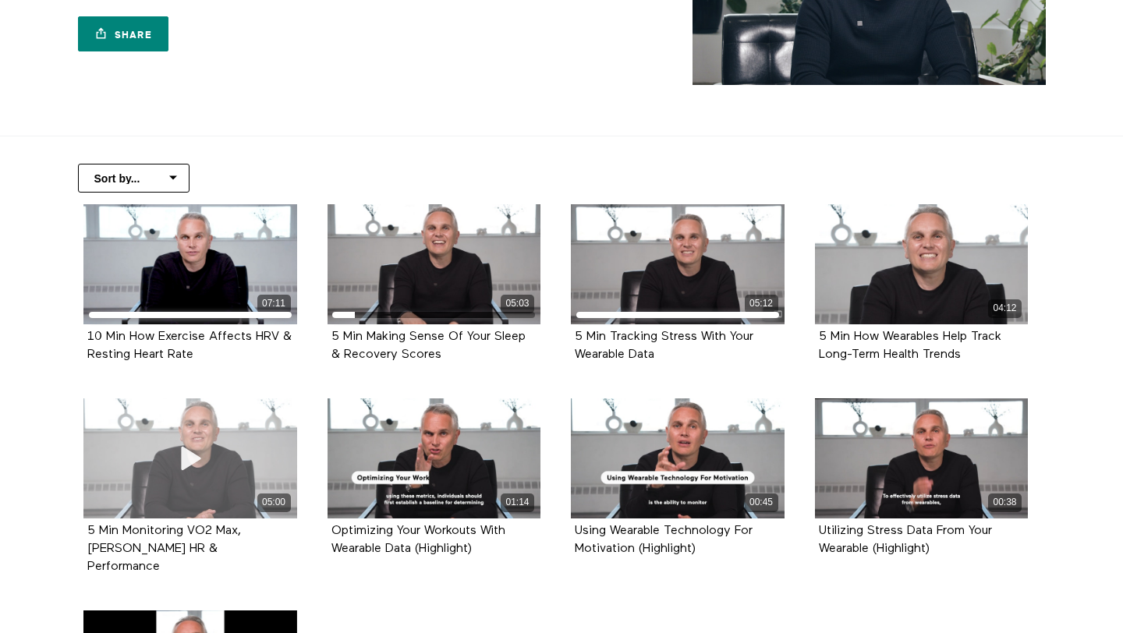
scroll to position [249, 0]
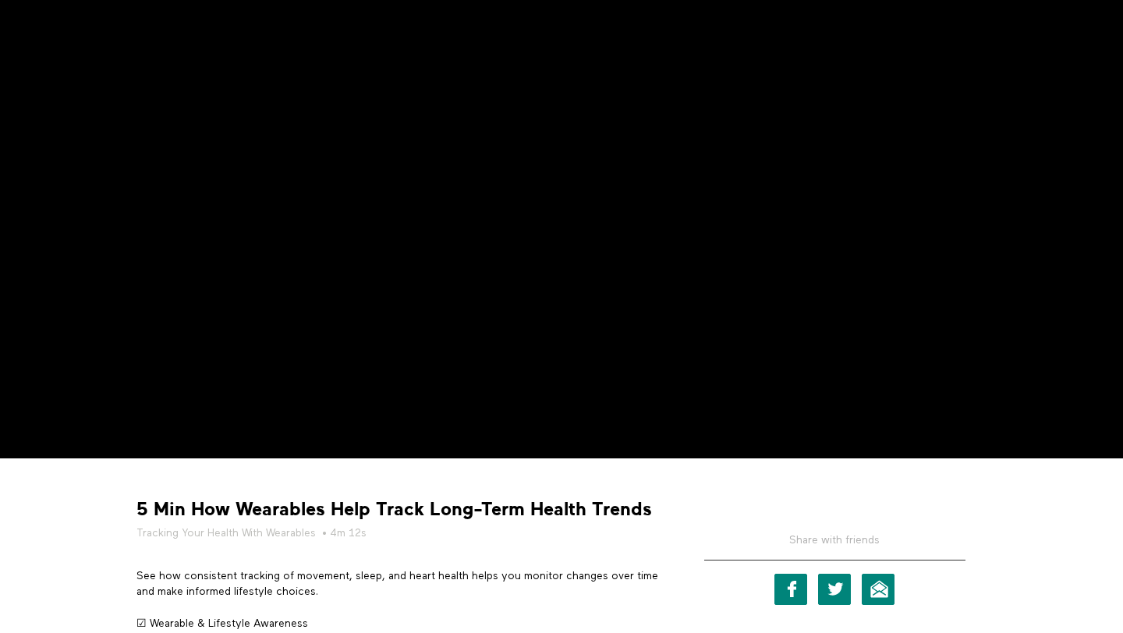
scroll to position [205, 0]
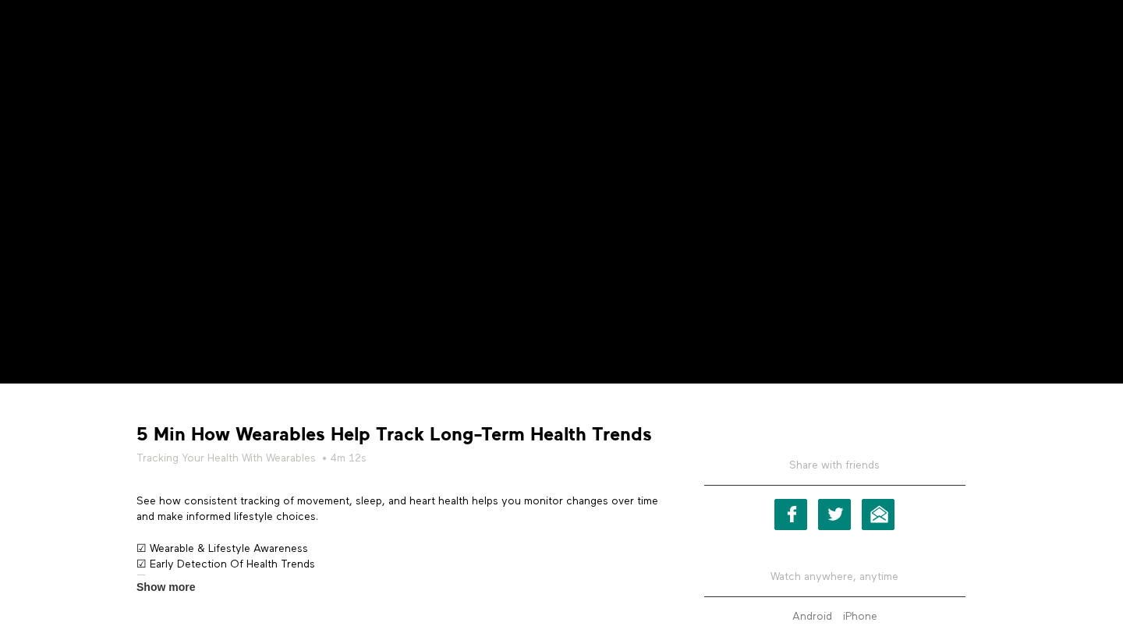
click at [359, 430] on strong "5 Min How Wearables Help Track Long-Term Health Trends" at bounding box center [393, 435] width 515 height 24
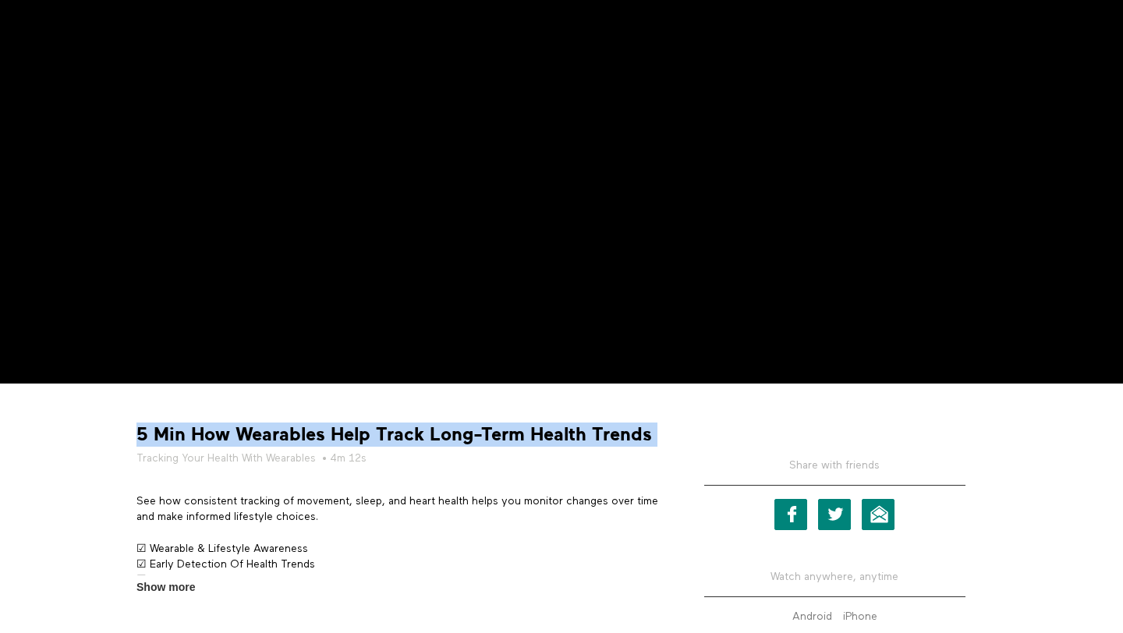
click at [359, 430] on strong "5 Min How Wearables Help Track Long-Term Health Trends" at bounding box center [393, 435] width 515 height 24
copy div "5 Min How Wearables Help Track Long-Term Health Trends"
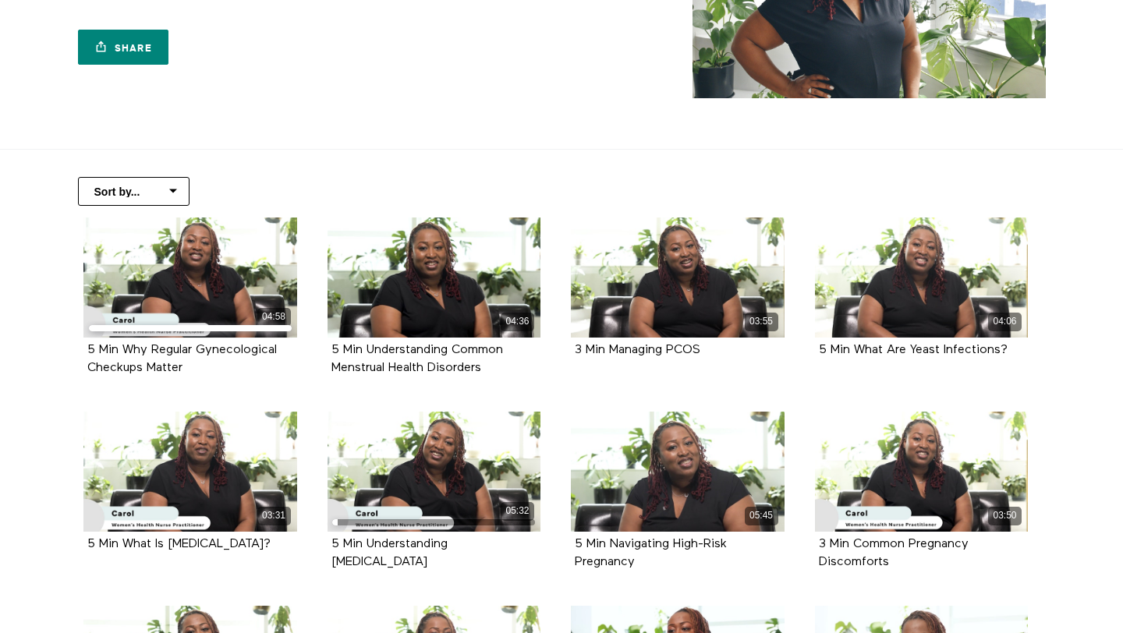
scroll to position [246, 0]
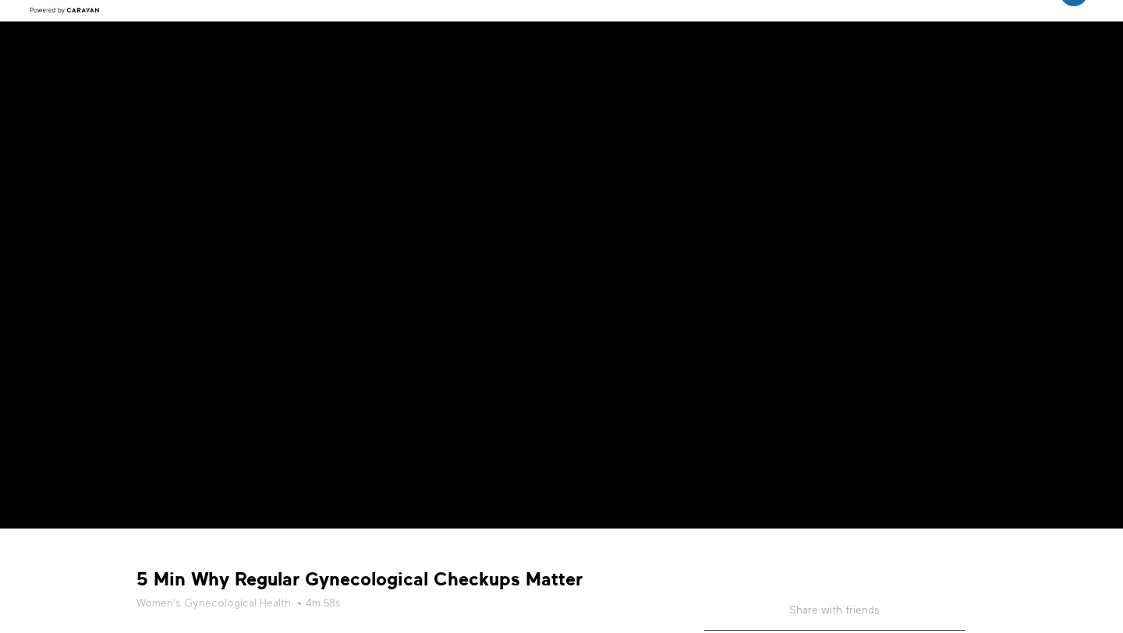
scroll to position [154, 0]
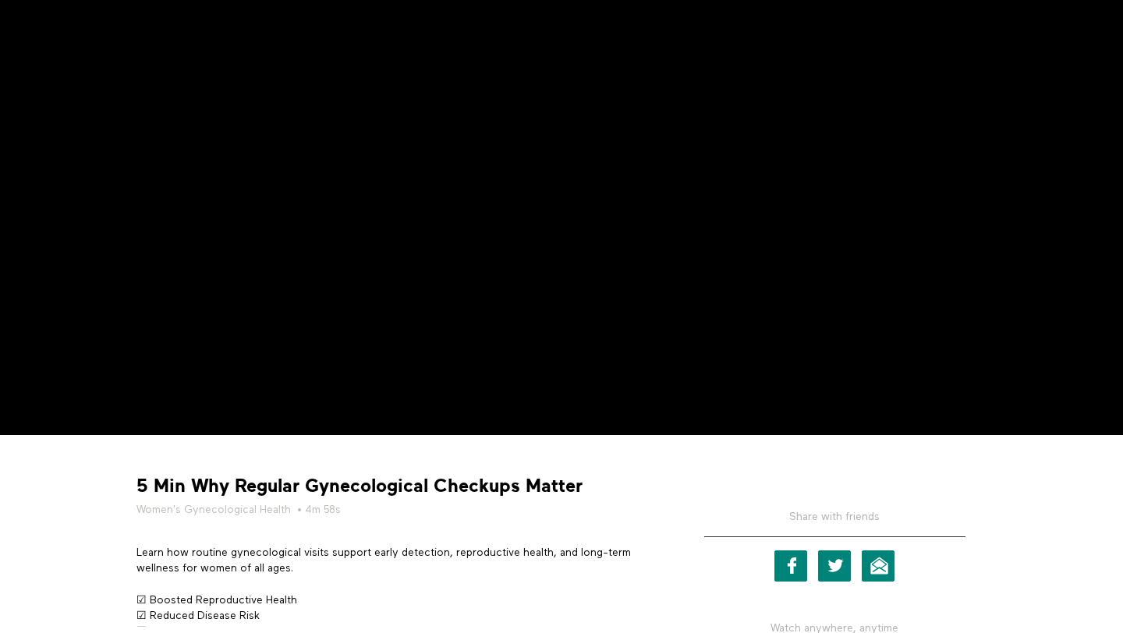
click at [345, 481] on strong "5 Min Why Regular Gynecological Checkups Matter" at bounding box center [359, 486] width 446 height 24
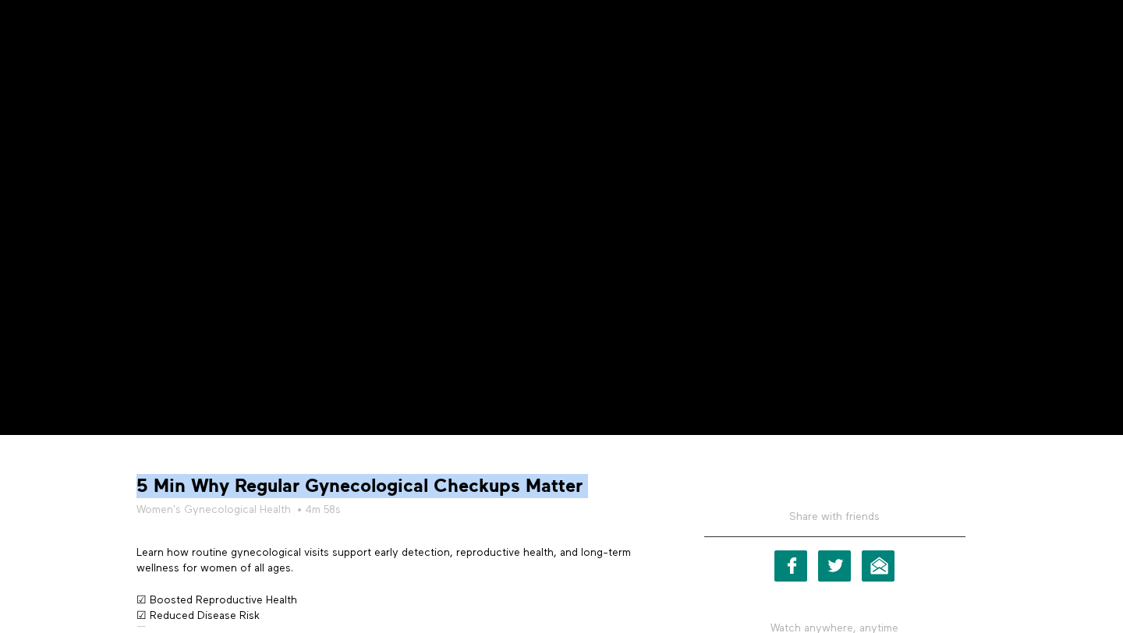
click at [345, 481] on strong "5 Min Why Regular Gynecological Checkups Matter" at bounding box center [359, 486] width 446 height 24
copy div "5 Min Why Regular Gynecological Checkups Matter"
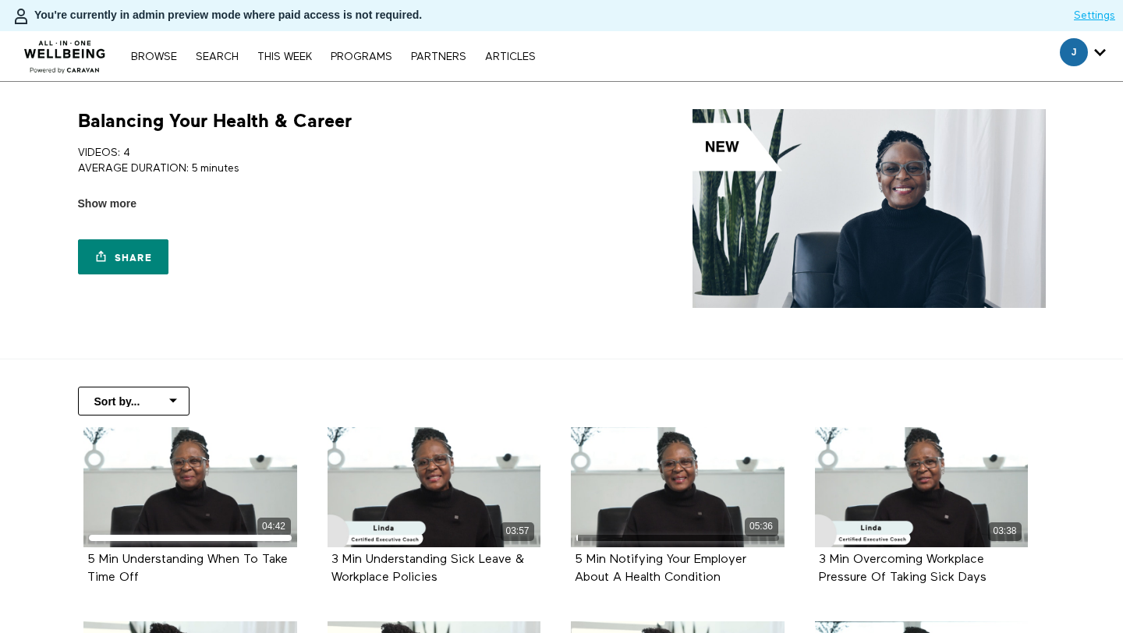
scroll to position [205, 0]
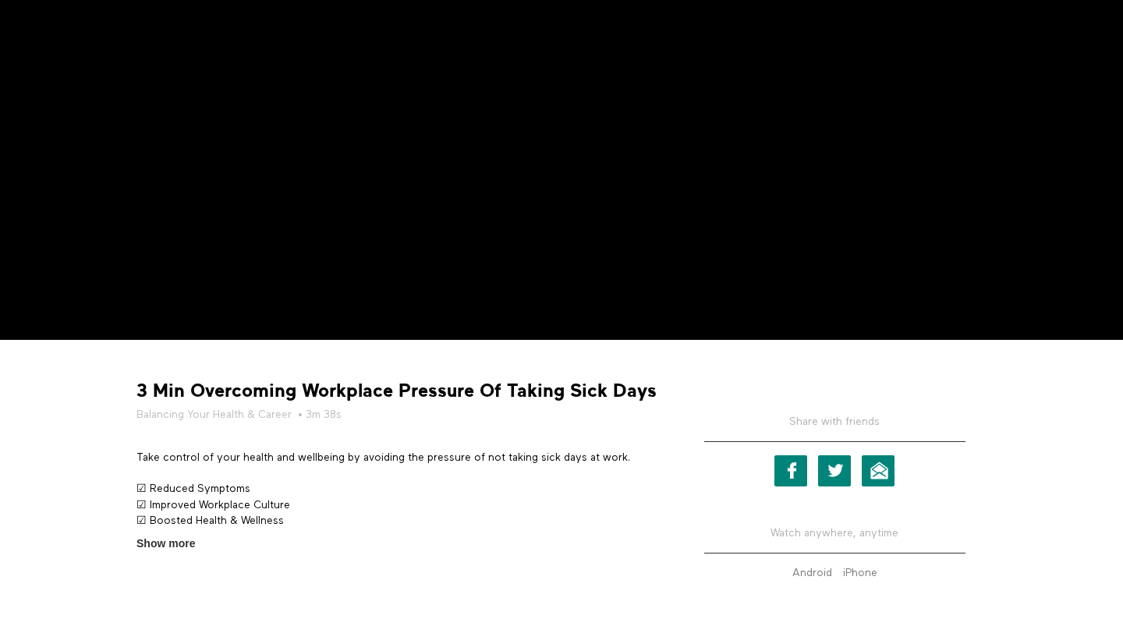
scroll to position [266, 0]
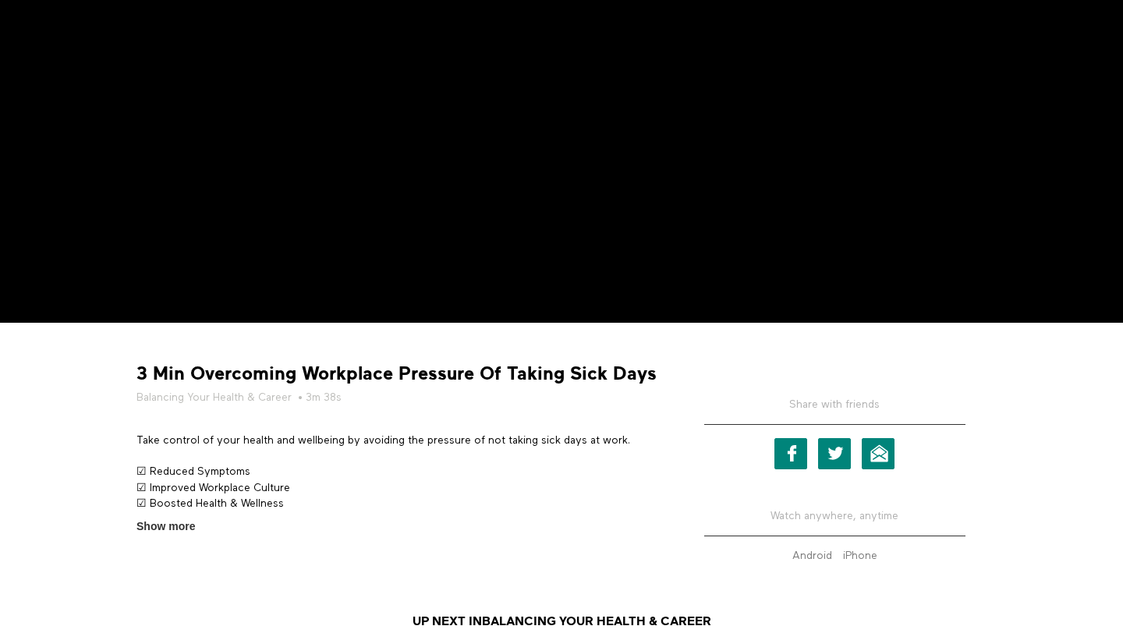
click at [377, 373] on strong "3 Min Overcoming Workplace Pressure Of Taking Sick Days" at bounding box center [396, 374] width 520 height 24
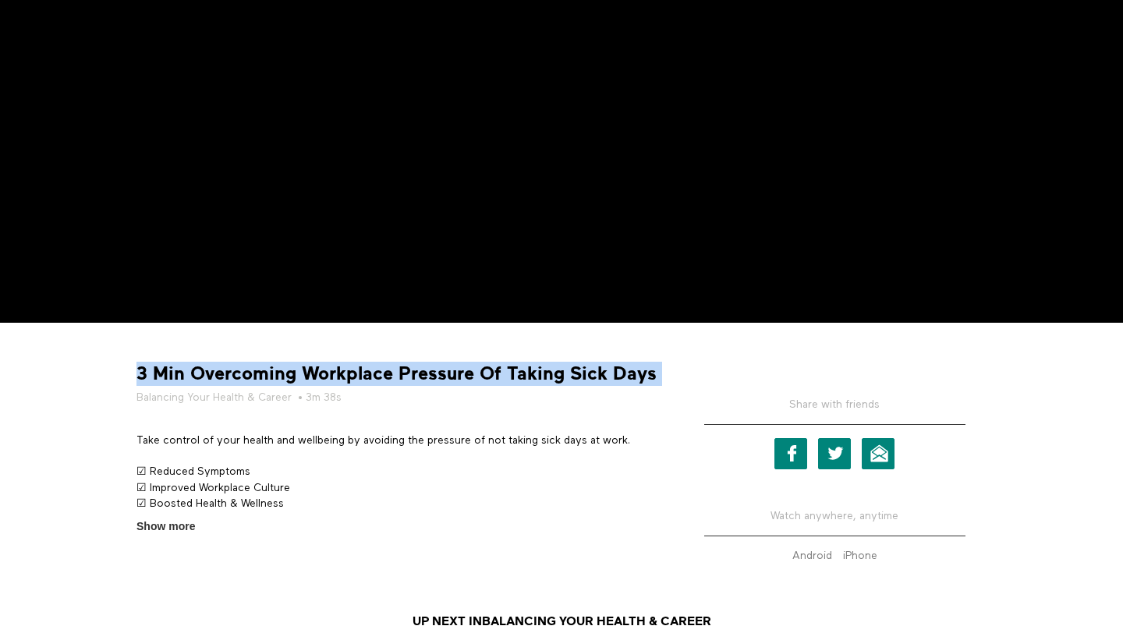
click at [377, 373] on strong "3 Min Overcoming Workplace Pressure Of Taking Sick Days" at bounding box center [396, 374] width 520 height 24
copy div "3 Min Overcoming Workplace Pressure Of Taking Sick Days"
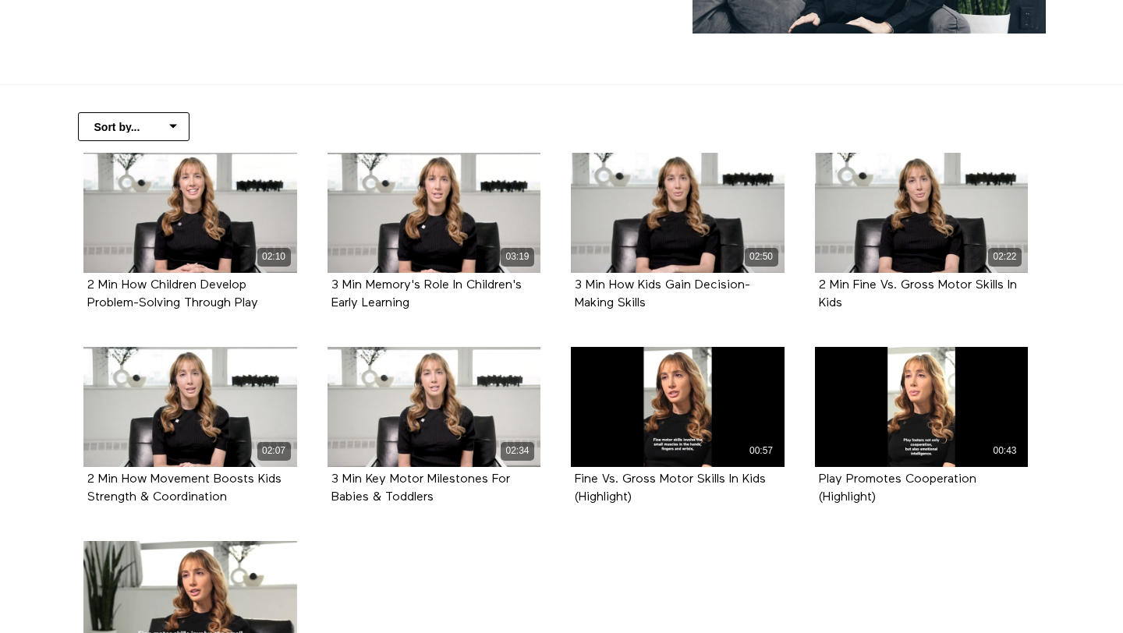
scroll to position [282, 0]
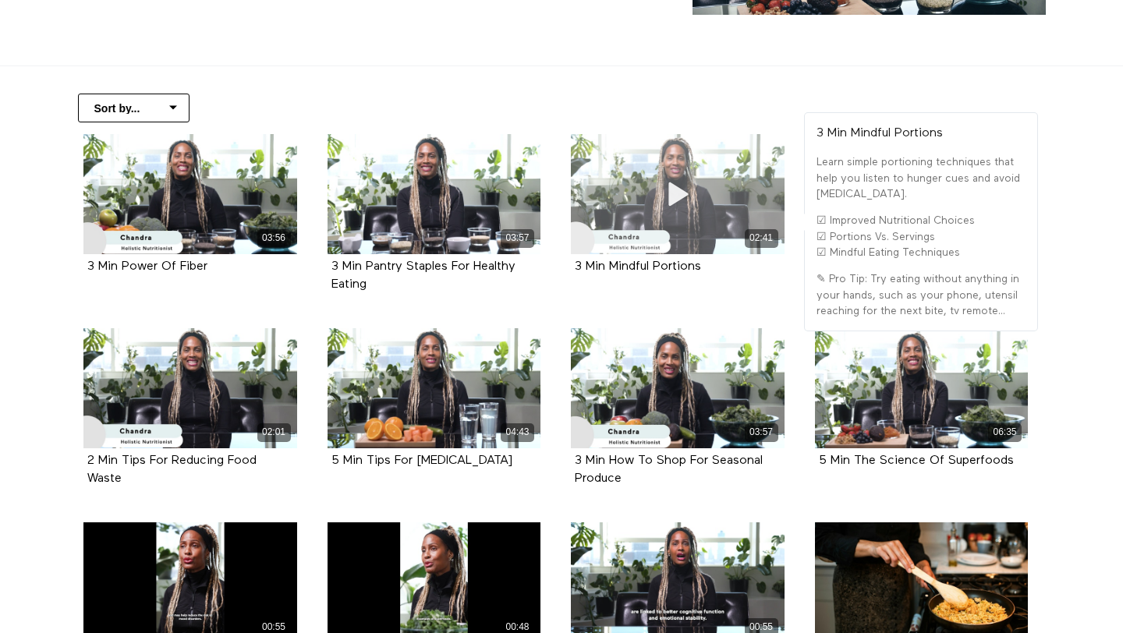
scroll to position [297, 0]
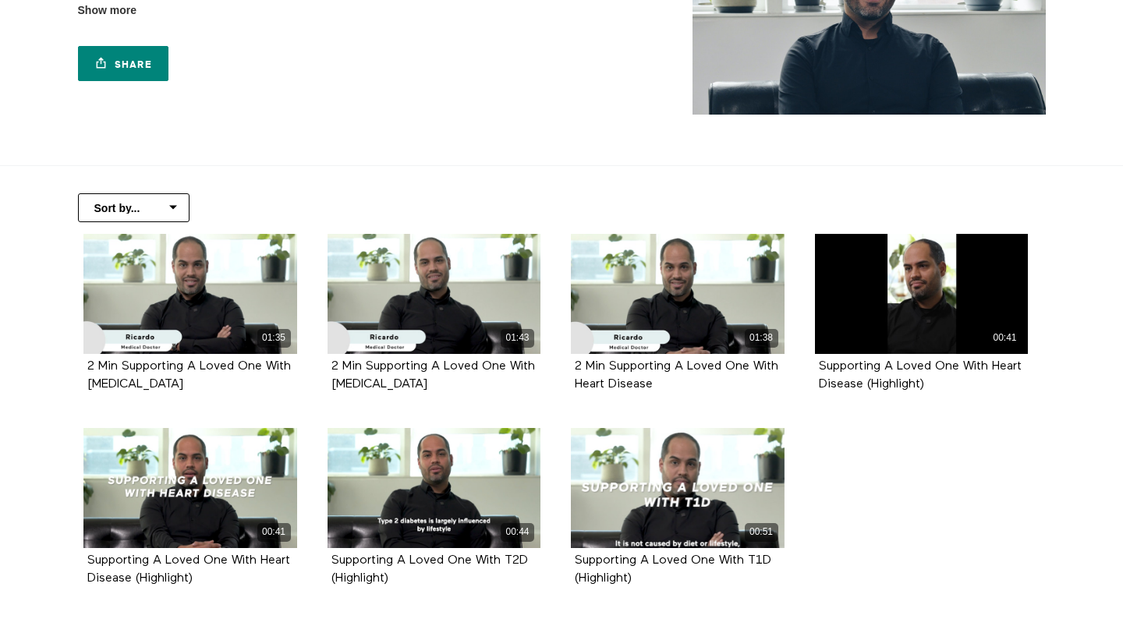
scroll to position [194, 0]
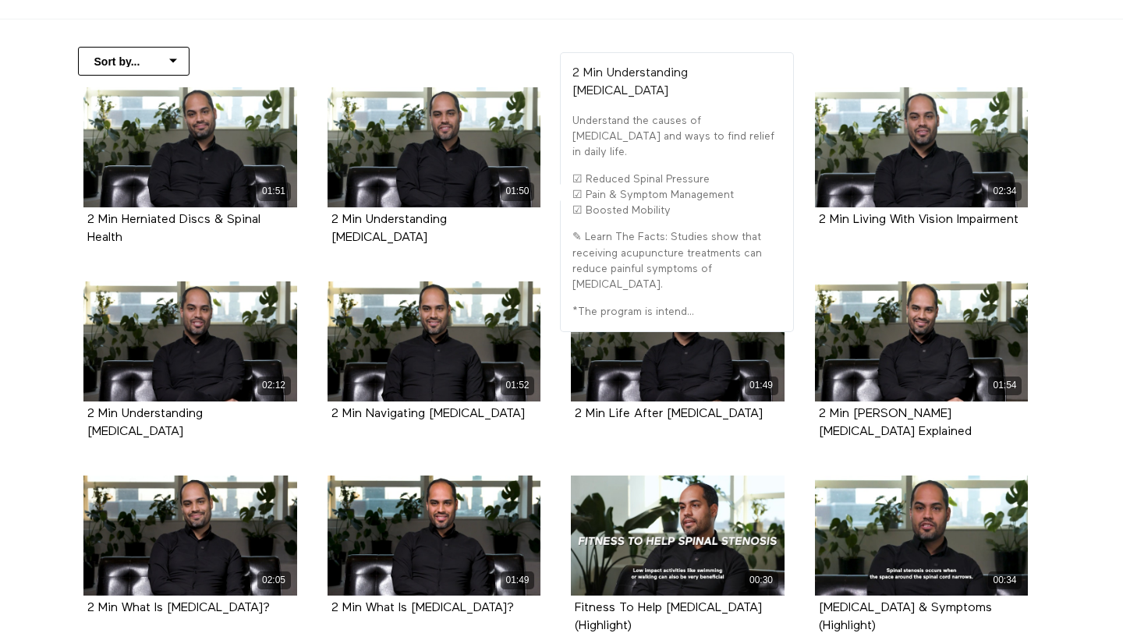
scroll to position [322, 0]
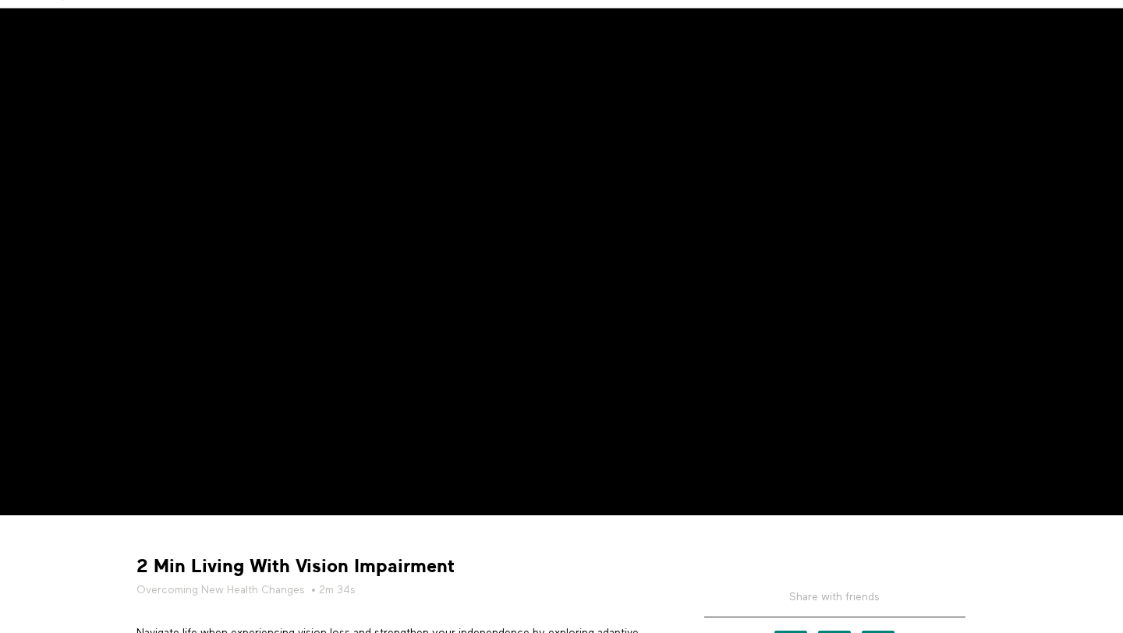
scroll to position [261, 0]
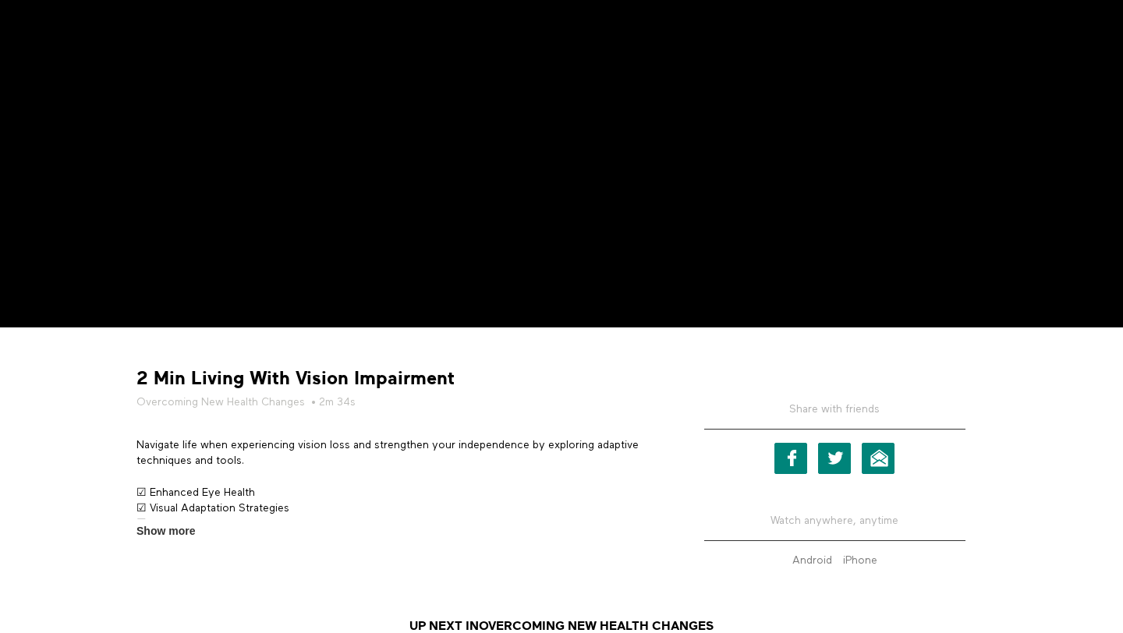
click at [370, 379] on strong "2 Min Living With Vision Impairment" at bounding box center [295, 378] width 318 height 24
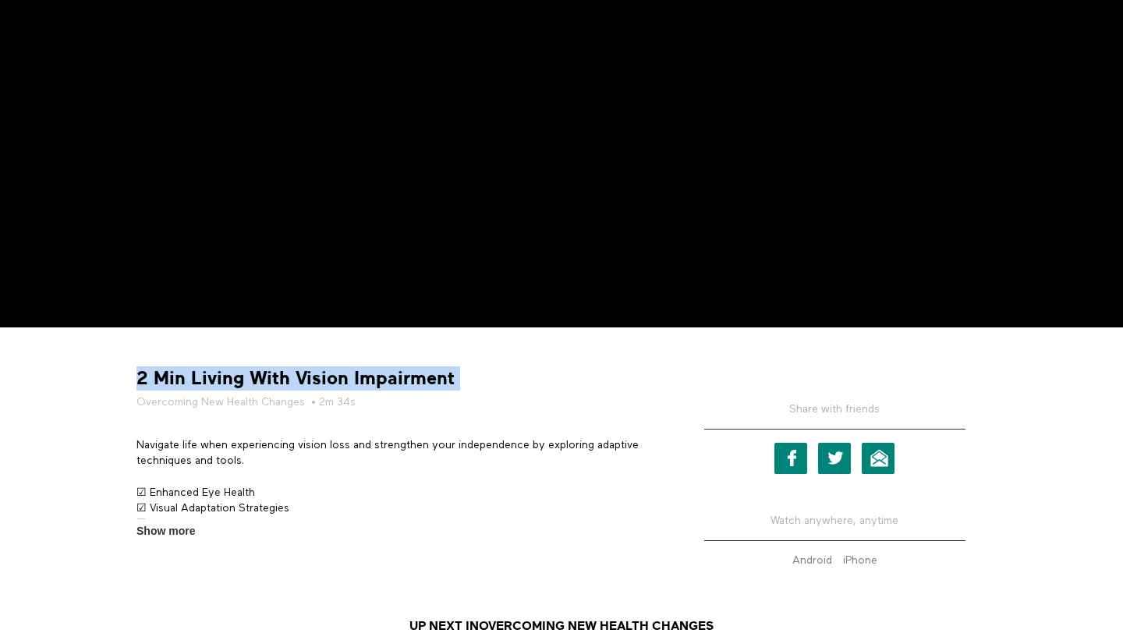
click at [370, 379] on strong "2 Min Living With Vision Impairment" at bounding box center [295, 378] width 318 height 24
copy div "2 Min Living With Vision Impairment"
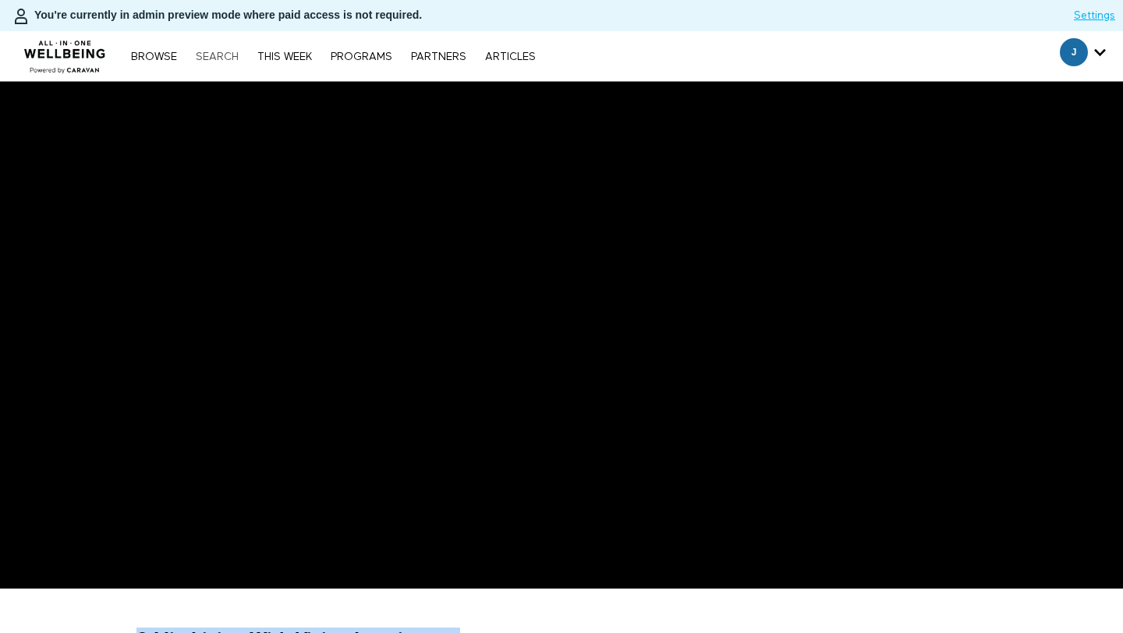
click at [215, 58] on link "Search" at bounding box center [217, 56] width 58 height 11
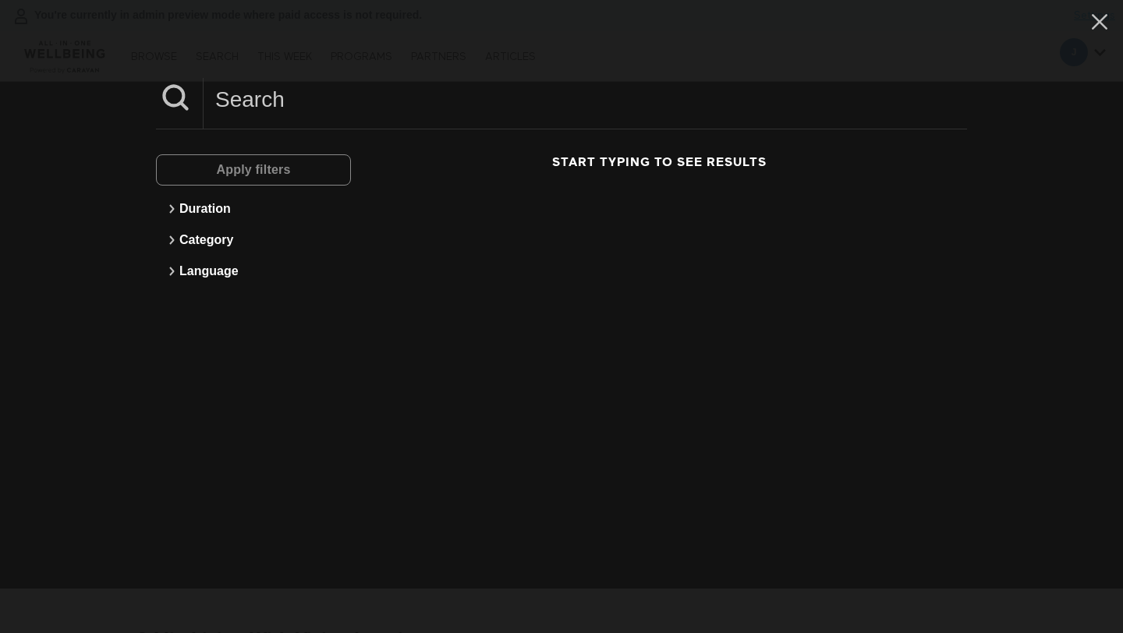
click at [334, 86] on input at bounding box center [584, 99] width 763 height 43
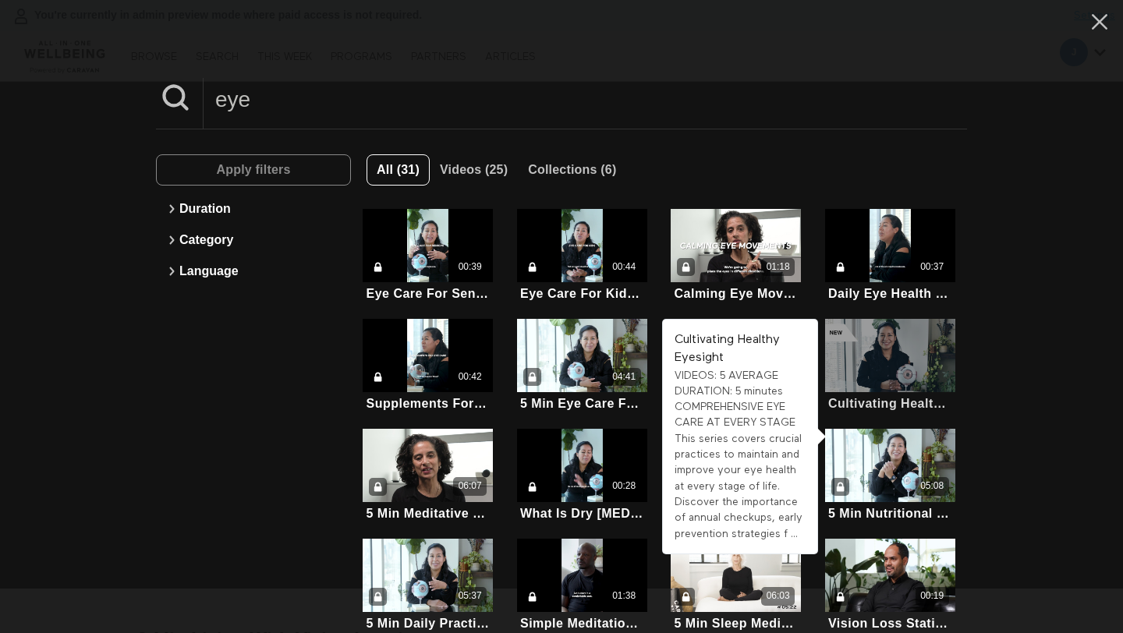
type input "eye"
click at [890, 364] on div at bounding box center [890, 355] width 130 height 73
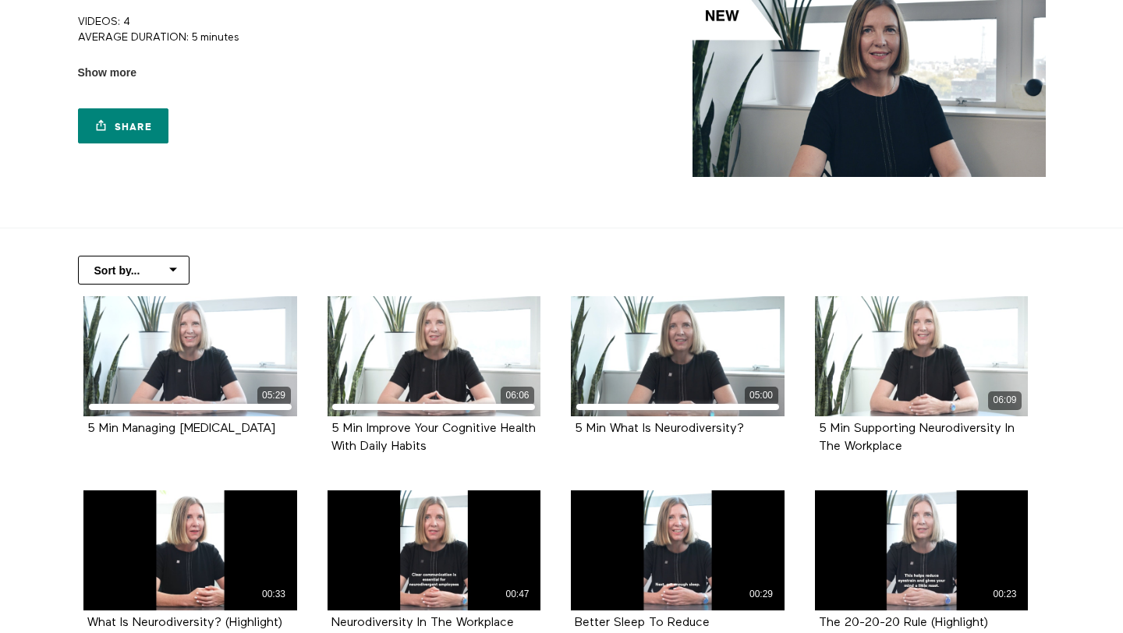
scroll to position [133, 0]
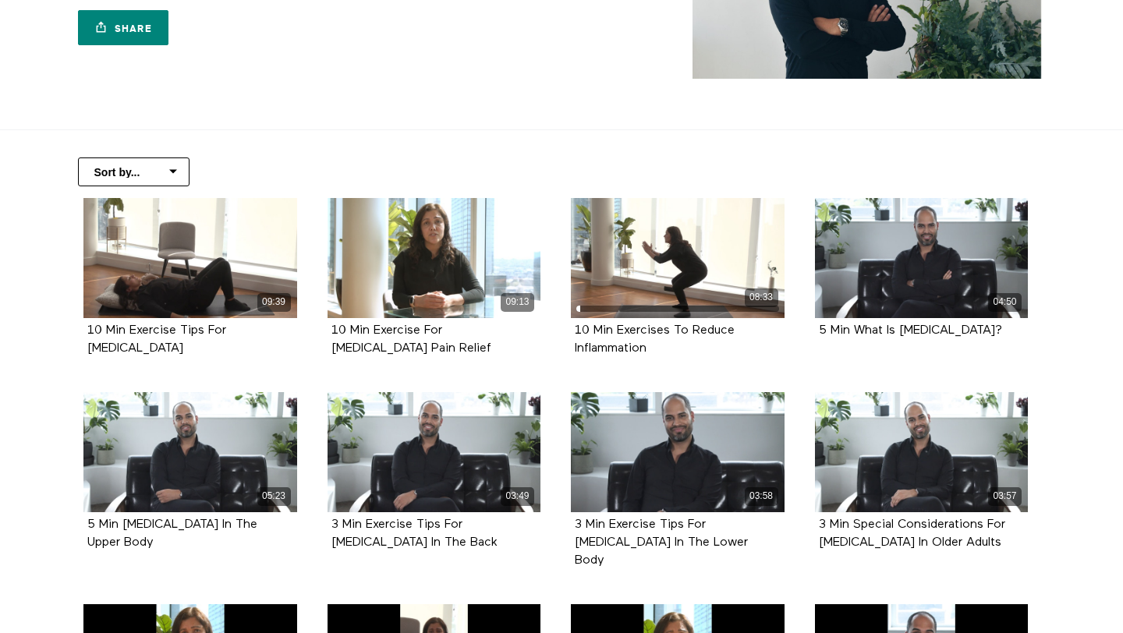
scroll to position [232, 0]
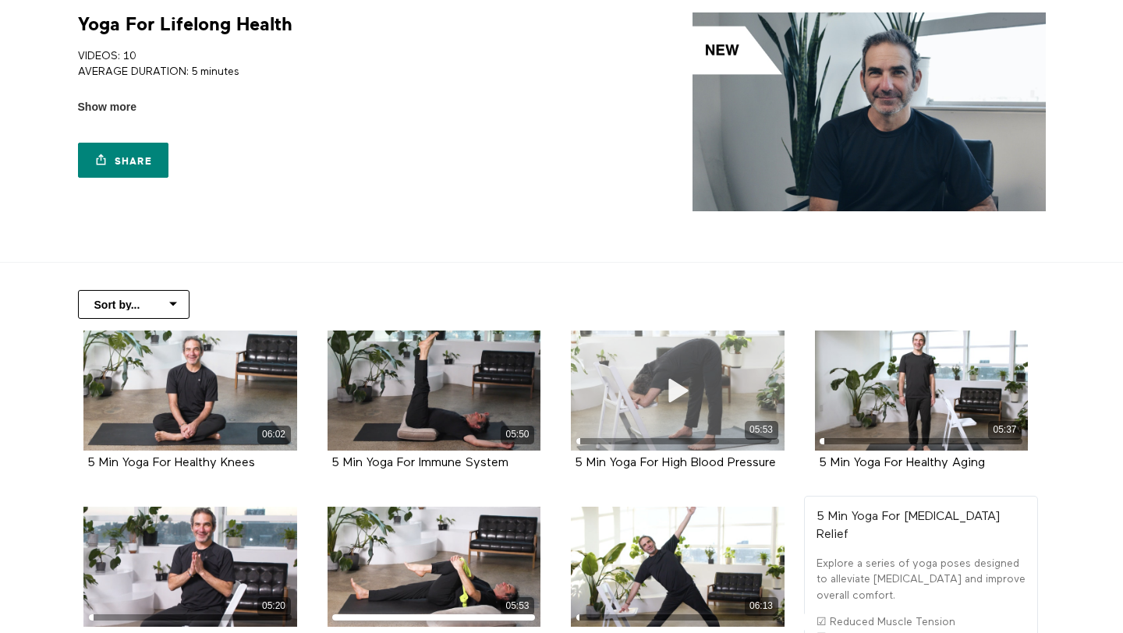
scroll to position [39, 0]
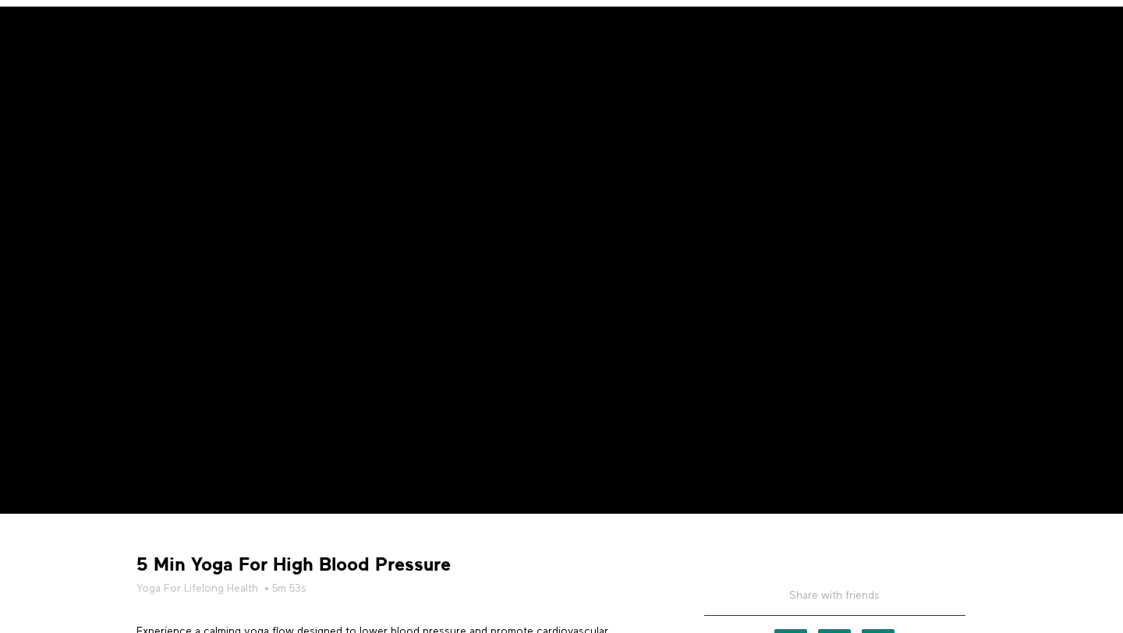
scroll to position [178, 0]
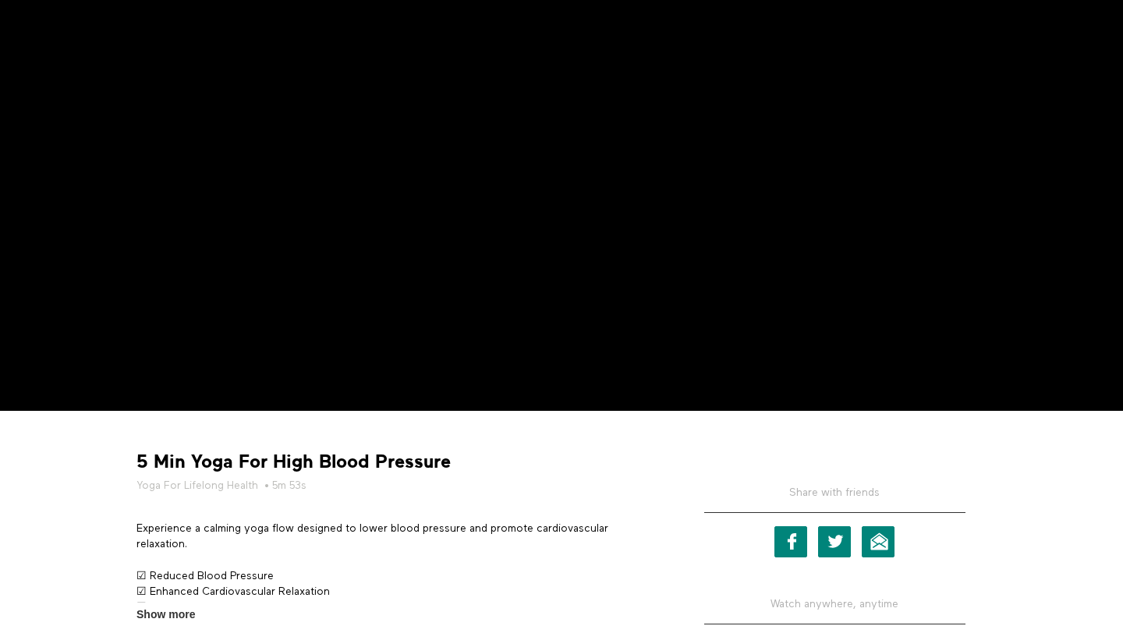
click at [384, 465] on strong "5 Min Yoga For High Blood Pressure" at bounding box center [293, 462] width 314 height 24
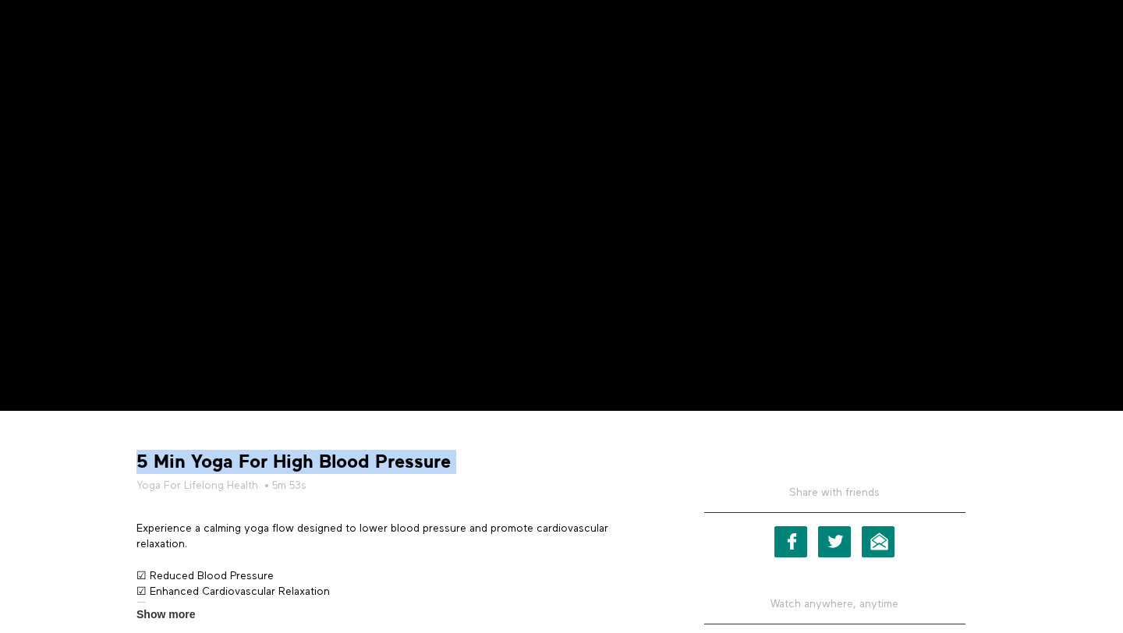
click at [384, 465] on strong "5 Min Yoga For High Blood Pressure" at bounding box center [293, 462] width 314 height 24
copy div "5 Min Yoga For High Blood Pressure"
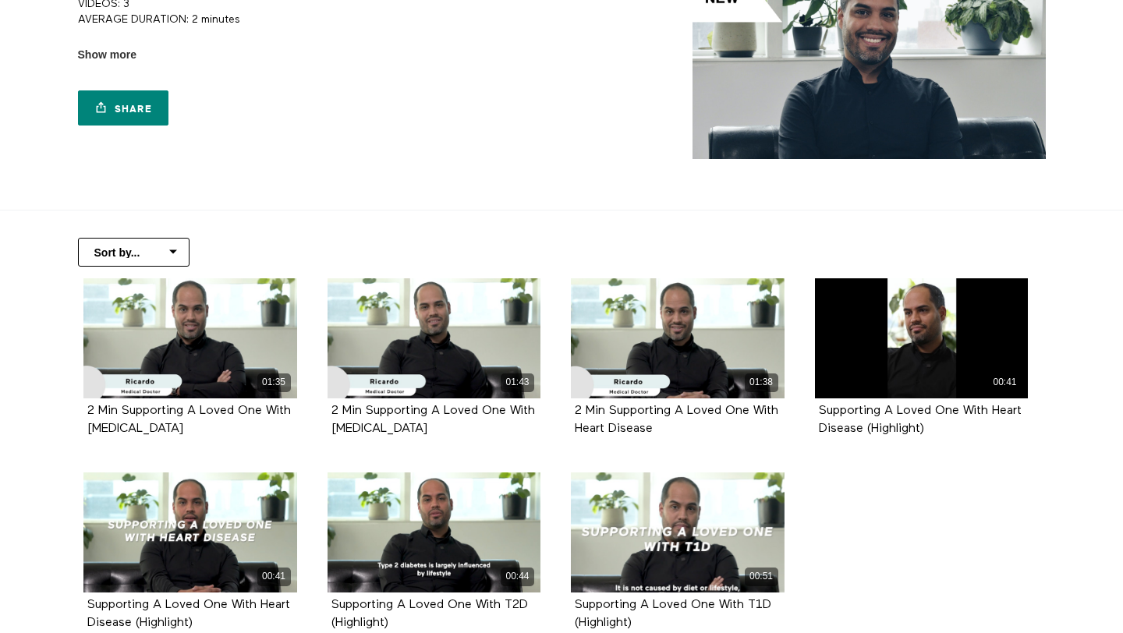
scroll to position [163, 0]
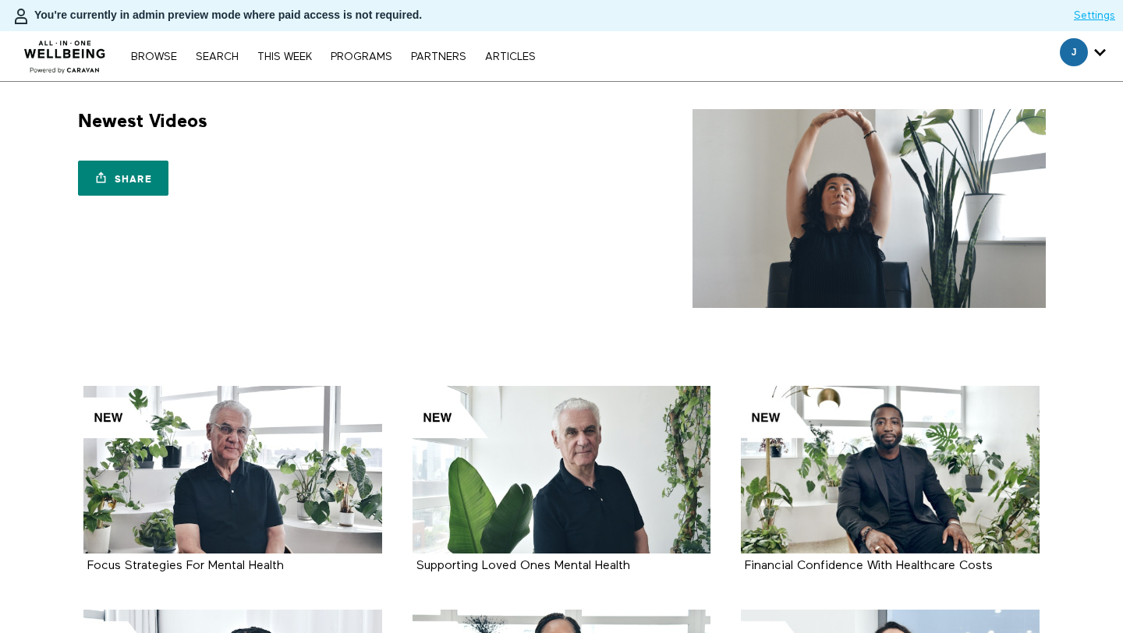
scroll to position [922, 0]
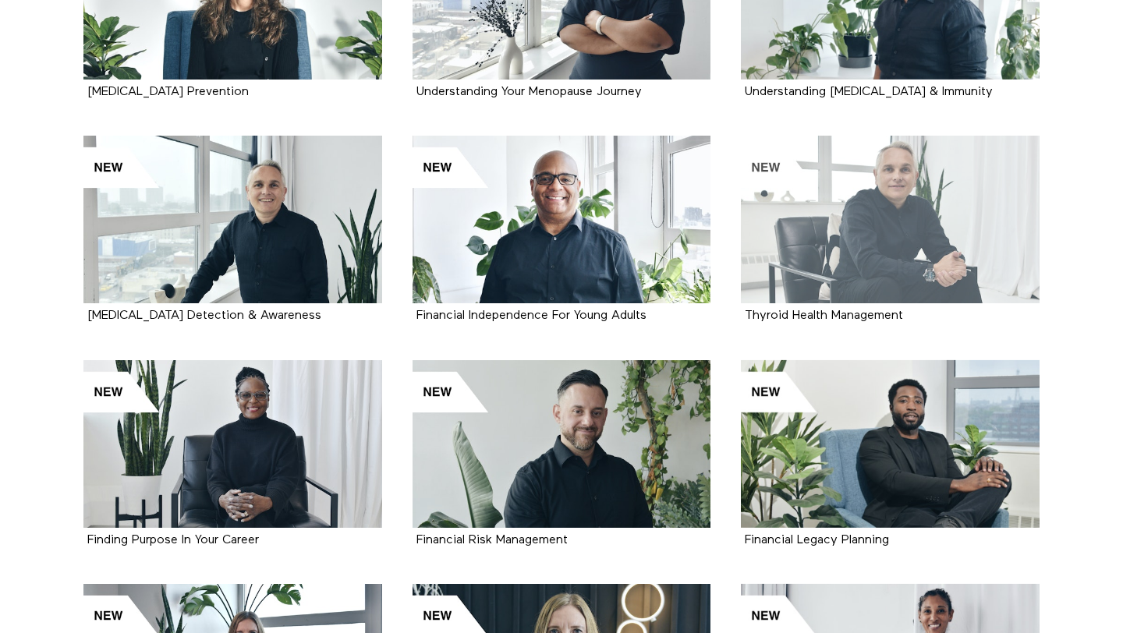
click at [813, 183] on div at bounding box center [890, 220] width 299 height 168
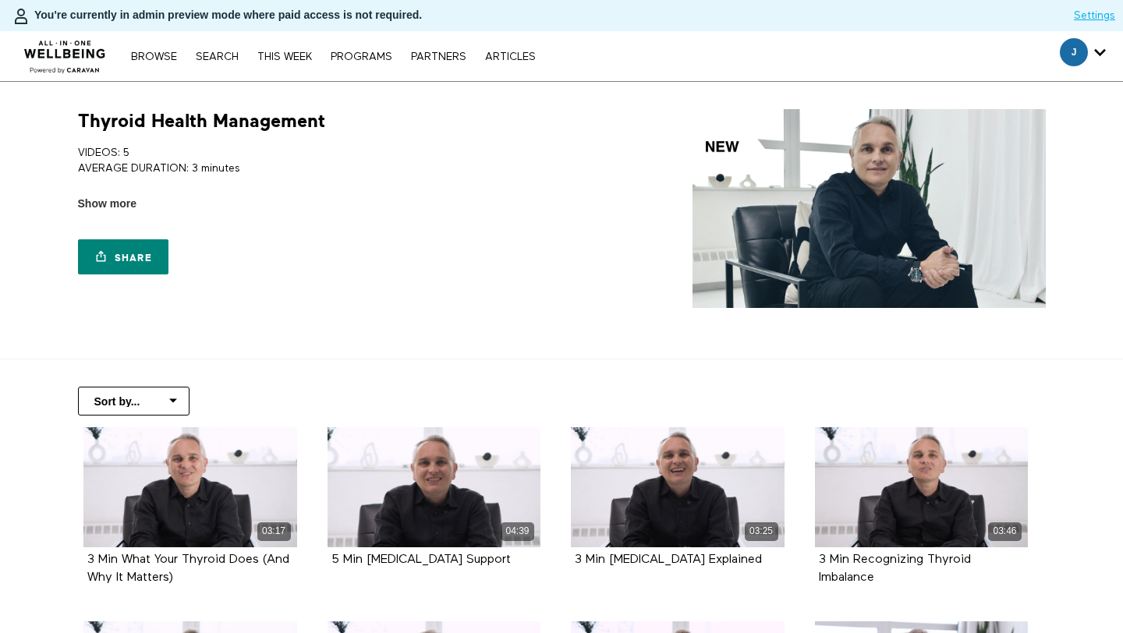
scroll to position [241, 0]
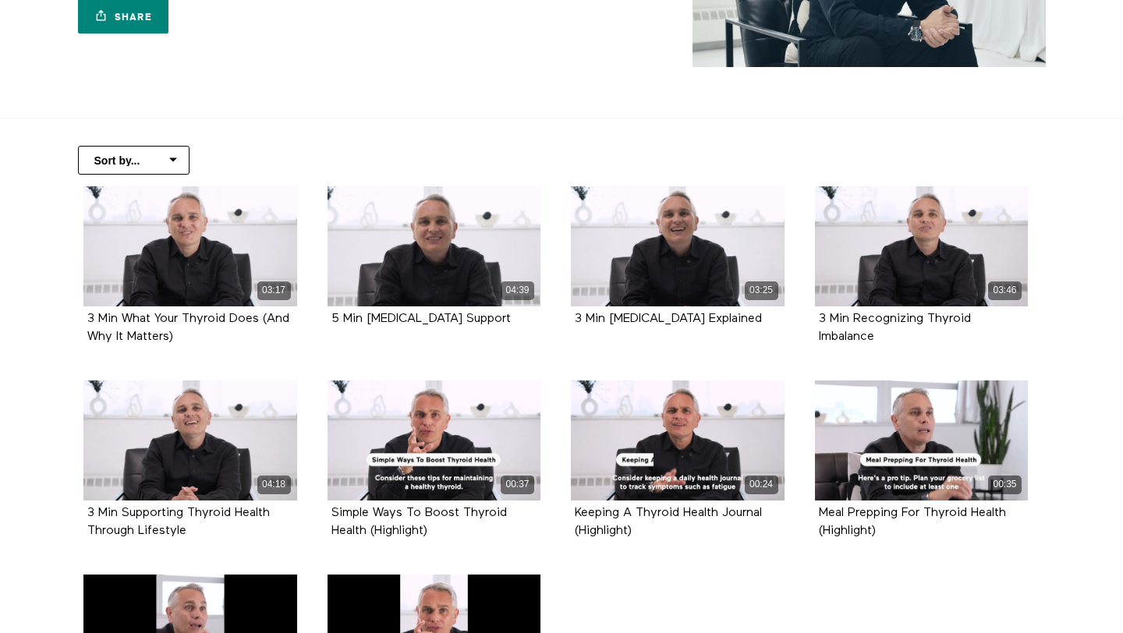
drag, startPoint x: 192, startPoint y: 340, endPoint x: 64, endPoint y: 320, distance: 129.3
click at [64, 320] on div "03:17 3 Min What Your Thyroid Does (And Why It Matters) 04:39 5 Min Hyperthyroi…" at bounding box center [555, 477] width 986 height 583
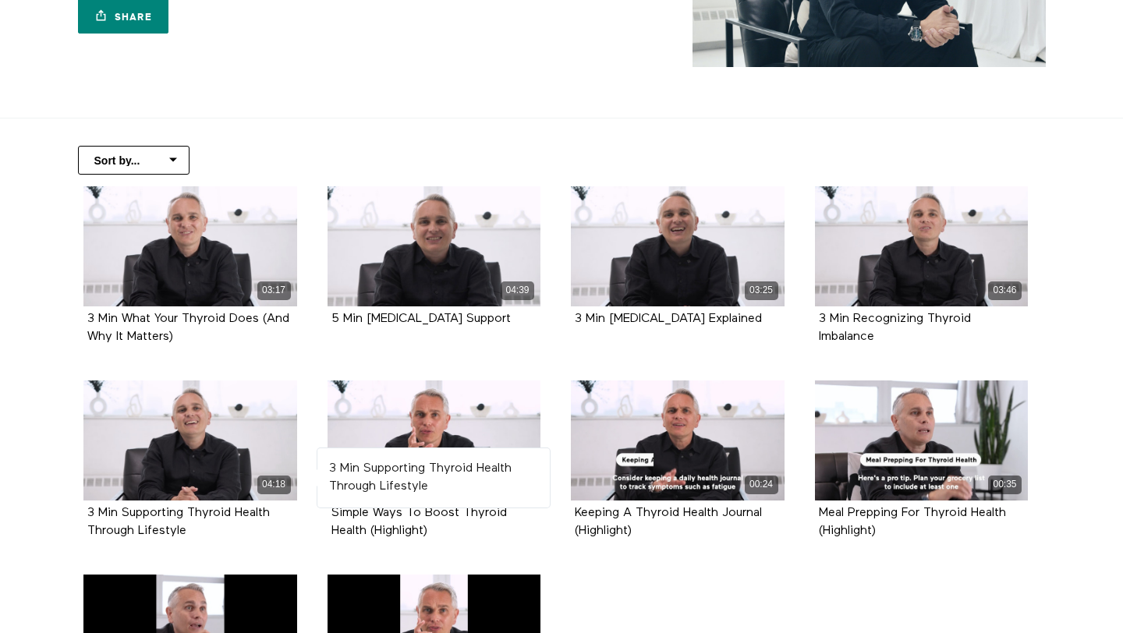
drag, startPoint x: 207, startPoint y: 537, endPoint x: 75, endPoint y: 517, distance: 133.3
click at [75, 517] on div "04:18 3 Min Supporting Thyroid Health Through Lifestyle" at bounding box center [190, 471] width 232 height 182
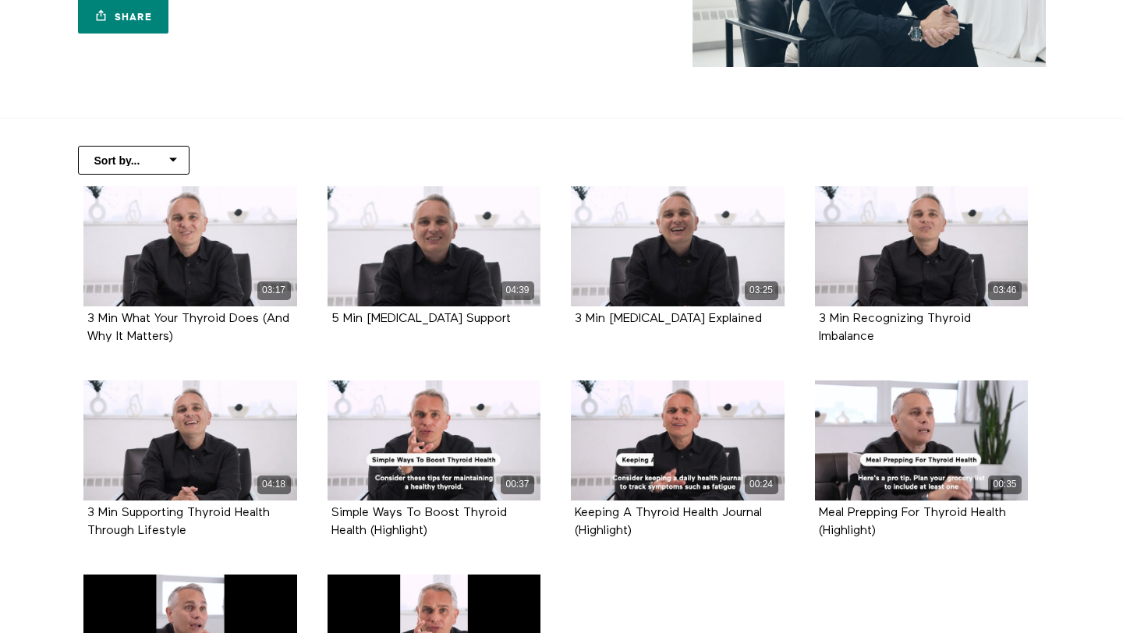
copy strong "3 Min Supporting Thyroid Health Through Lifestyle"
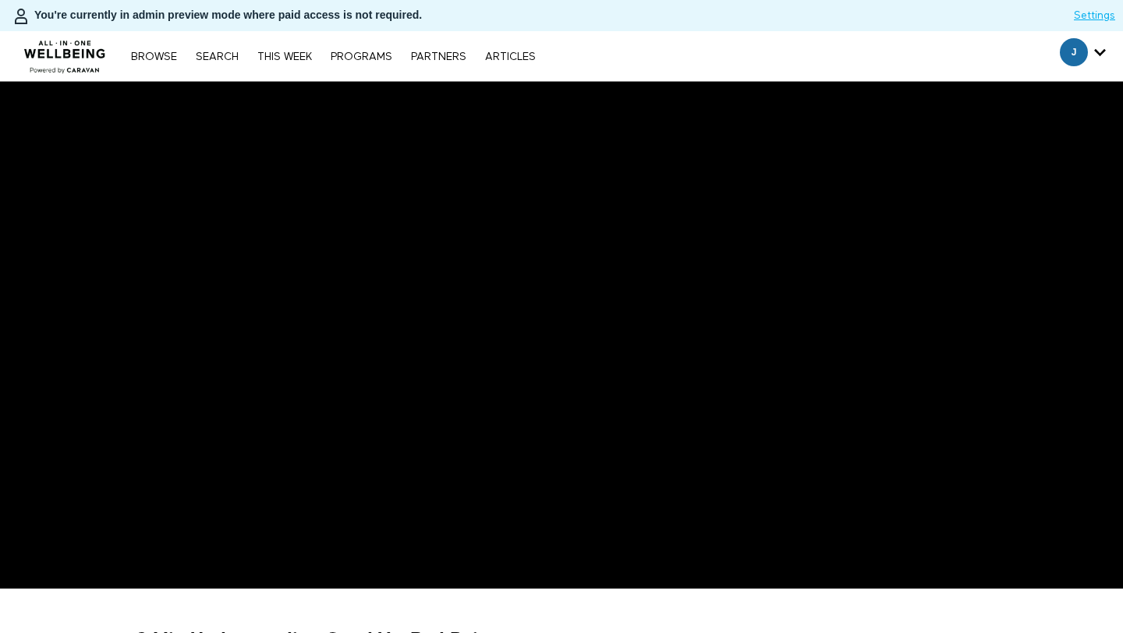
scroll to position [263, 0]
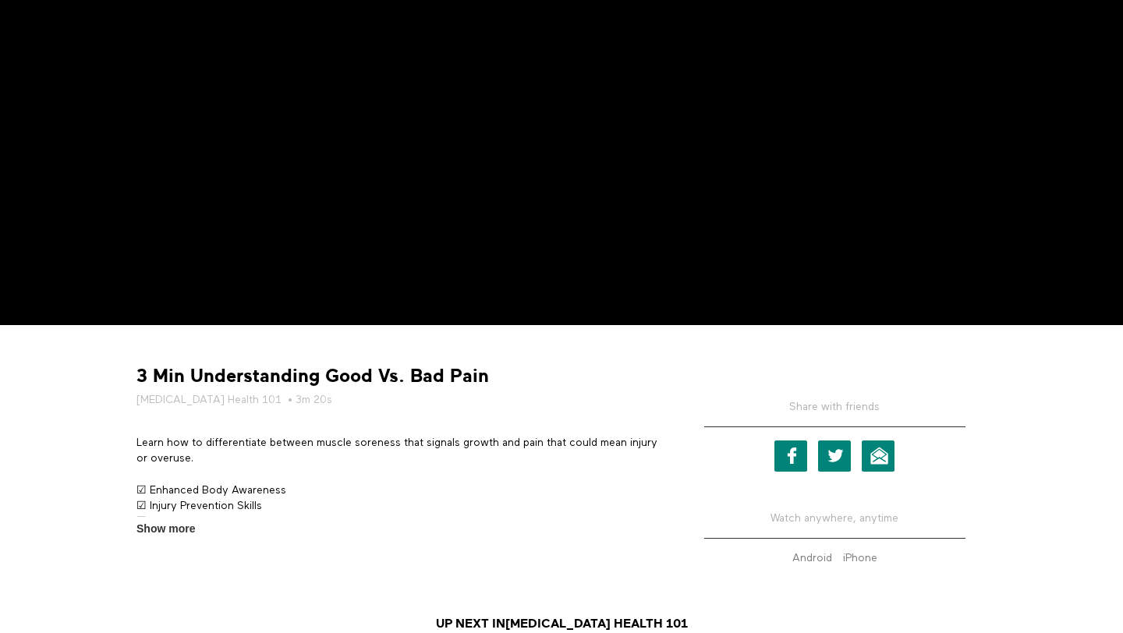
click at [303, 376] on strong "3 Min Understanding Good Vs. Bad Pain" at bounding box center [312, 376] width 352 height 24
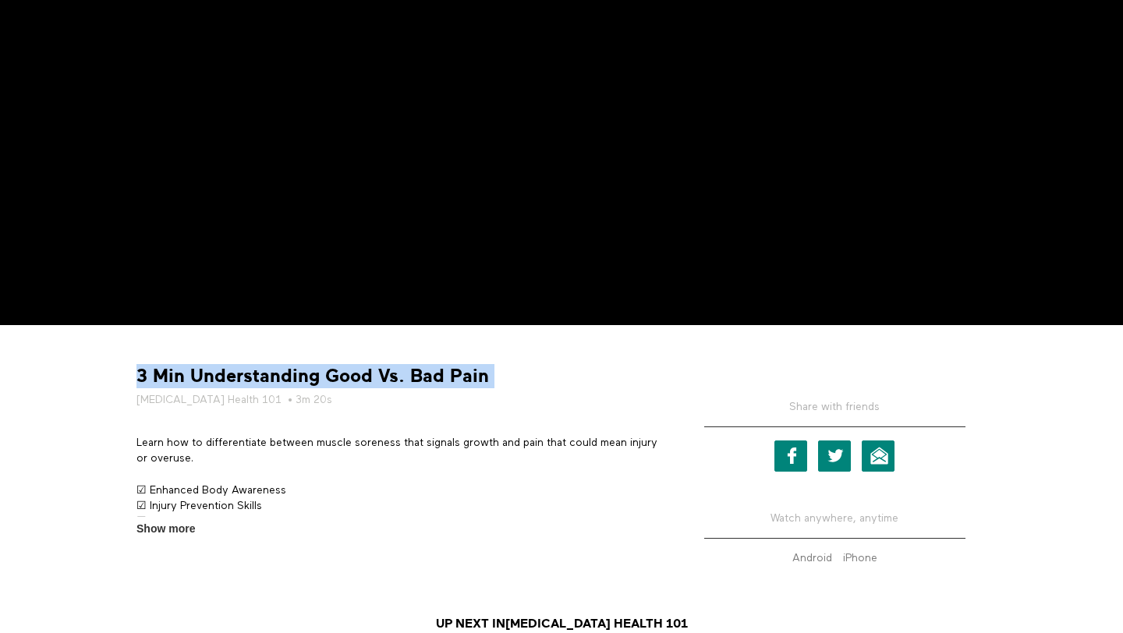
click at [303, 376] on strong "3 Min Understanding Good Vs. Bad Pain" at bounding box center [312, 376] width 352 height 24
copy div "3 Min Understanding Good Vs. Bad Pain"
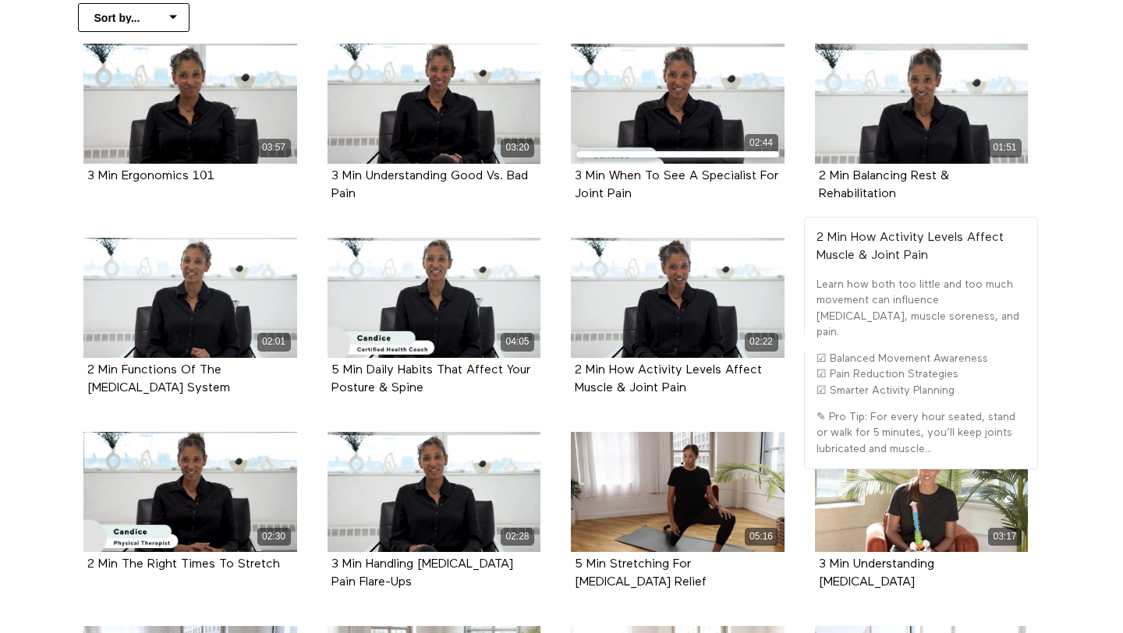
scroll to position [385, 0]
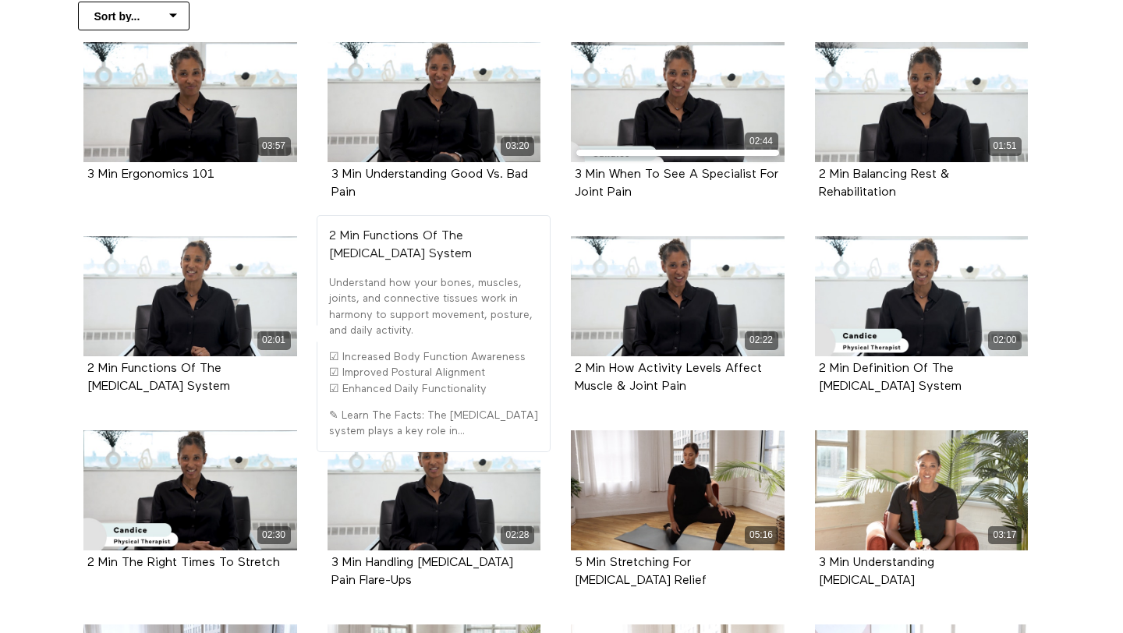
drag, startPoint x: 225, startPoint y: 391, endPoint x: 72, endPoint y: 379, distance: 154.0
click at [72, 379] on li "02:01 2 Min Functions Of The Musculoskeletal System" at bounding box center [191, 333] width 244 height 194
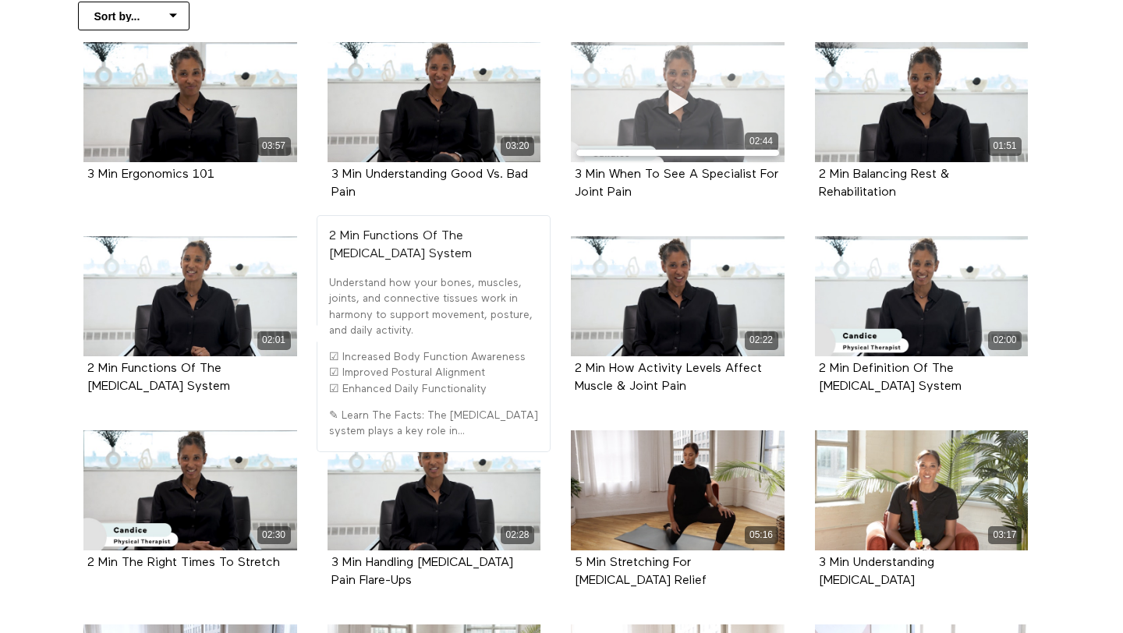
copy strong "Musculoskeletal System"
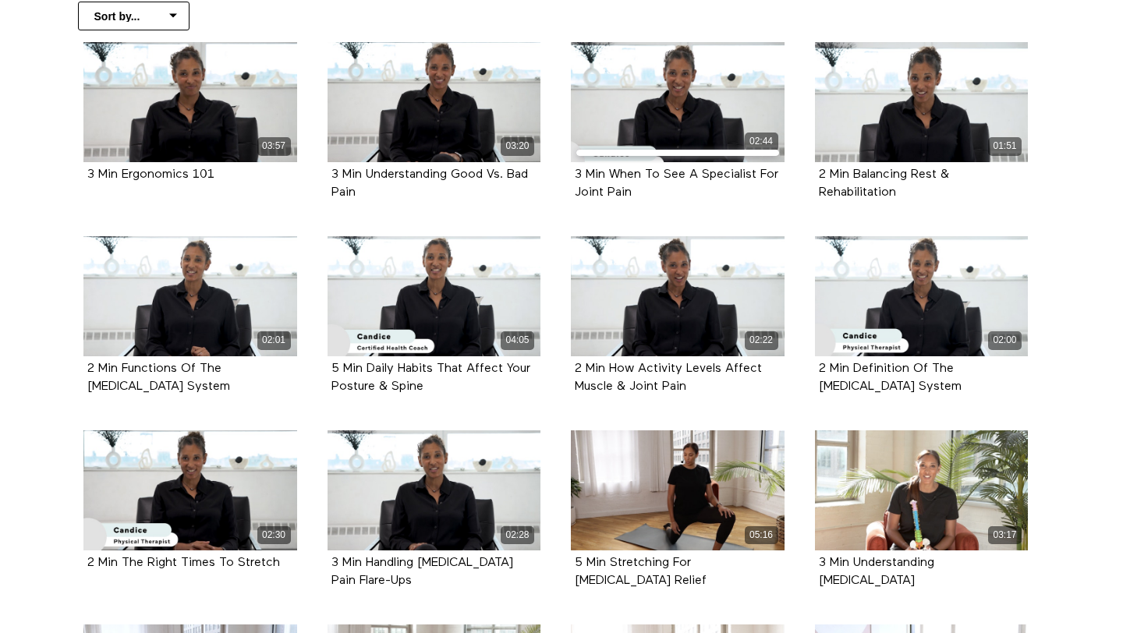
click at [242, 372] on div "2 Min Functions Of The Musculoskeletal System" at bounding box center [190, 378] width 206 height 36
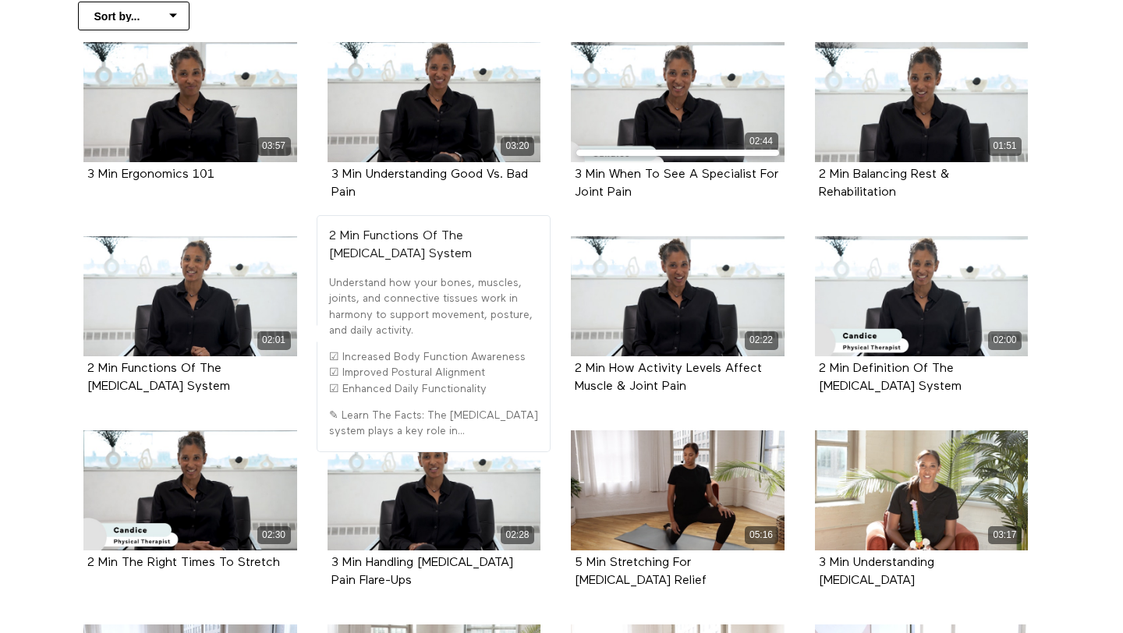
drag, startPoint x: 239, startPoint y: 389, endPoint x: 80, endPoint y: 365, distance: 160.1
click at [80, 365] on div "02:01 2 Min Functions Of The Musculoskeletal System" at bounding box center [190, 327] width 232 height 182
copy strong "2 Min Functions Of The Musculoskeletal System"
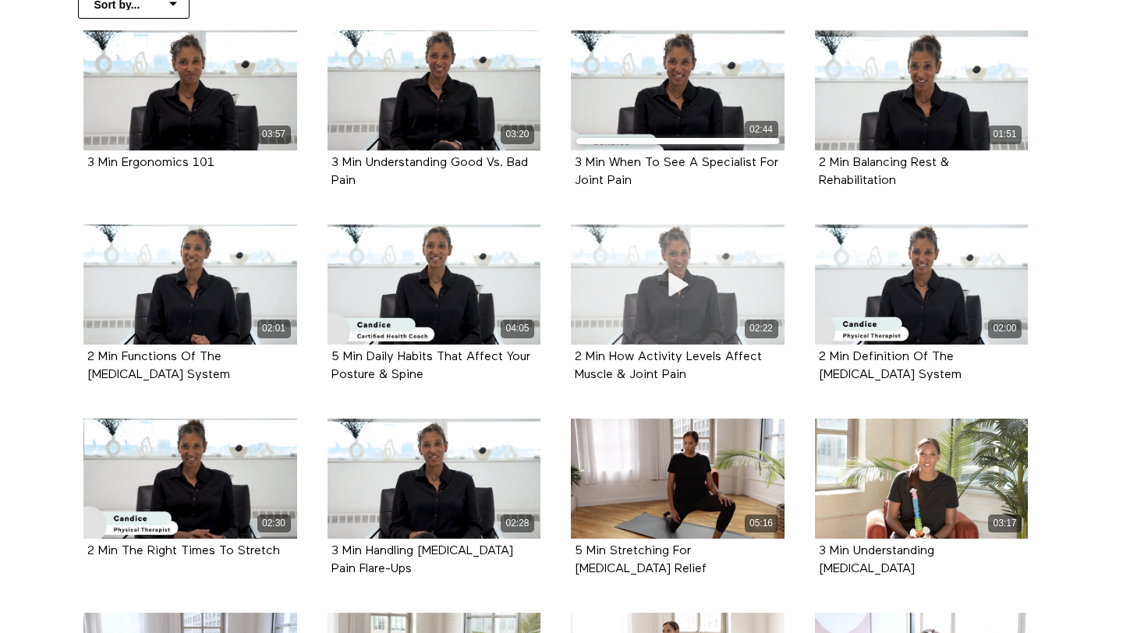
scroll to position [401, 0]
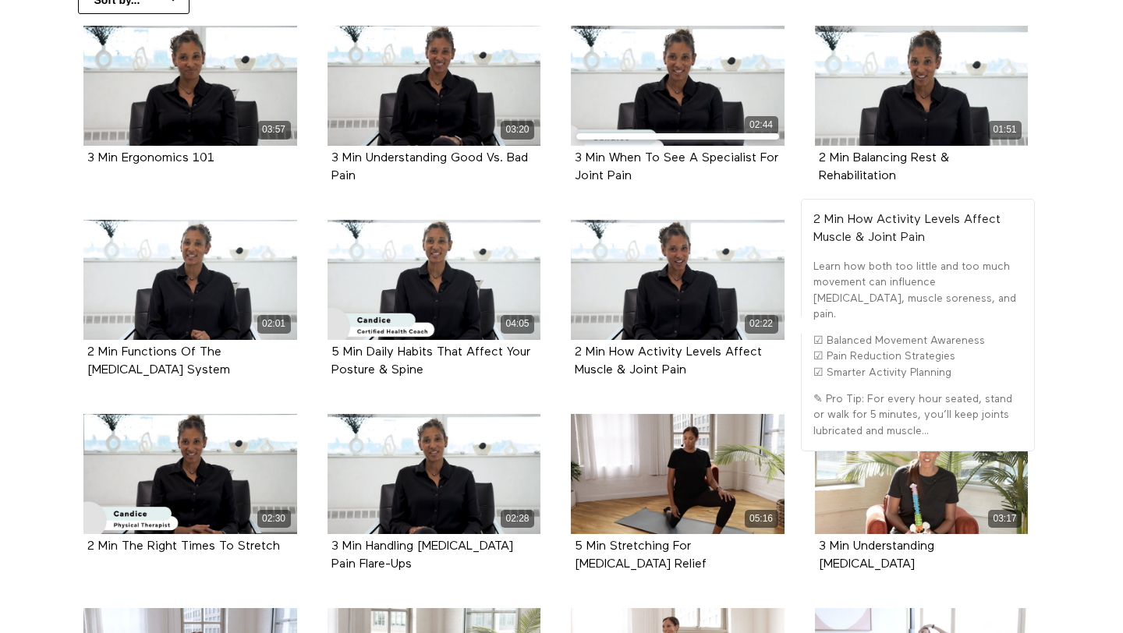
drag, startPoint x: 728, startPoint y: 374, endPoint x: 568, endPoint y: 358, distance: 160.6
click at [568, 358] on div "02:22 2 Min How Activity Levels Affect Muscle & Joint Pain" at bounding box center [677, 311] width 232 height 182
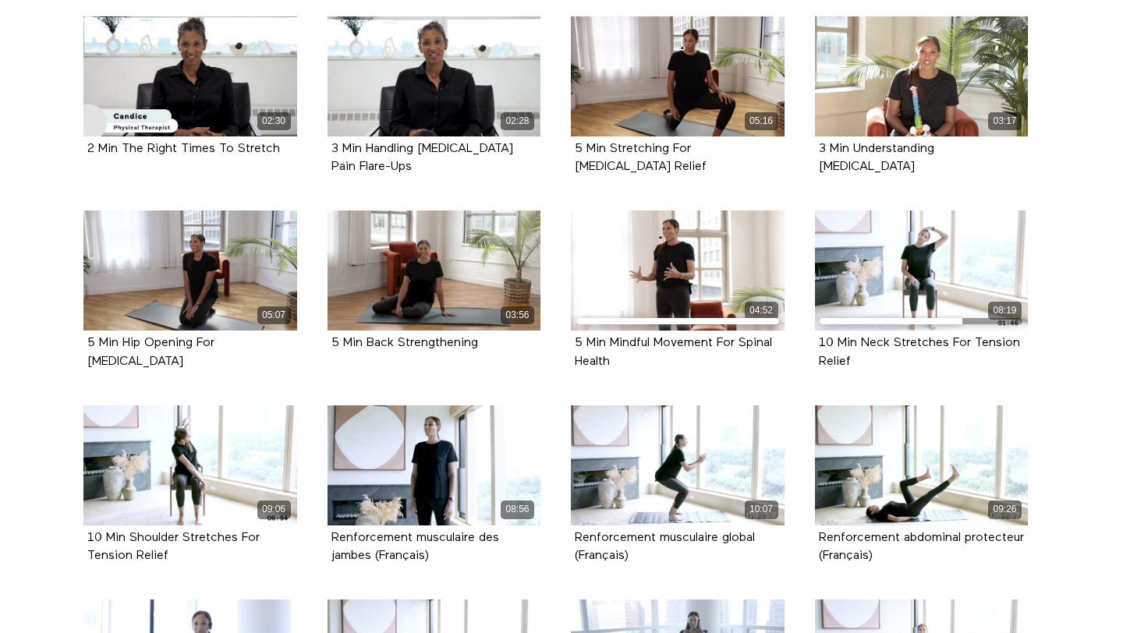
scroll to position [807, 0]
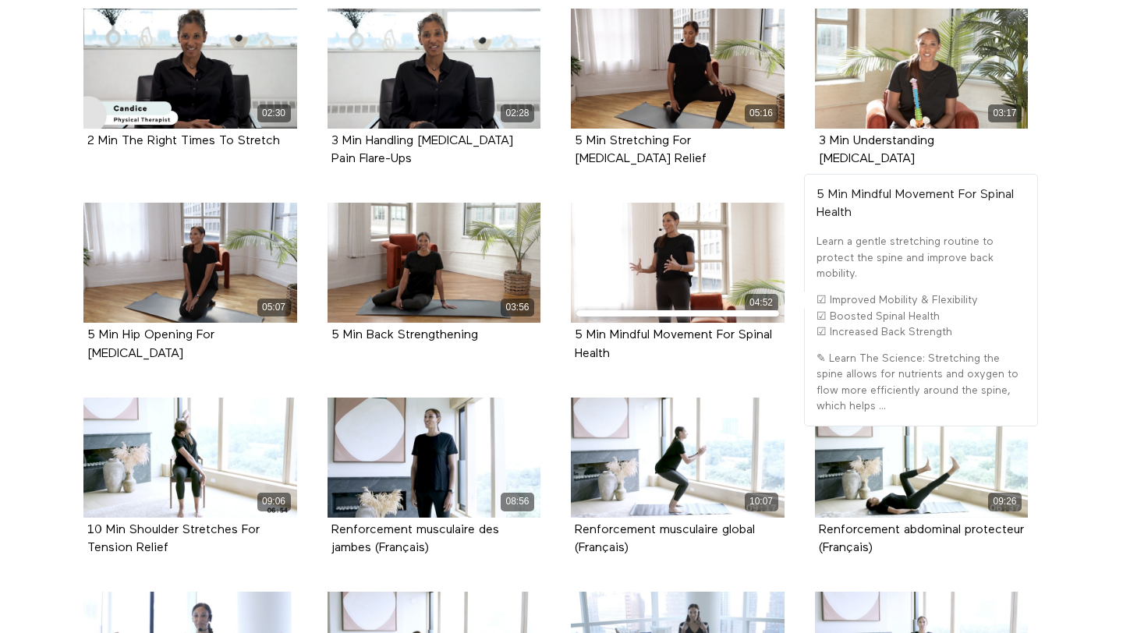
drag, startPoint x: 628, startPoint y: 353, endPoint x: 559, endPoint y: 339, distance: 70.8
click at [559, 339] on li "04:52 5 Min Mindful Movement For Spinal Health" at bounding box center [678, 300] width 244 height 194
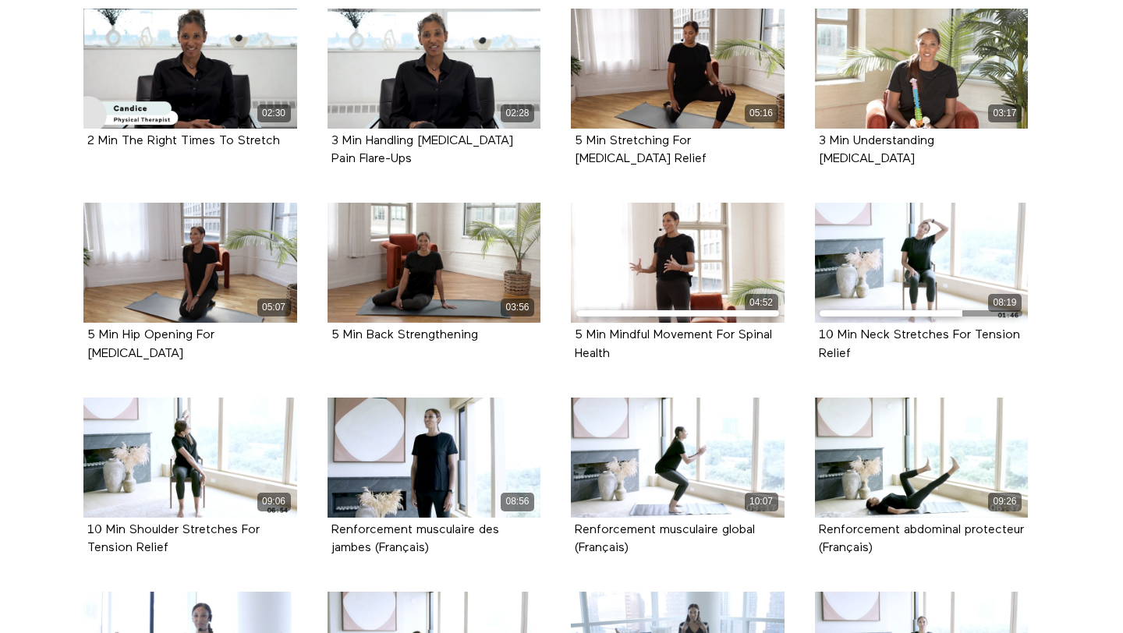
copy strong "5 Min Mindful Movement For Spinal Health"
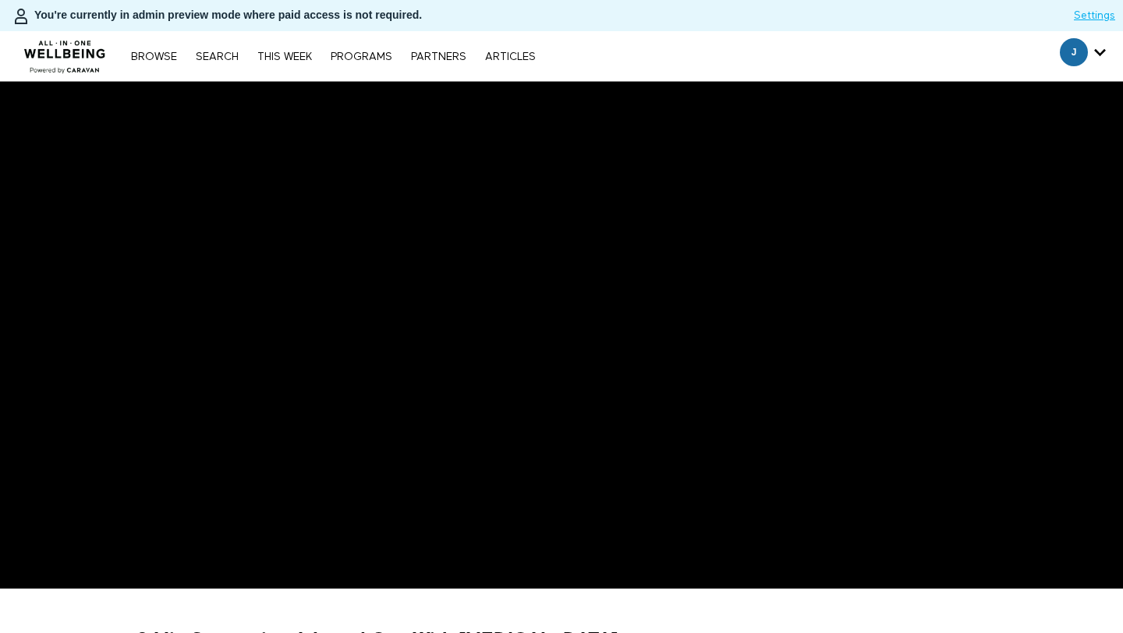
scroll to position [283, 0]
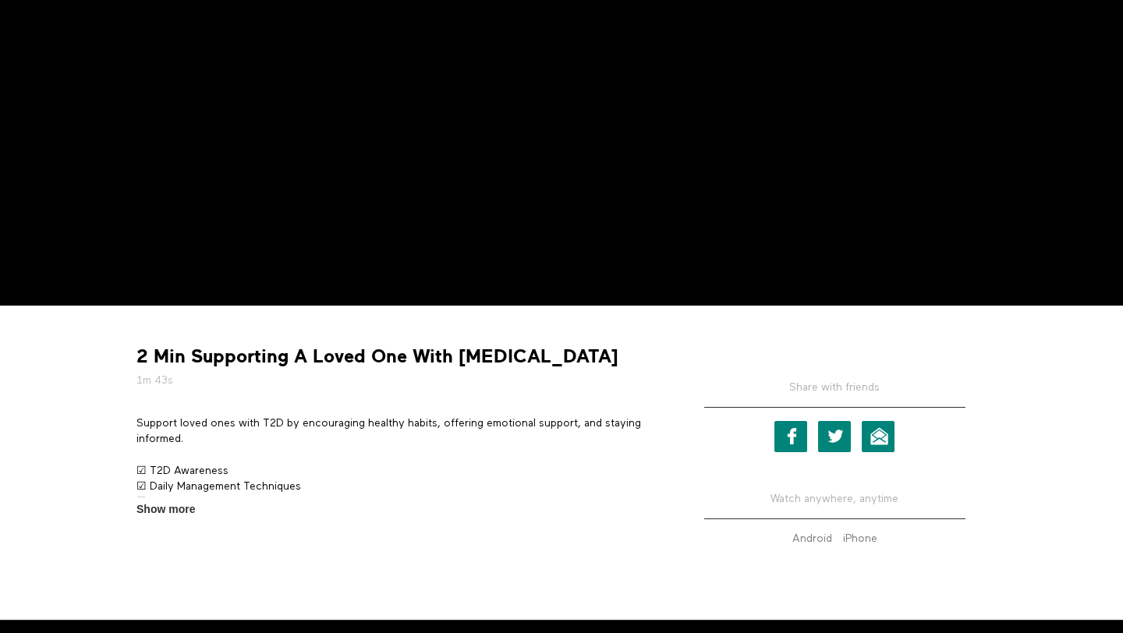
click at [315, 353] on strong "2 Min Supporting A Loved One With [MEDICAL_DATA]" at bounding box center [377, 357] width 482 height 24
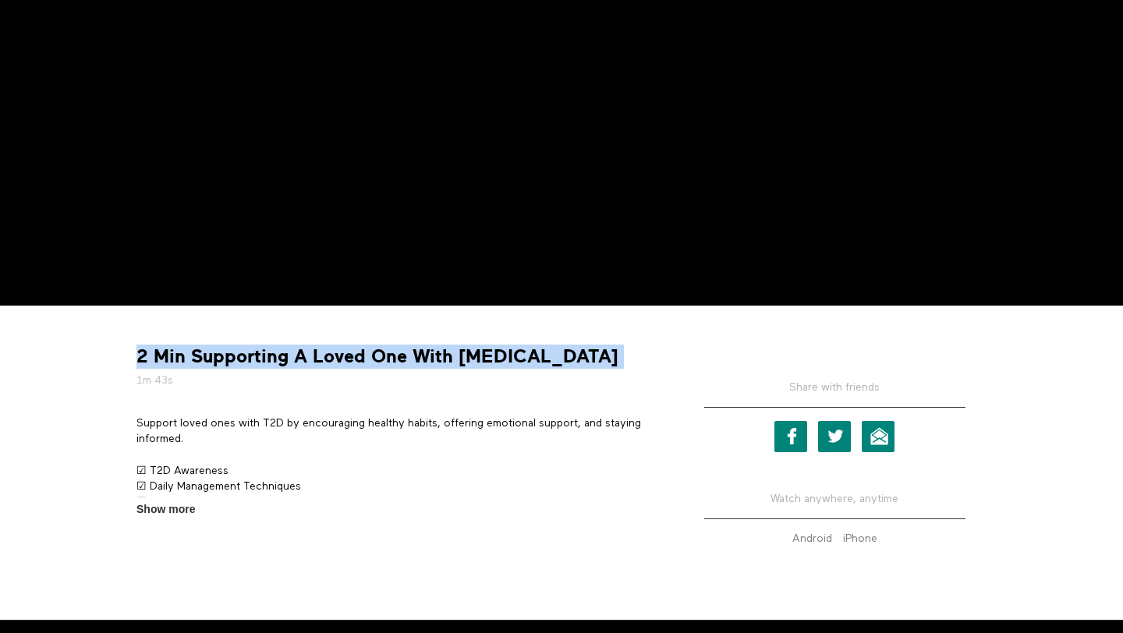
copy div "2 Min Supporting A Loved One With [MEDICAL_DATA]"
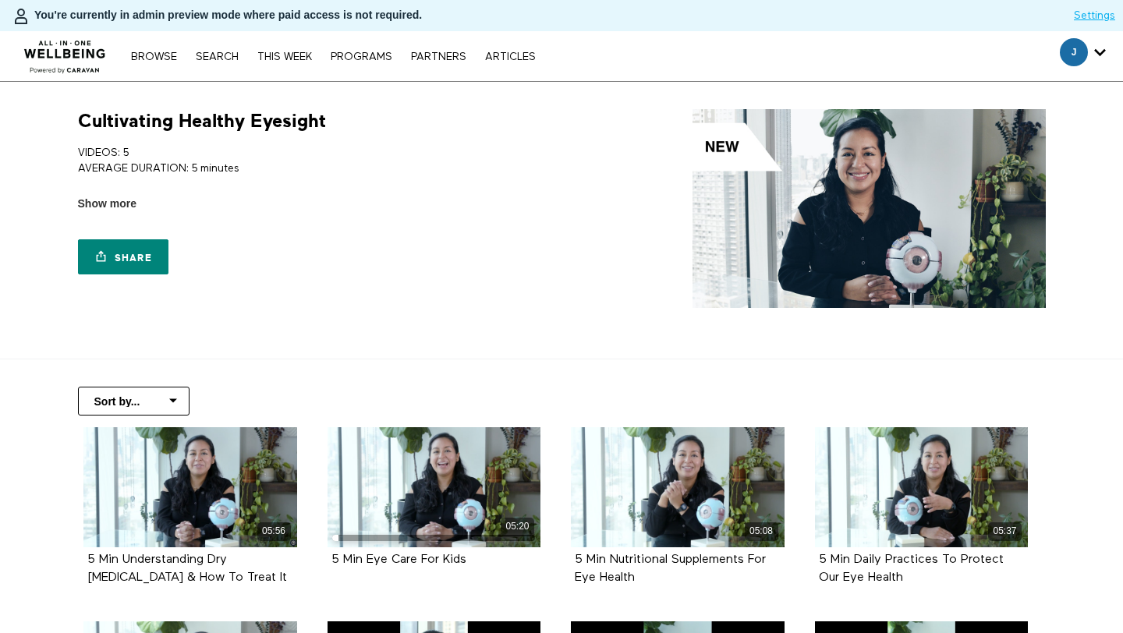
scroll to position [234, 0]
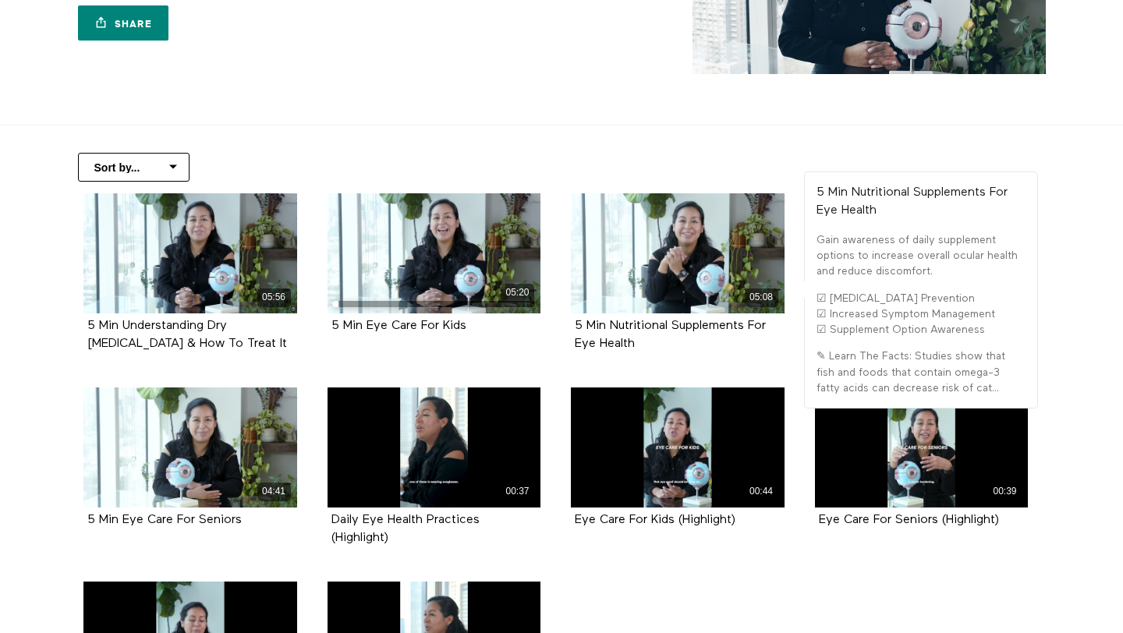
drag, startPoint x: 674, startPoint y: 336, endPoint x: 563, endPoint y: 316, distance: 112.5
click at [563, 316] on div "05:08 5 Min Nutritional Supplements For Eye Health" at bounding box center [677, 284] width 232 height 182
copy strong "5 Min Nutritional Supplements For Eye Health"
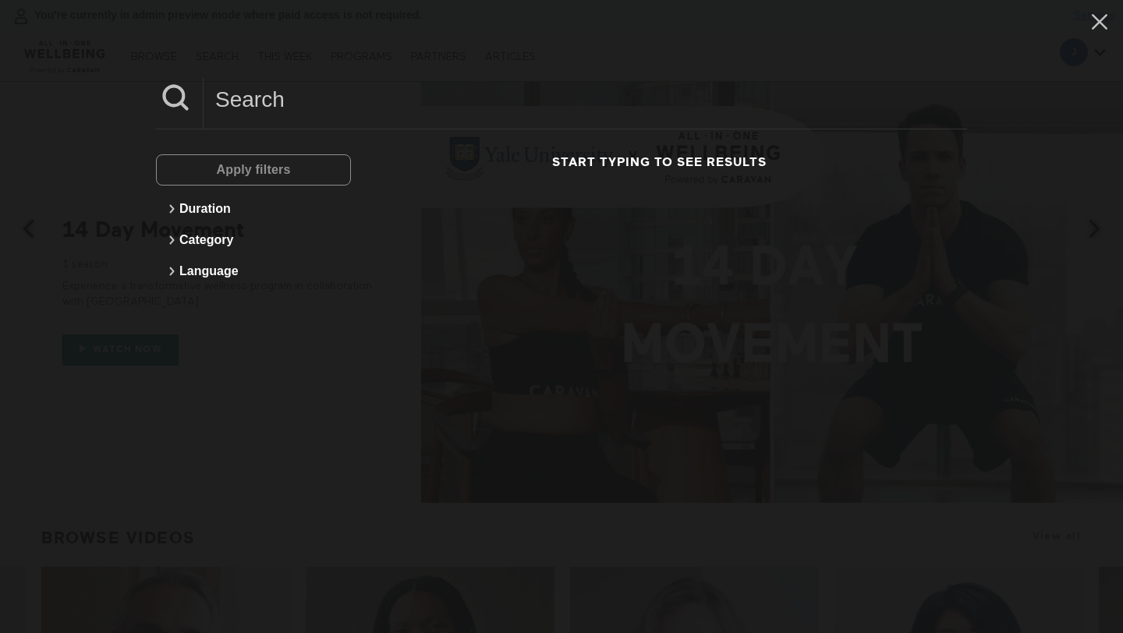
click at [292, 91] on input at bounding box center [584, 99] width 763 height 43
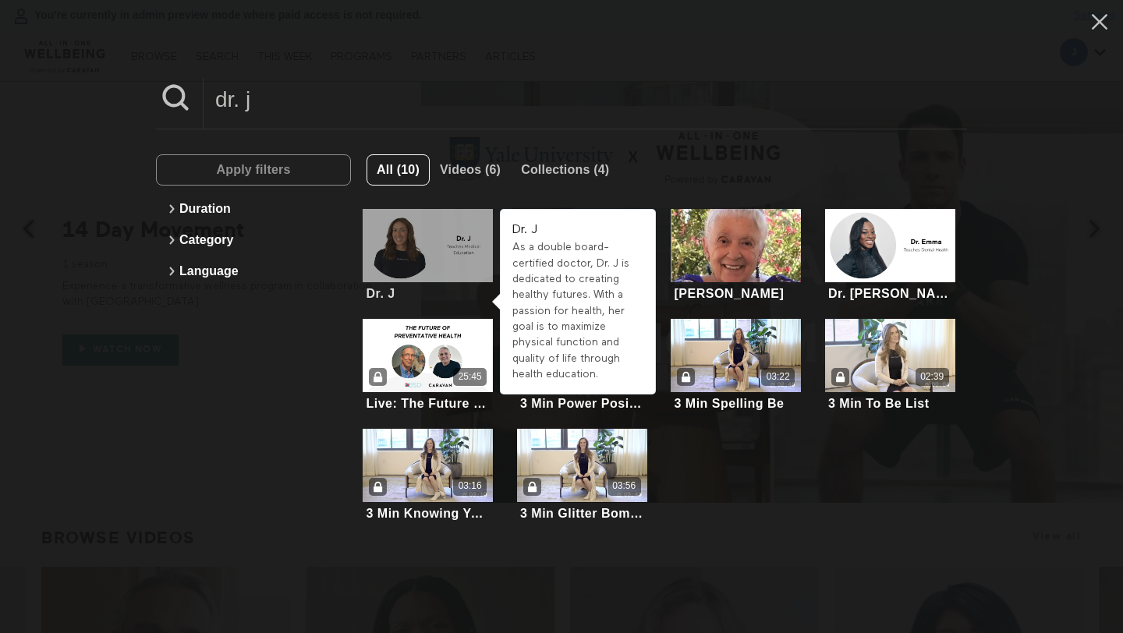
type input "dr. j"
click at [445, 245] on div at bounding box center [427, 245] width 130 height 73
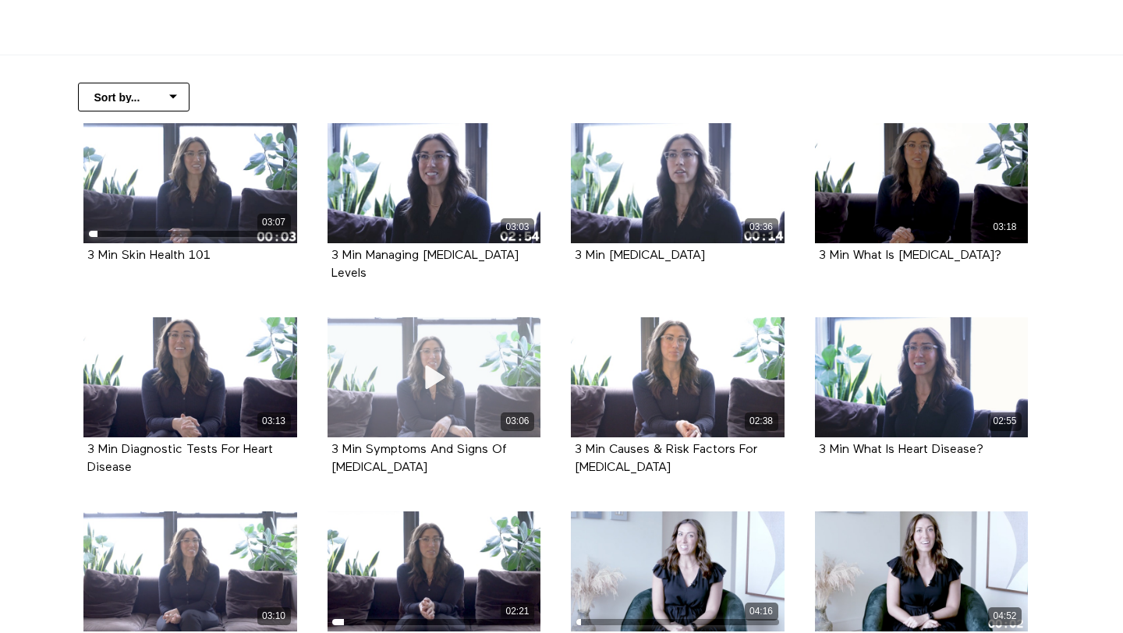
scroll to position [305, 0]
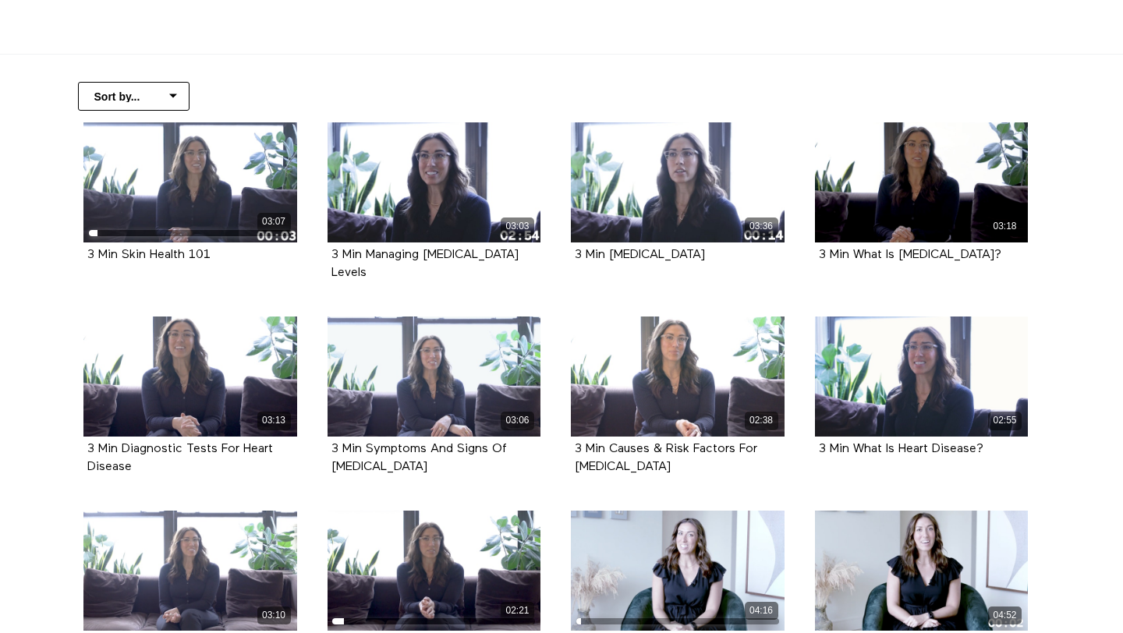
drag, startPoint x: 518, startPoint y: 253, endPoint x: 319, endPoint y: 256, distance: 199.6
click at [319, 256] on div "03:03 3 Min Managing Cortisol Levels" at bounding box center [434, 213] width 232 height 182
copy strong "3 Min Managing Cortisol Levels"
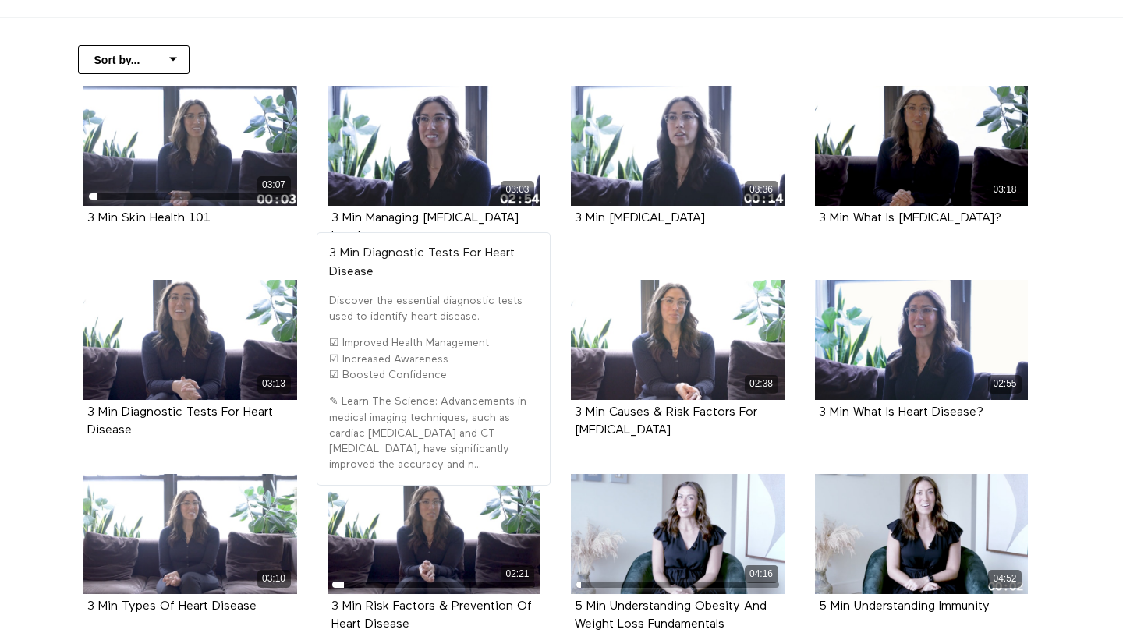
scroll to position [324, 0]
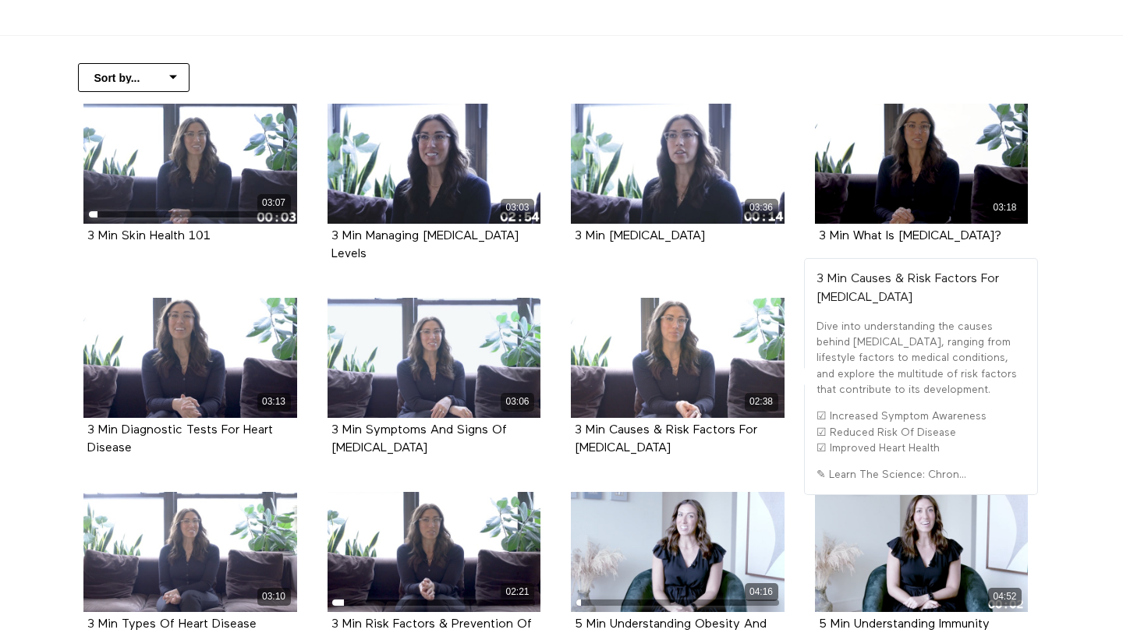
drag, startPoint x: 691, startPoint y: 440, endPoint x: 570, endPoint y: 414, distance: 123.7
click at [570, 414] on div "02:38 3 Min Causes & Risk Factors For Heart Failure" at bounding box center [677, 389] width 232 height 182
copy strong "3 Min Causes & Risk Factors For Heart Failure"
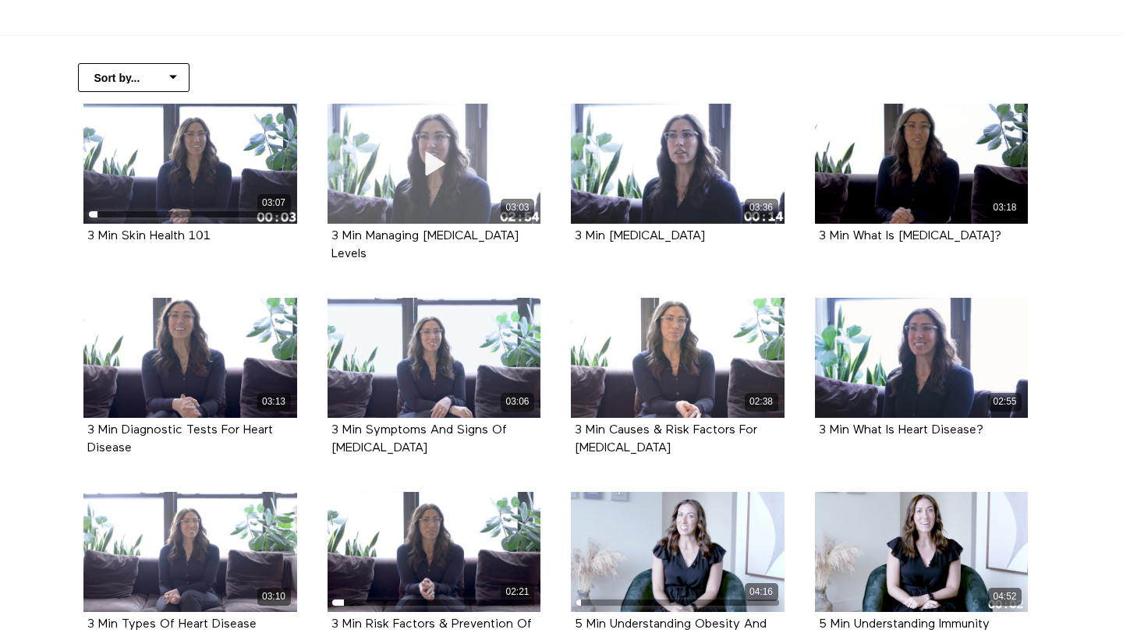
scroll to position [0, 0]
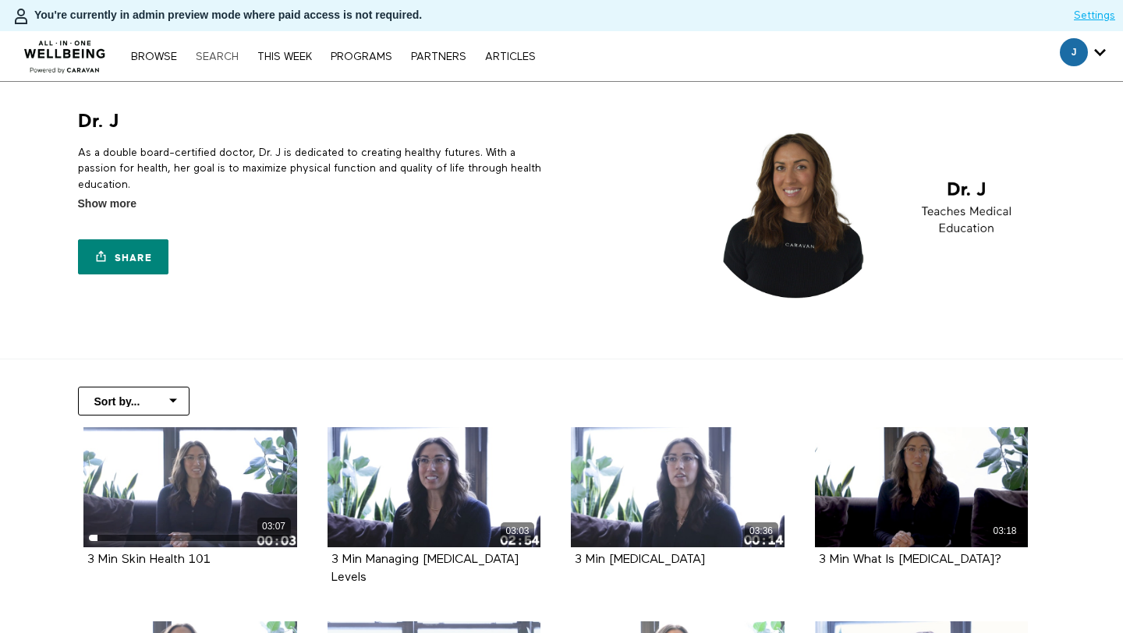
click at [201, 60] on link "Search" at bounding box center [217, 56] width 58 height 11
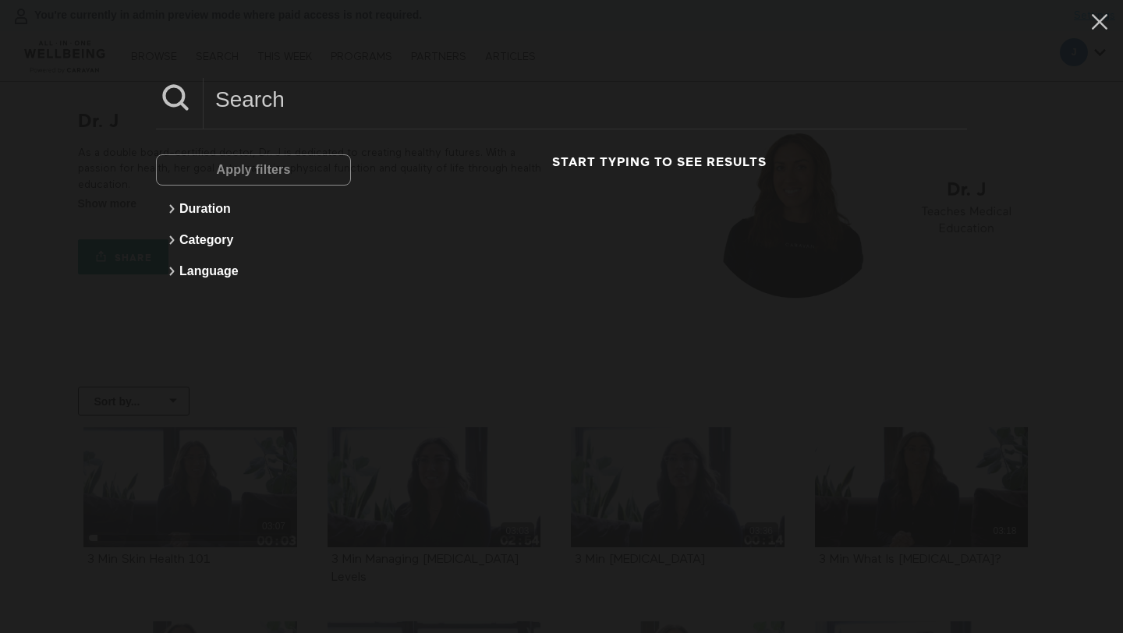
click at [263, 60] on div "Apply filters Duration Category Language Start typing to see results" at bounding box center [561, 316] width 1123 height 633
click at [264, 111] on input at bounding box center [584, 99] width 763 height 43
type input "wearables"
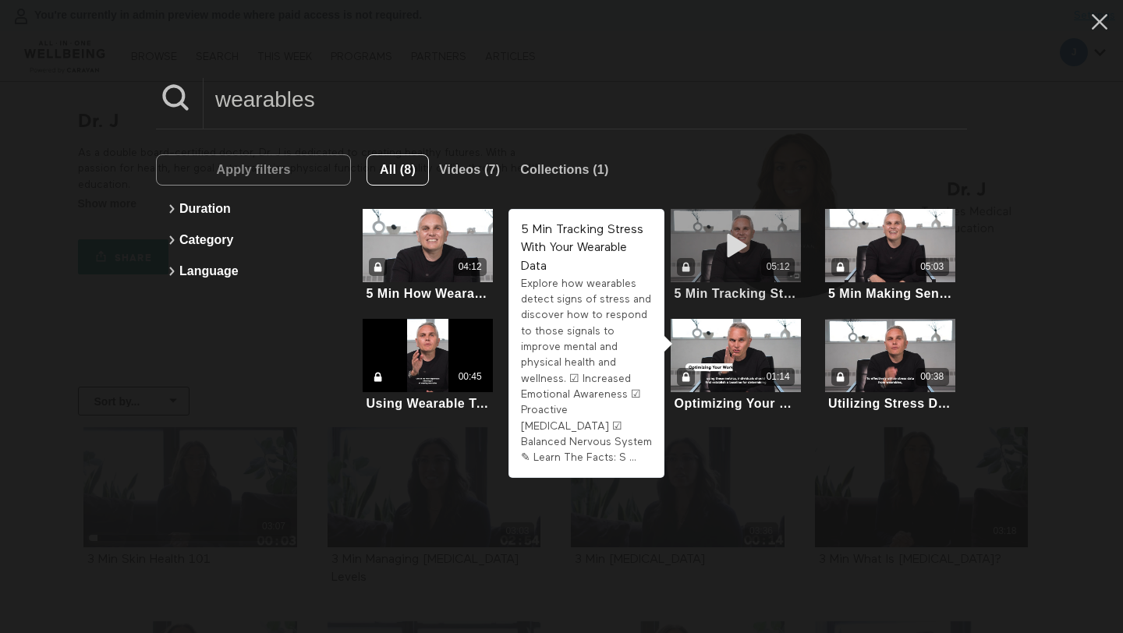
click at [730, 258] on icon at bounding box center [736, 245] width 47 height 27
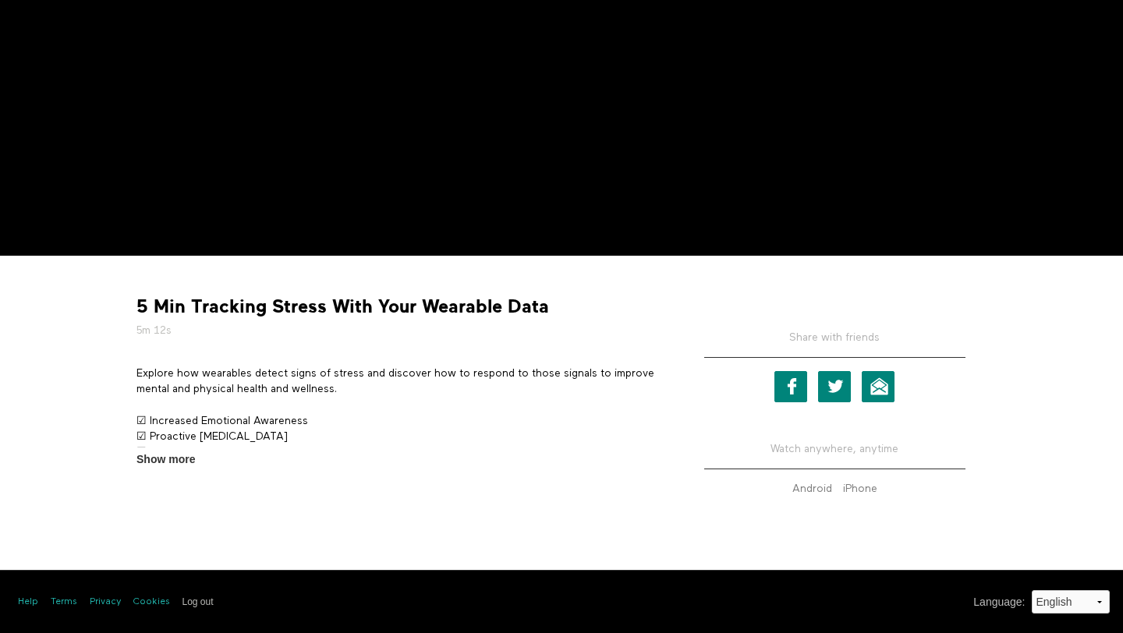
scroll to position [333, 0]
click at [191, 306] on strong "5 Min Tracking Stress With Your Wearable Data" at bounding box center [342, 307] width 412 height 24
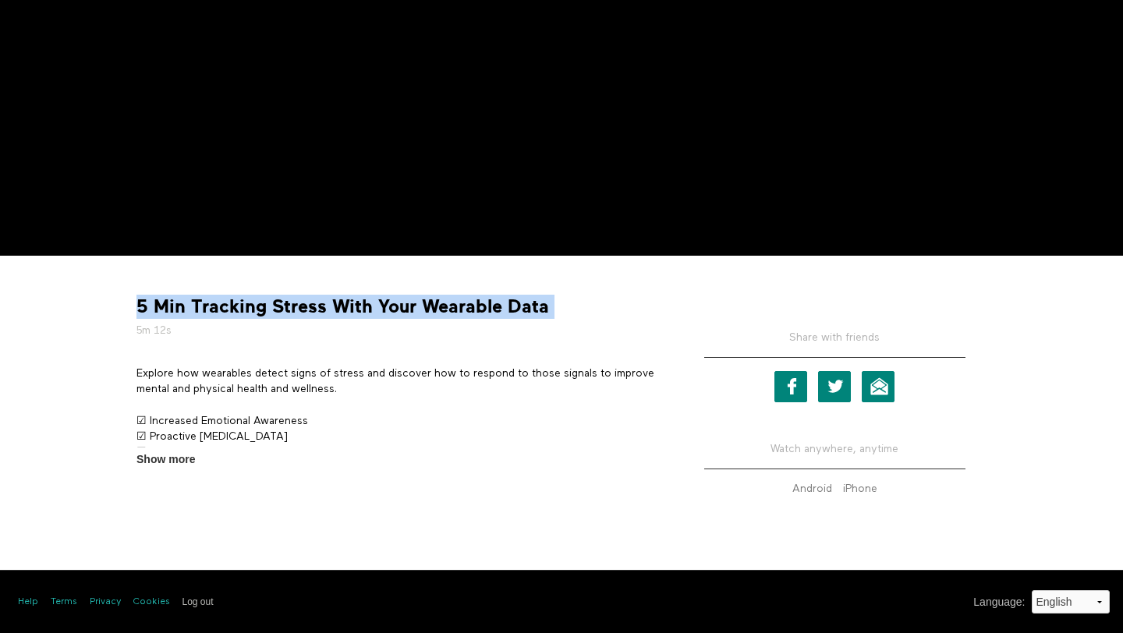
click at [191, 306] on strong "5 Min Tracking Stress With Your Wearable Data" at bounding box center [342, 307] width 412 height 24
copy div "5 Min Tracking Stress With Your Wearable Data"
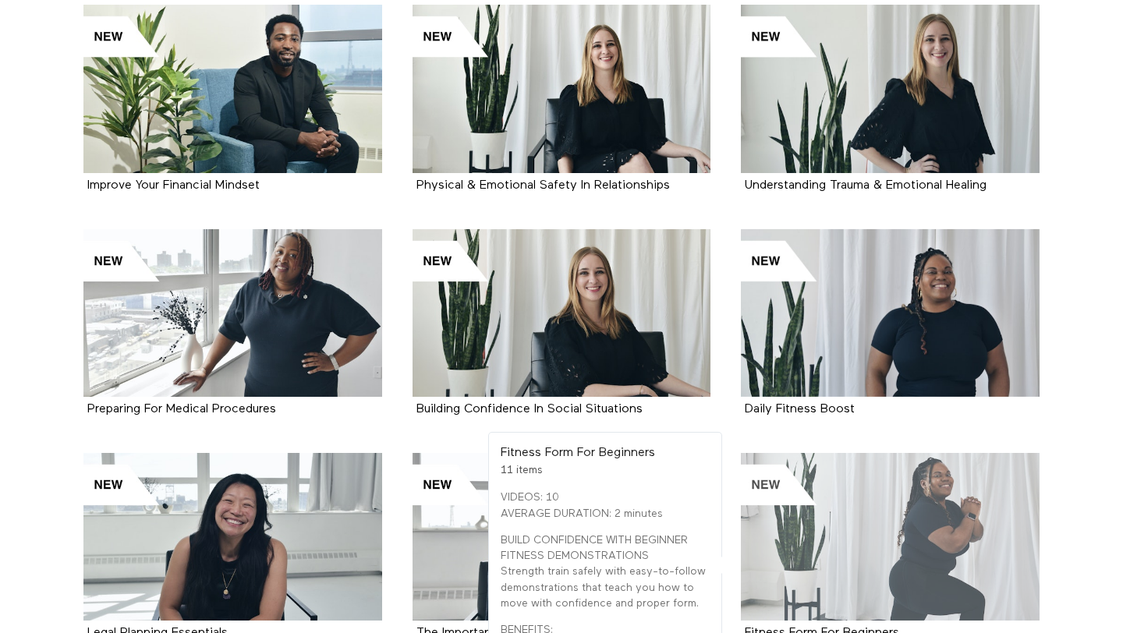
scroll to position [1549, 0]
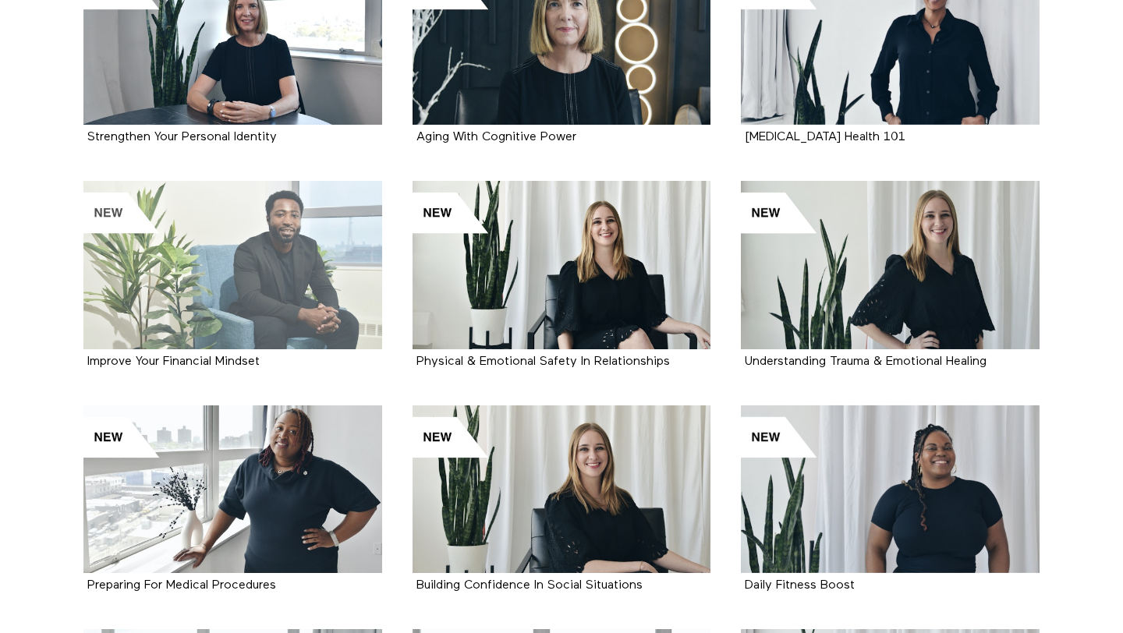
click at [310, 233] on div at bounding box center [232, 265] width 299 height 168
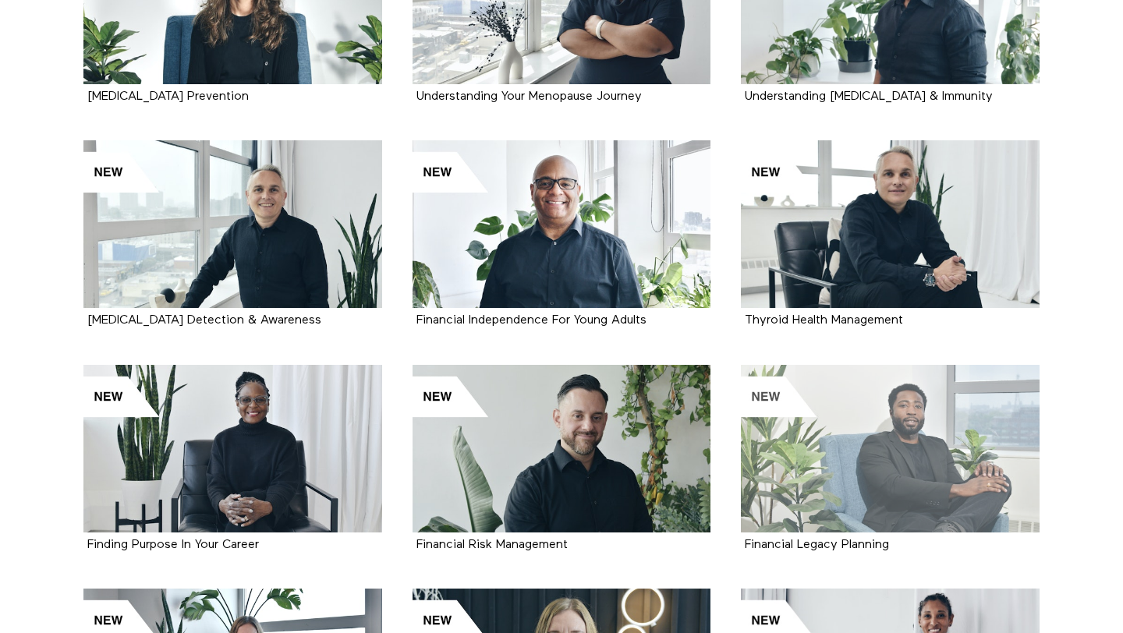
scroll to position [787, 0]
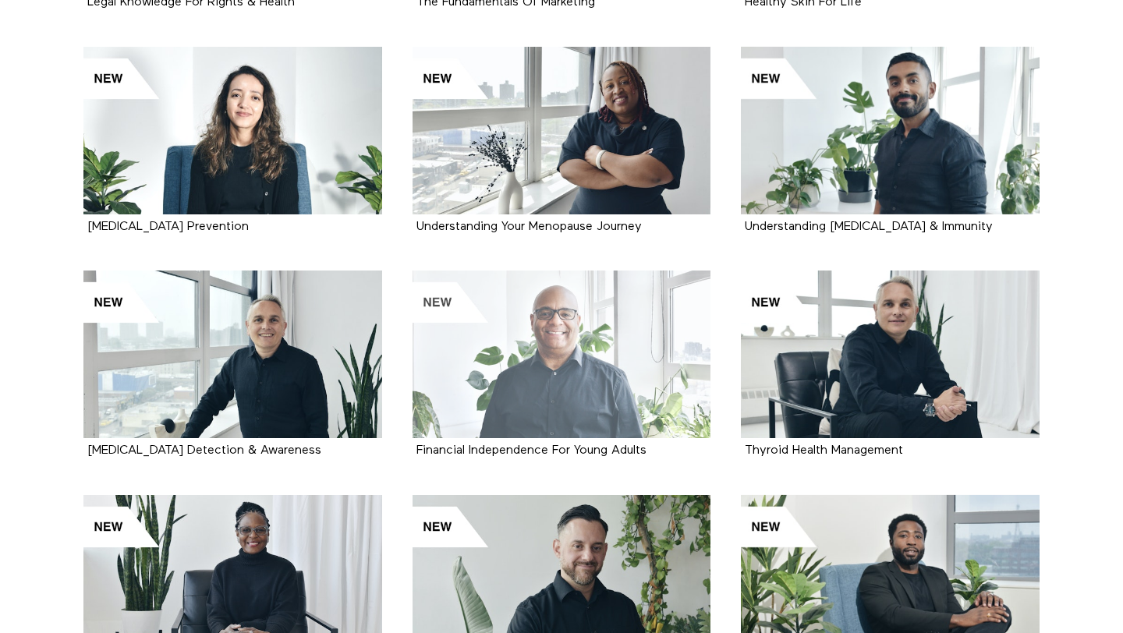
click at [560, 352] on div at bounding box center [561, 355] width 299 height 168
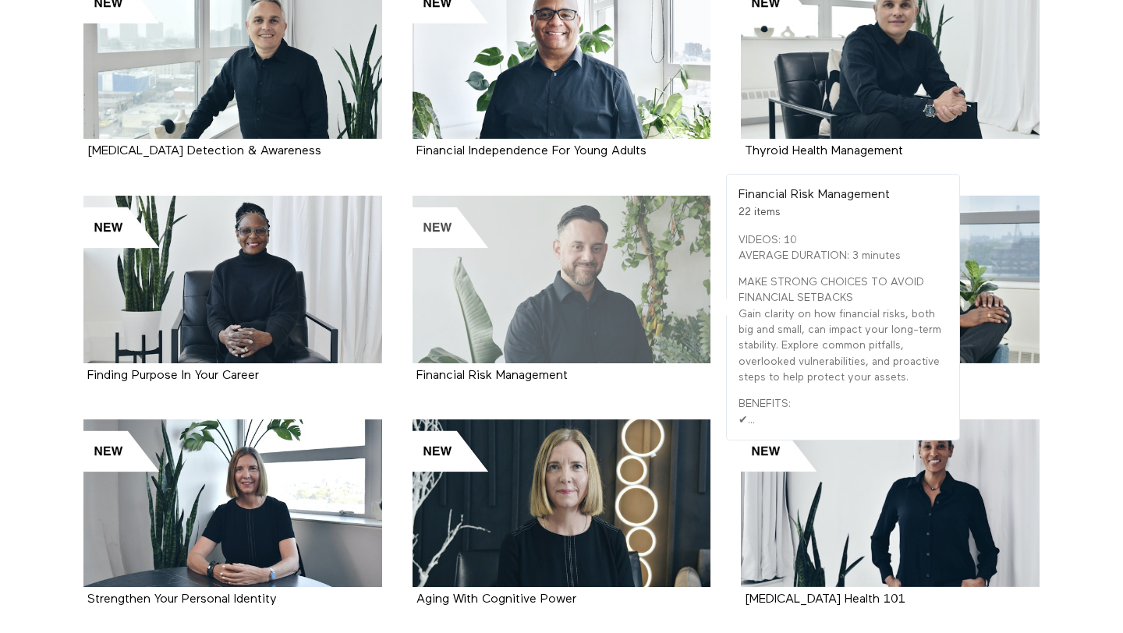
scroll to position [1091, 0]
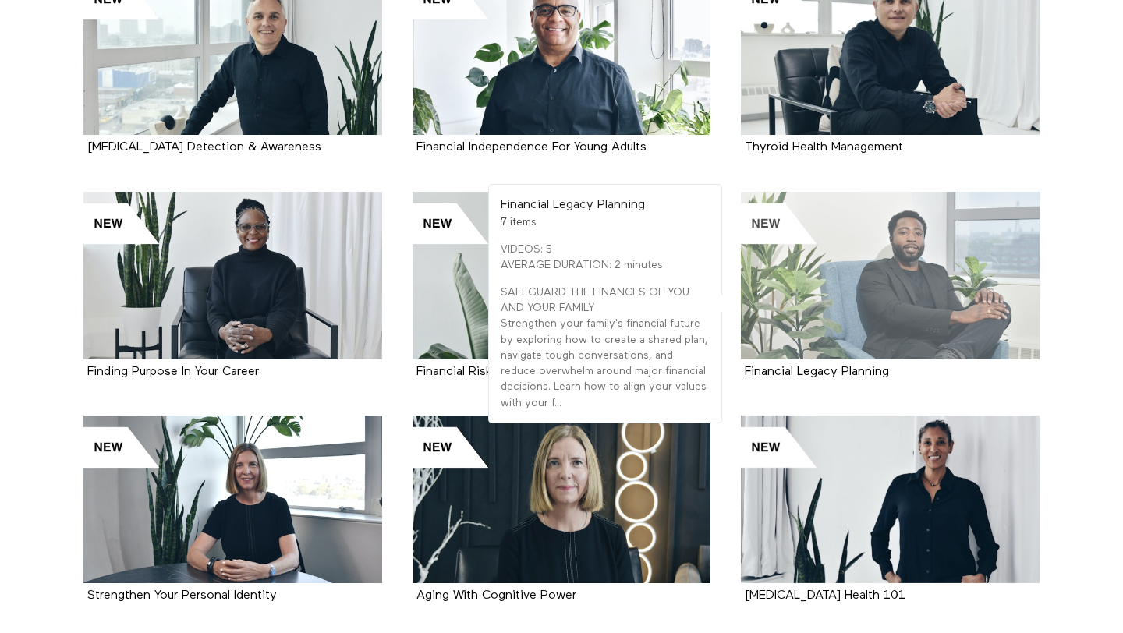
click at [928, 267] on div at bounding box center [890, 276] width 299 height 168
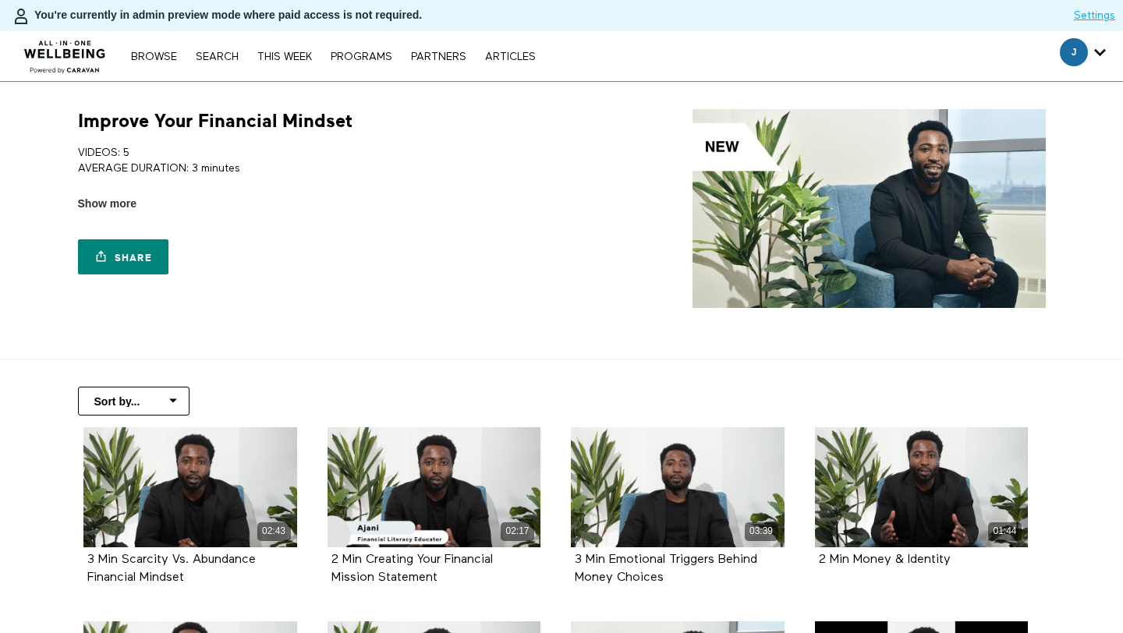
scroll to position [223, 0]
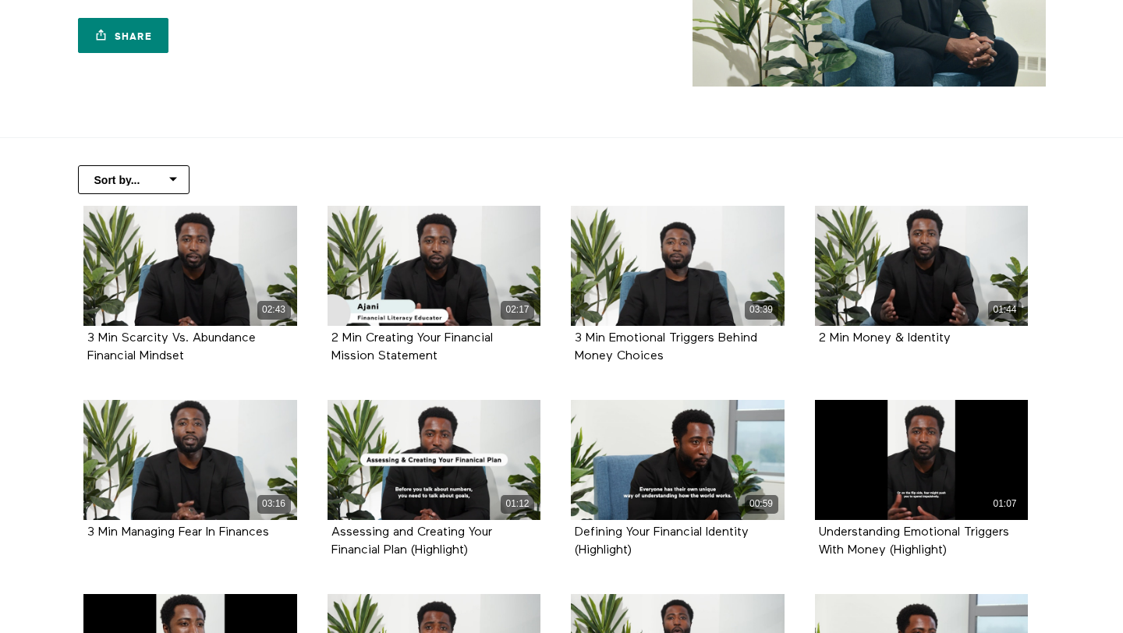
scroll to position [225, 0]
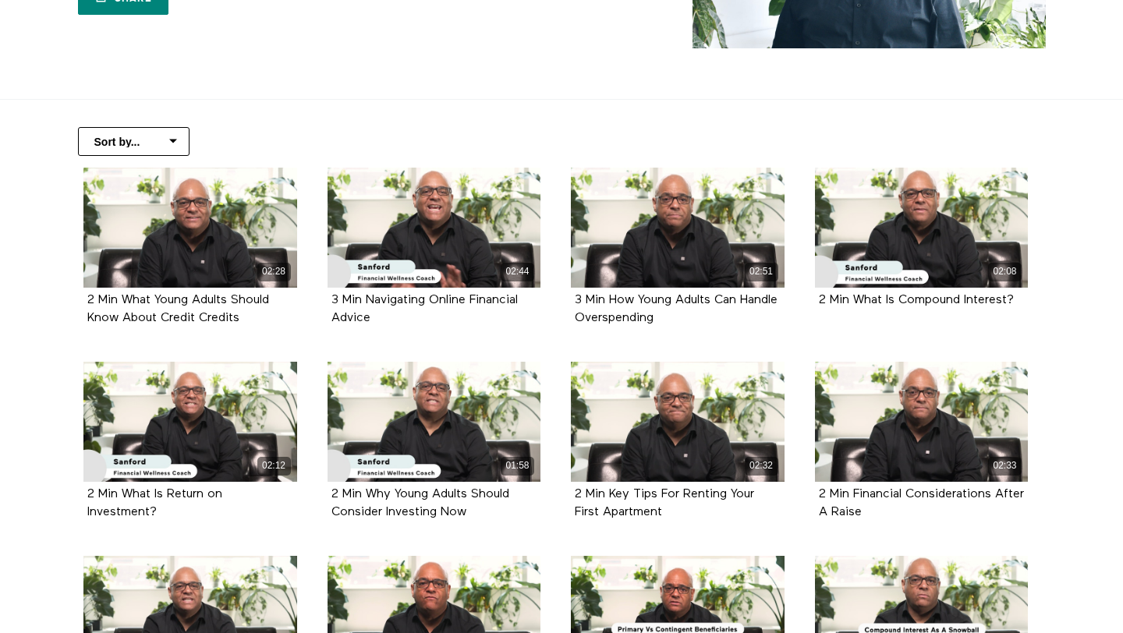
scroll to position [260, 0]
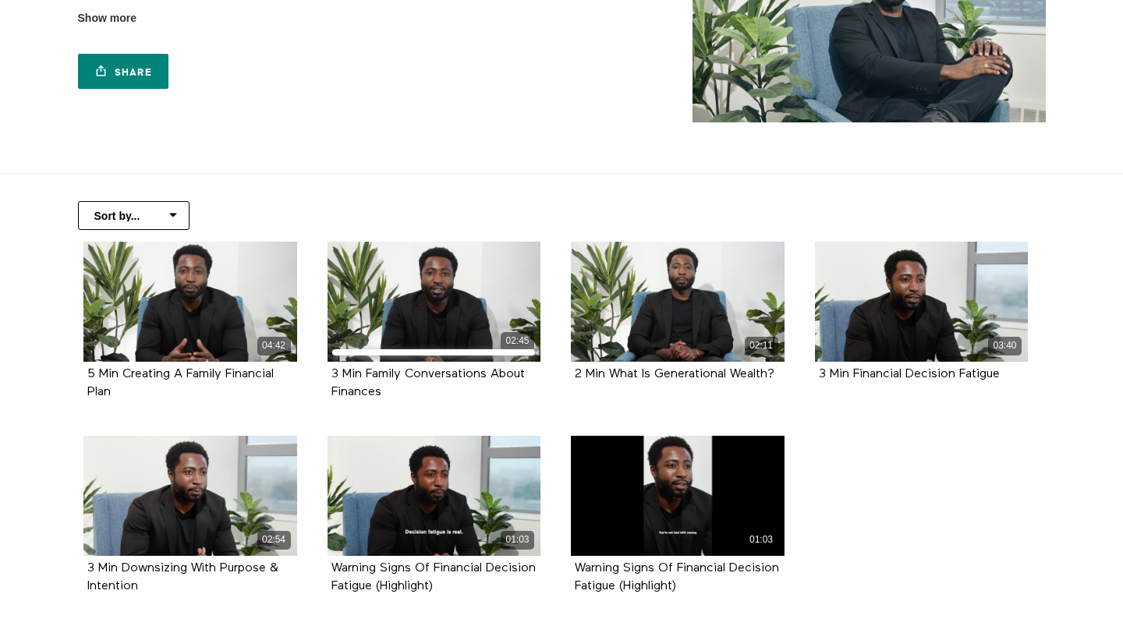
scroll to position [216, 0]
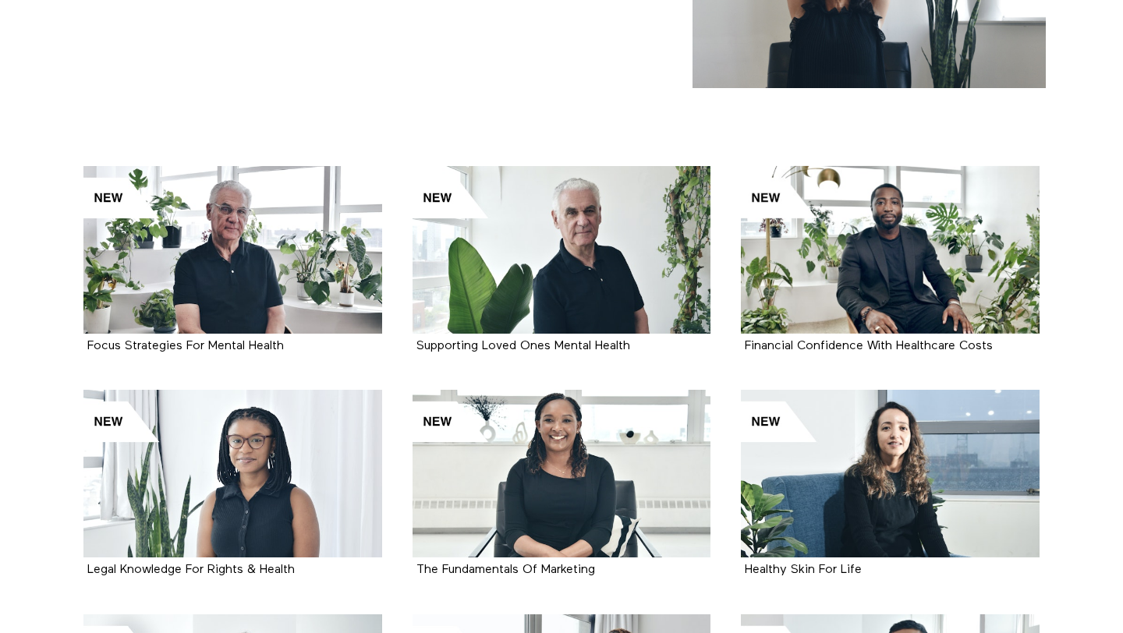
scroll to position [294, 0]
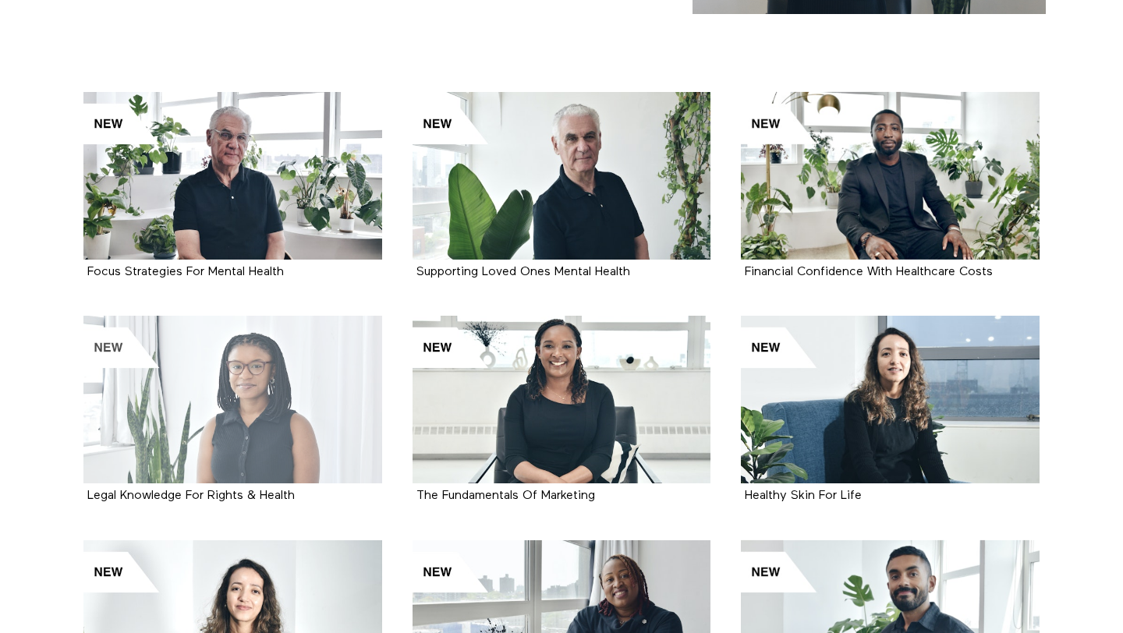
click at [260, 383] on div at bounding box center [232, 400] width 299 height 168
